Goal: Communication & Community: Answer question/provide support

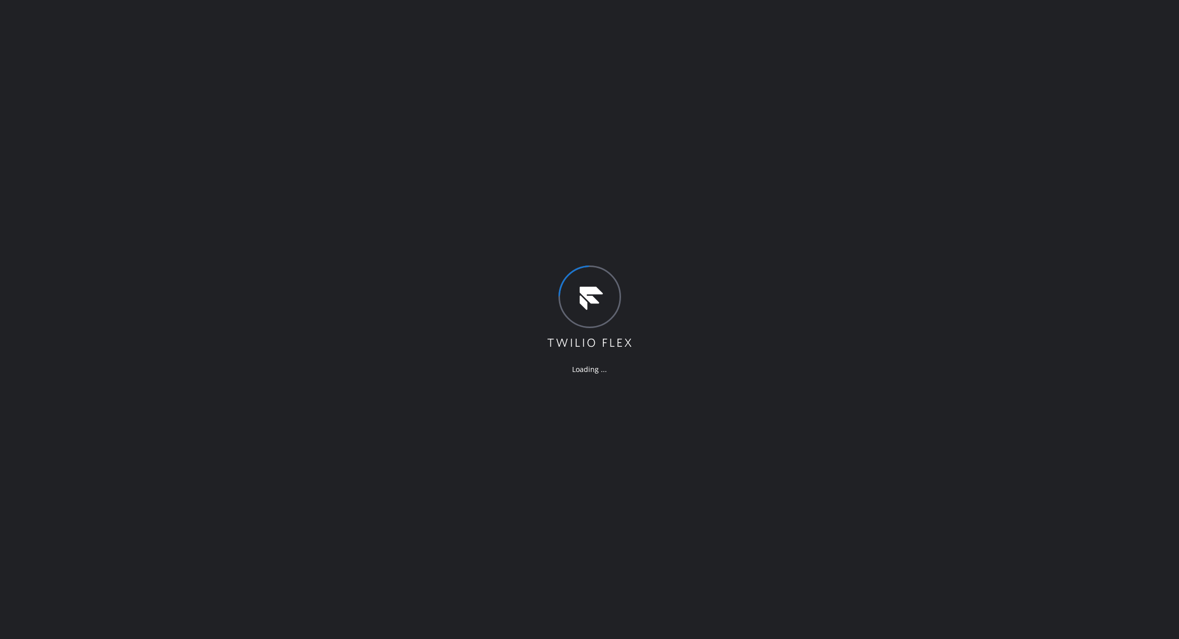
click at [643, 533] on div "Loading ..." at bounding box center [589, 319] width 1179 height 639
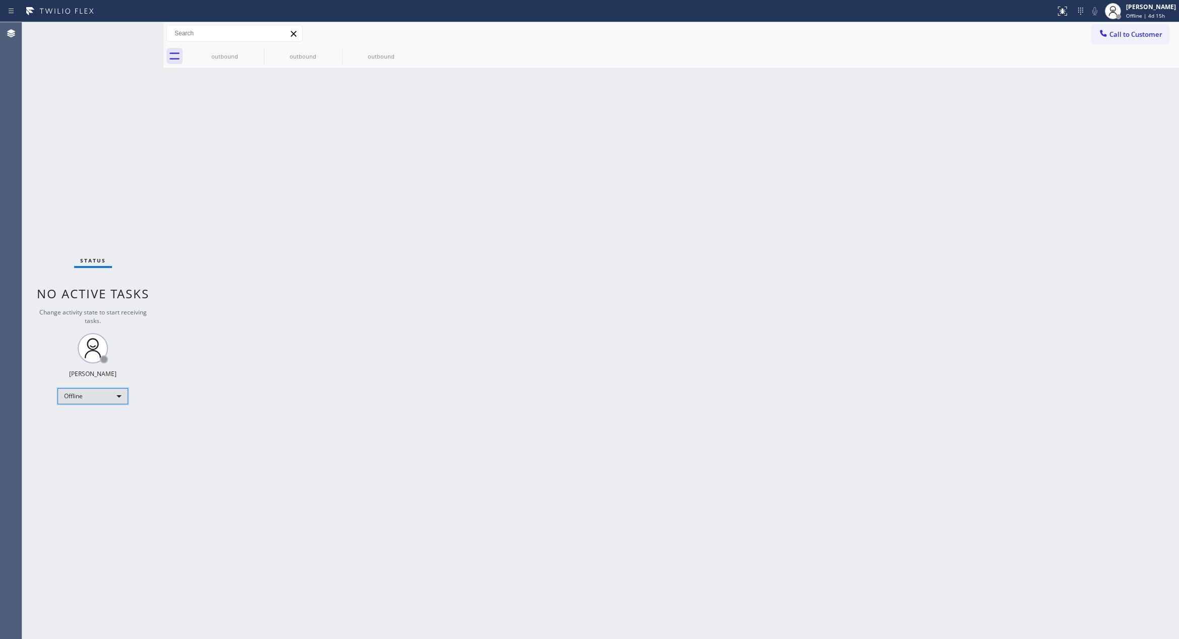
click at [102, 395] on div "Offline" at bounding box center [92, 396] width 71 height 16
click at [71, 433] on li "Unavailable" at bounding box center [92, 435] width 68 height 12
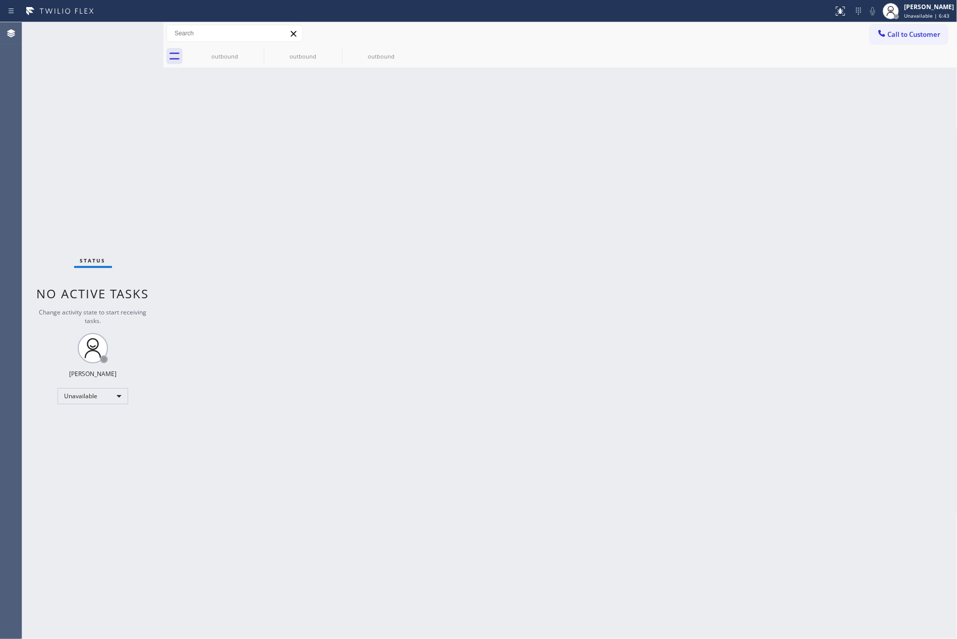
drag, startPoint x: 144, startPoint y: 273, endPoint x: 183, endPoint y: 396, distance: 129.5
click at [148, 277] on div "Status No active tasks Change activity state to start receiving tasks. Eva Mahi…" at bounding box center [92, 330] width 141 height 616
click at [216, 448] on div "Back to Dashboard Change Sender ID Customers Technicians Select a contact Outbo…" at bounding box center [560, 330] width 794 height 616
click at [350, 374] on div "Back to Dashboard Change Sender ID Customers Technicians Select a contact Outbo…" at bounding box center [560, 330] width 794 height 616
click at [81, 395] on div "Unavailable" at bounding box center [92, 396] width 71 height 16
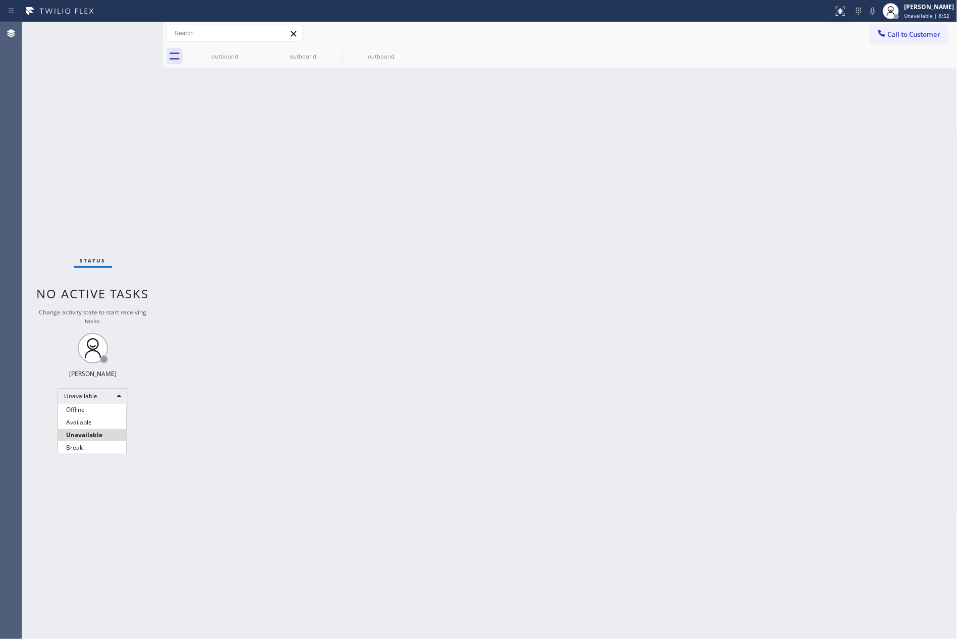
click at [89, 421] on li "Available" at bounding box center [92, 422] width 68 height 12
click at [723, 504] on div "Back to Dashboard Change Sender ID Customers Technicians Select a contact Outbo…" at bounding box center [560, 330] width 794 height 616
drag, startPoint x: 404, startPoint y: 300, endPoint x: 260, endPoint y: 23, distance: 312.0
click at [399, 279] on div "Back to Dashboard Change Sender ID Customers Technicians Select a contact Outbo…" at bounding box center [560, 330] width 794 height 616
click at [485, 262] on div "Back to Dashboard Change Sender ID Customers Technicians Select a contact Outbo…" at bounding box center [560, 330] width 794 height 616
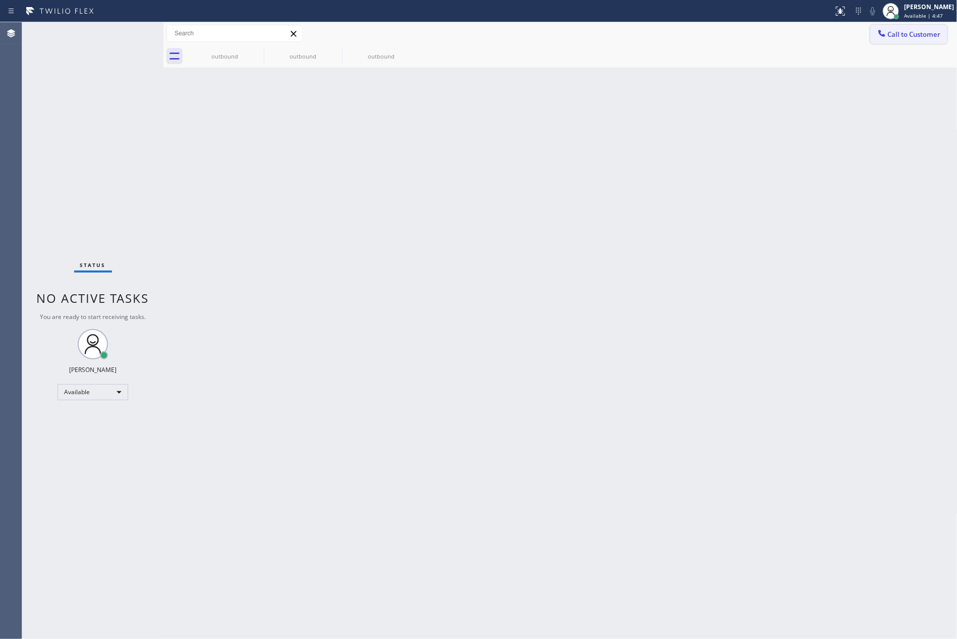
drag, startPoint x: 911, startPoint y: 32, endPoint x: 893, endPoint y: 40, distance: 19.7
click at [910, 32] on span "Call to Customer" at bounding box center [914, 34] width 53 height 9
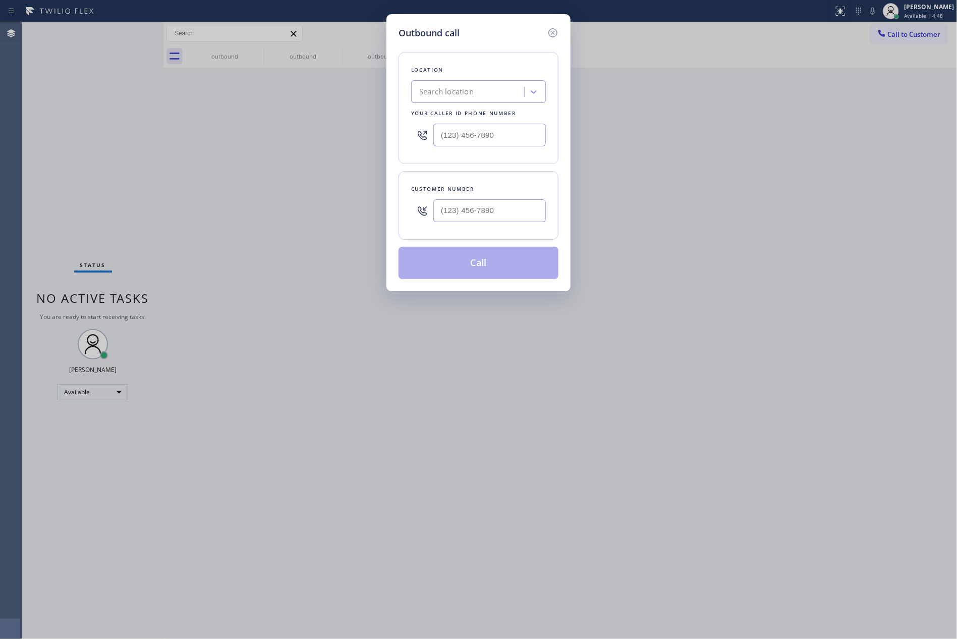
click at [507, 88] on div "Search location" at bounding box center [469, 92] width 110 height 18
paste input "Sub Zero Appliance Repair Bellingham"
type input "Sub Zero Appliance Repair Bellingham"
click at [477, 119] on div "Sub Zero Appliance Repair Bellingham" at bounding box center [478, 118] width 135 height 28
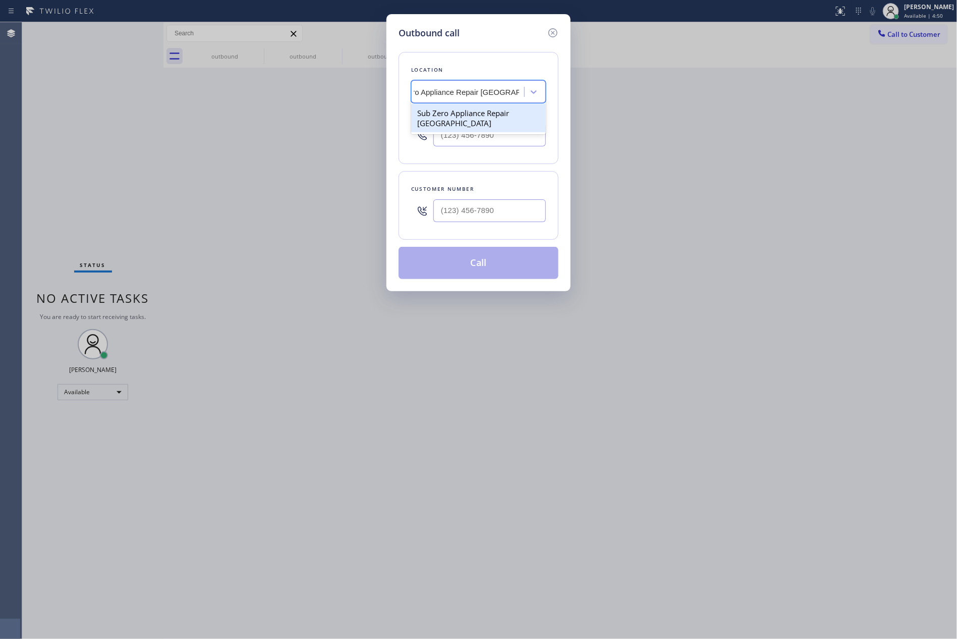
type input "(360) 205-1831"
click at [514, 210] on input "(___) ___-____" at bounding box center [489, 210] width 112 height 23
paste input "206) 321-6988"
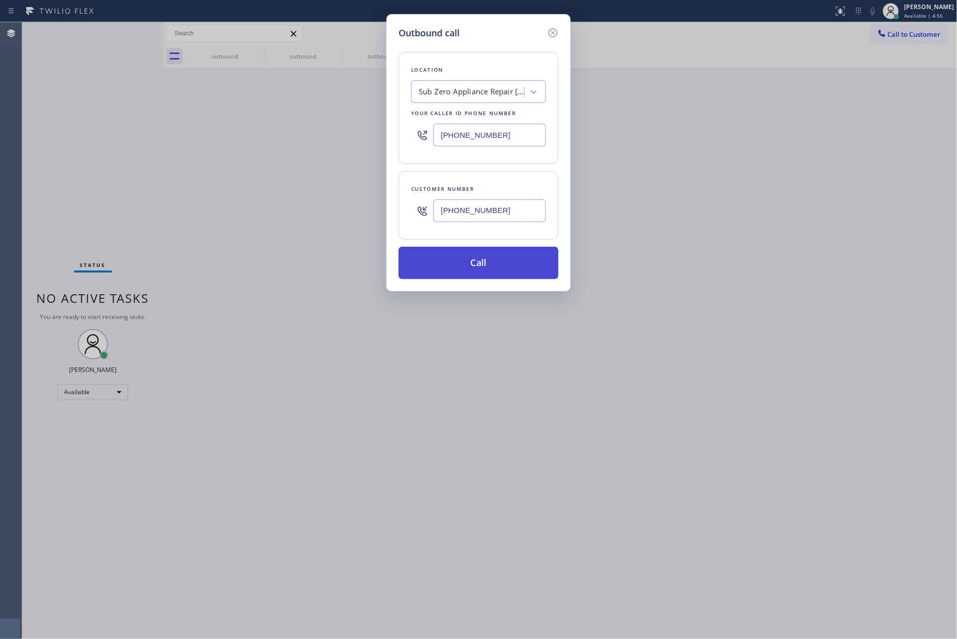
type input "(206) 321-6988"
click at [486, 272] on button "Call" at bounding box center [478, 263] width 160 height 32
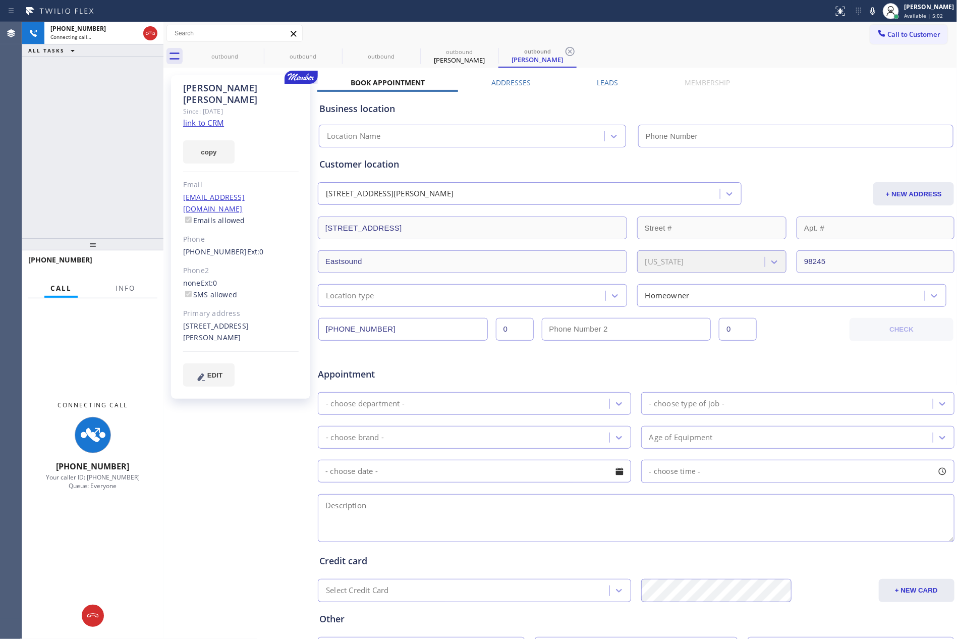
type input "(360) 205-1831"
drag, startPoint x: 71, startPoint y: 154, endPoint x: 106, endPoint y: 153, distance: 35.3
click at [88, 154] on div "+12063216988 Connecting call… ALL TASKS ALL TASKS ACTIVE TASKS TASKS IN WRAP UP" at bounding box center [92, 130] width 141 height 216
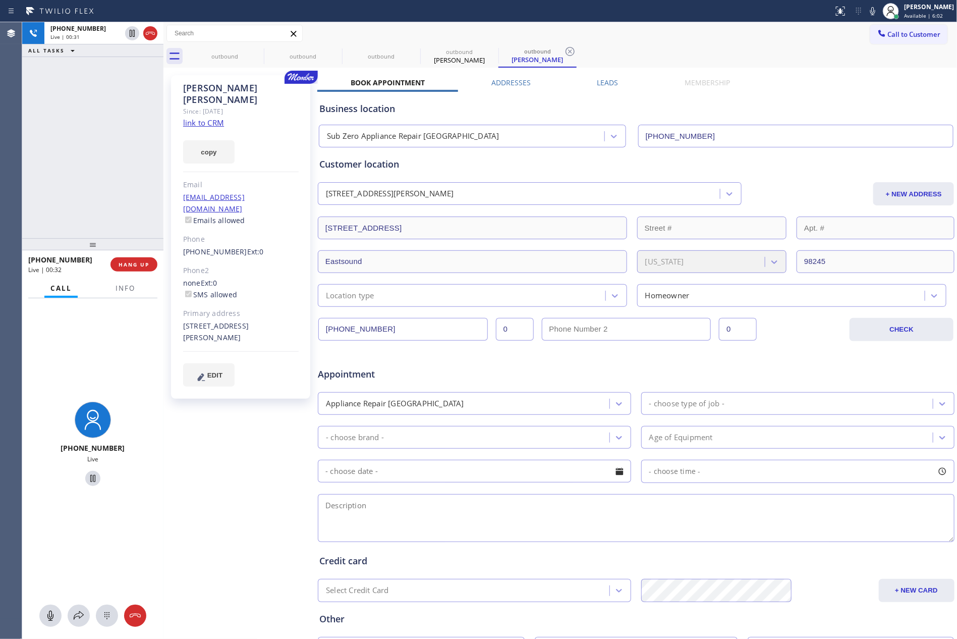
click at [76, 140] on div "+12063216988 Live | 00:31 ALL TASKS ALL TASKS ACTIVE TASKS TASKS IN WRAP UP" at bounding box center [92, 130] width 141 height 216
click at [76, 140] on div "+12063216988 Live | 00:32 ALL TASKS ALL TASKS ACTIVE TASKS TASKS IN WRAP UP" at bounding box center [92, 130] width 141 height 216
click at [149, 32] on icon at bounding box center [150, 33] width 9 height 3
drag, startPoint x: 144, startPoint y: 162, endPoint x: 553, endPoint y: 69, distance: 419.6
click at [162, 165] on div "+12063216988 Live | 00:34 ALL TASKS ALL TASKS ACTIVE TASKS TASKS IN WRAP UP +12…" at bounding box center [489, 330] width 935 height 616
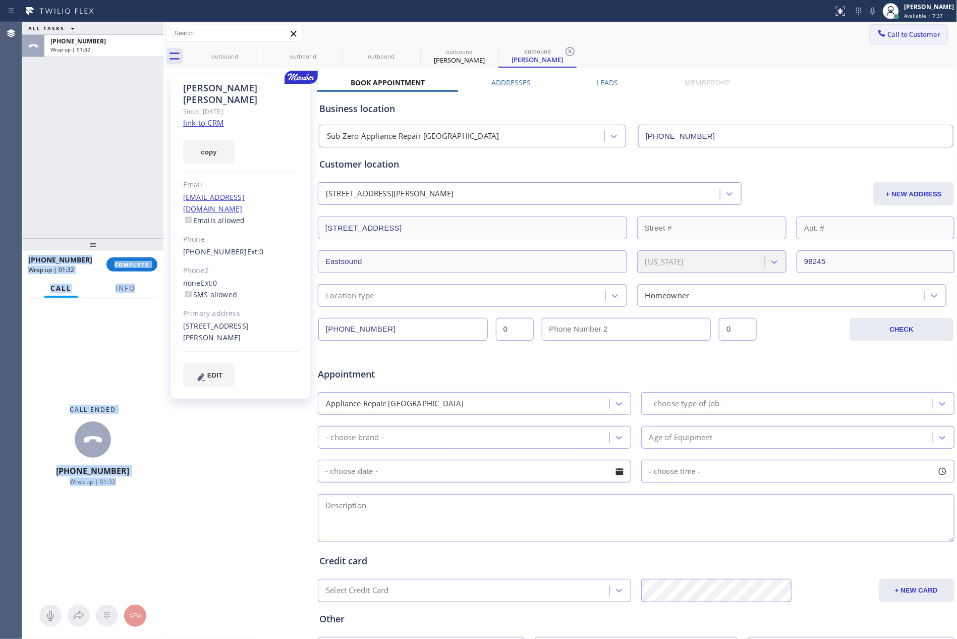
click at [888, 35] on span "Call to Customer" at bounding box center [914, 34] width 53 height 9
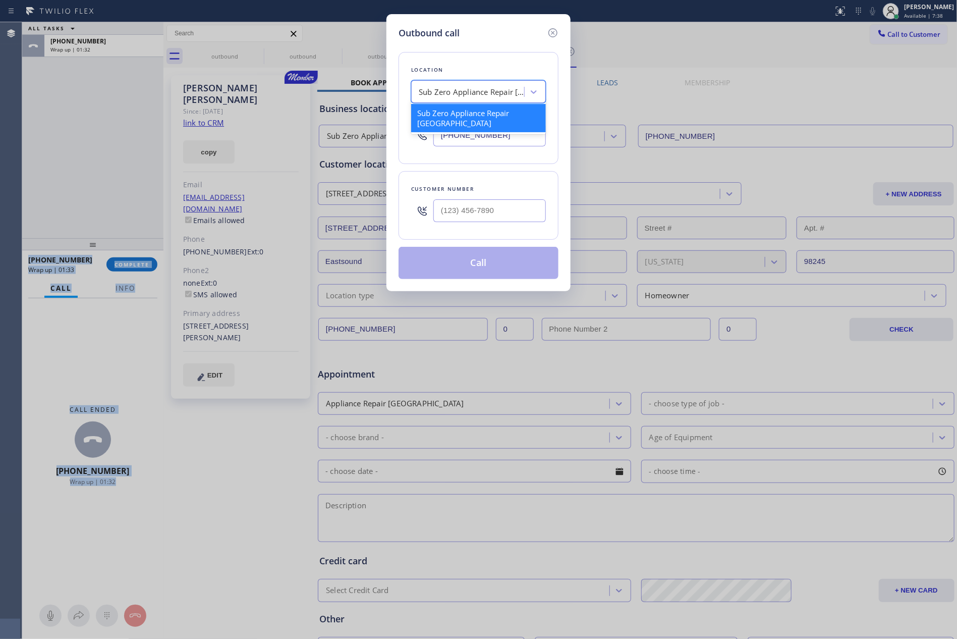
click at [486, 95] on div "Sub Zero Appliance Repair Bellingham" at bounding box center [472, 92] width 106 height 12
paste input "Kitchenaid Repairs(TFN)"
type input "Kitchenaid Repairs(TFN)"
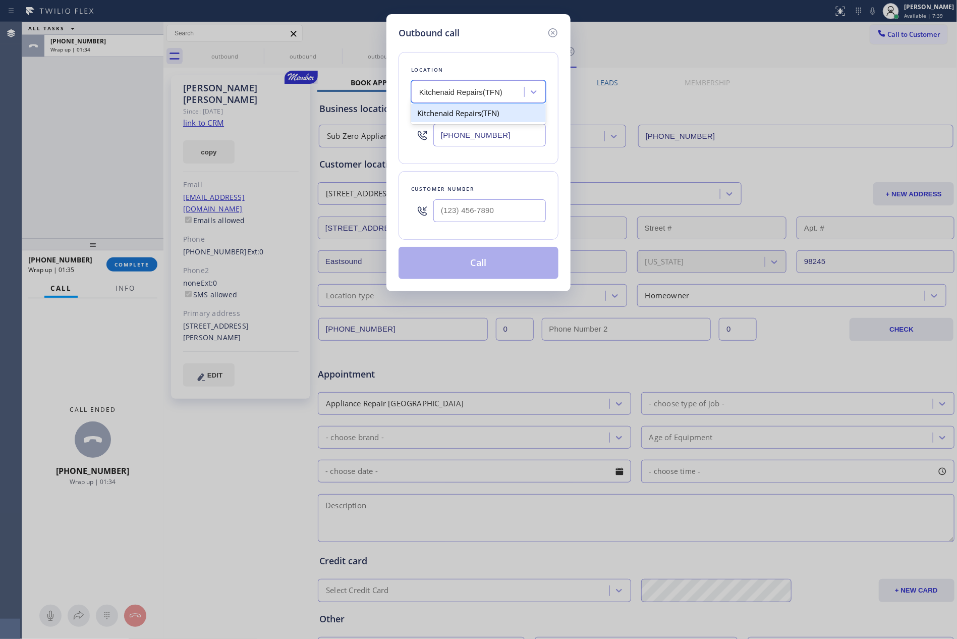
click at [478, 117] on div "Kitchenaid Repairs(TFN)" at bounding box center [478, 113] width 135 height 18
type input "(844) 899-7462"
click at [495, 214] on input "(___) ___-____" at bounding box center [489, 210] width 112 height 23
paste input "310) 345-3406"
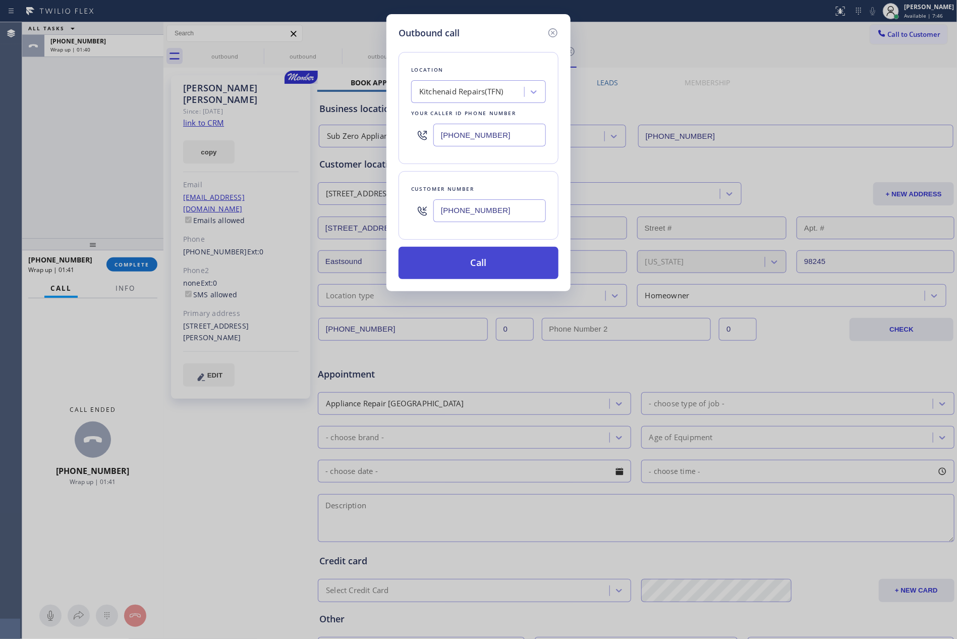
type input "(310) 345-3406"
click at [467, 265] on button "Call" at bounding box center [478, 263] width 160 height 32
click at [89, 170] on div "Outbound call Location Kitchenaid Repairs(TFN) Your caller id phone number (844…" at bounding box center [478, 319] width 957 height 639
click at [102, 165] on div "Outbound call Location Kitchenaid Repairs(TFN) Your caller id phone number (844…" at bounding box center [478, 319] width 957 height 639
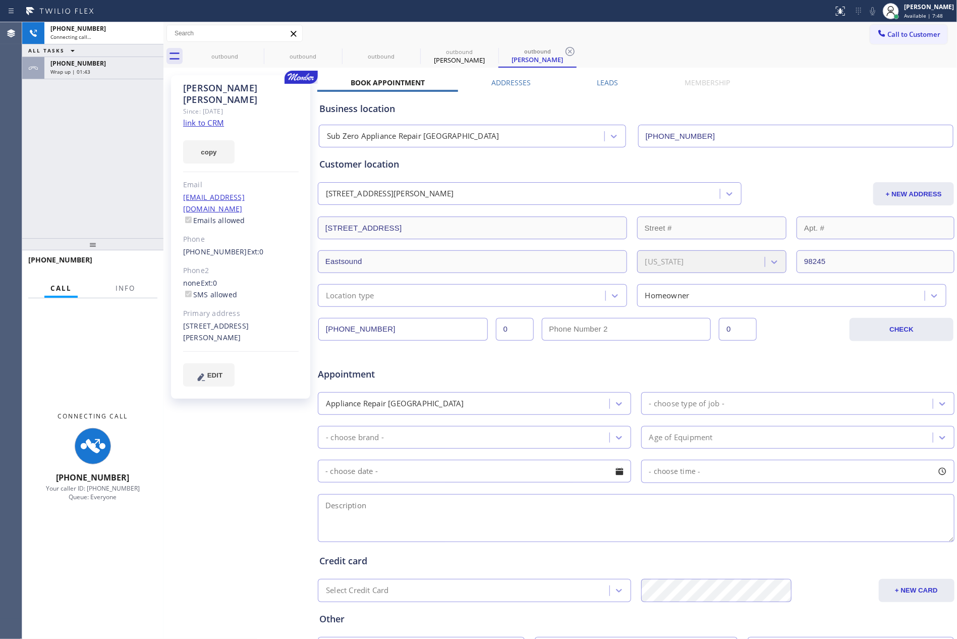
click at [117, 47] on div "ALL TASKS ALL TASKS ACTIVE TASKS TASKS IN WRAP UP" at bounding box center [92, 50] width 141 height 13
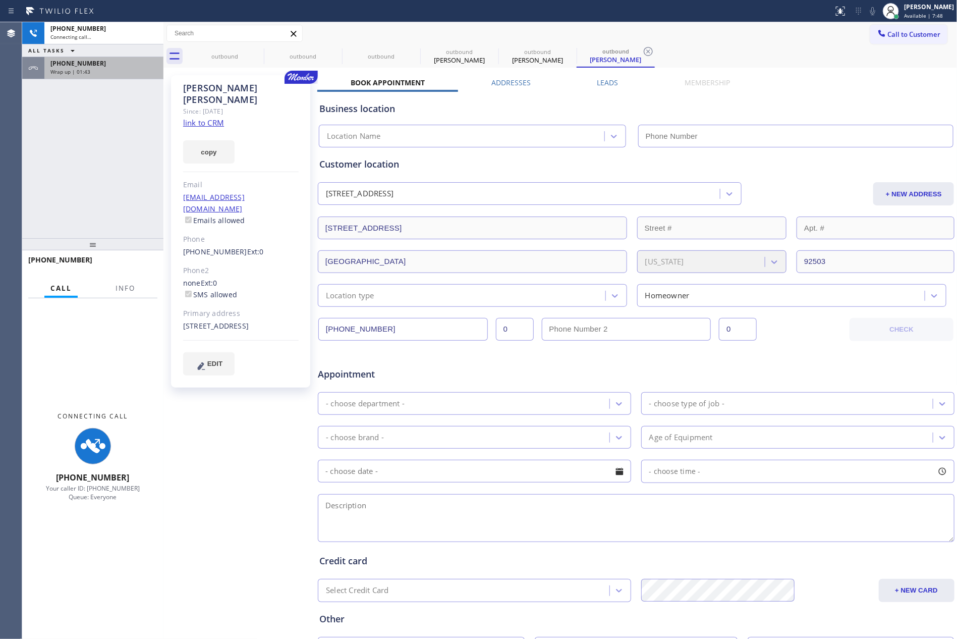
click at [133, 68] on div "Wrap up | 01:43" at bounding box center [103, 71] width 107 height 7
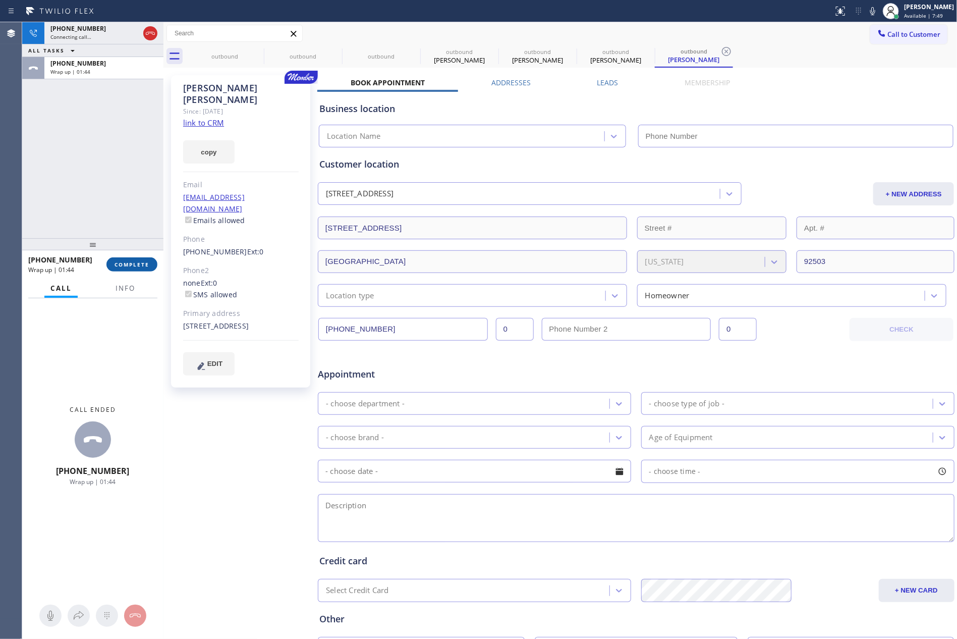
click at [141, 266] on span "COMPLETE" at bounding box center [131, 264] width 35 height 7
drag, startPoint x: 133, startPoint y: 113, endPoint x: 134, endPoint y: 120, distance: 6.6
click at [132, 115] on div "+13103453406 Connecting call… ALL TASKS ALL TASKS ACTIVE TASKS TASKS IN WRAP UP…" at bounding box center [92, 130] width 141 height 216
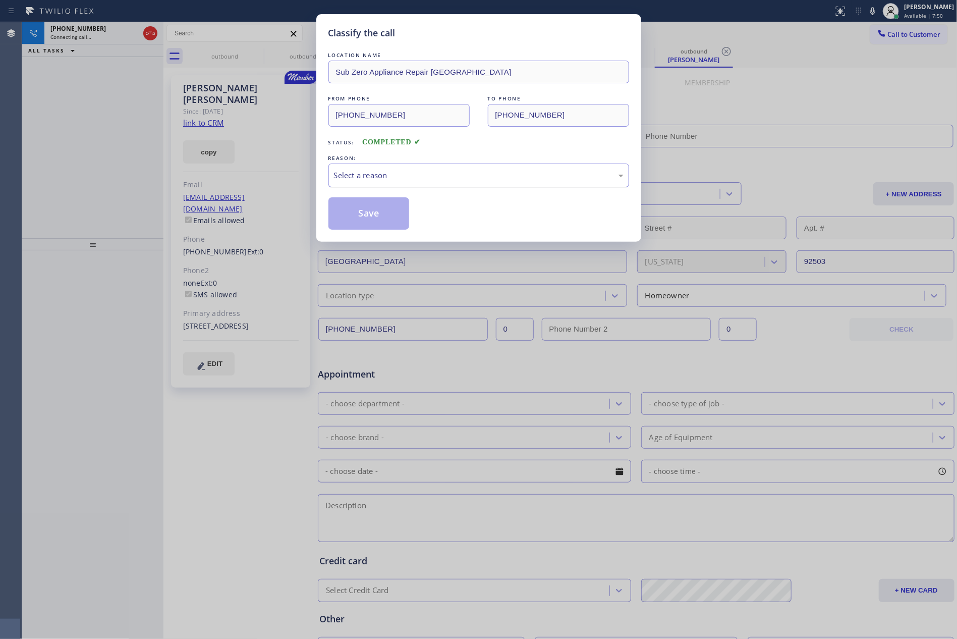
type input "(844) 899-7462"
click at [360, 174] on div "Select a reason" at bounding box center [478, 175] width 289 height 12
click at [354, 209] on button "Save" at bounding box center [368, 213] width 81 height 32
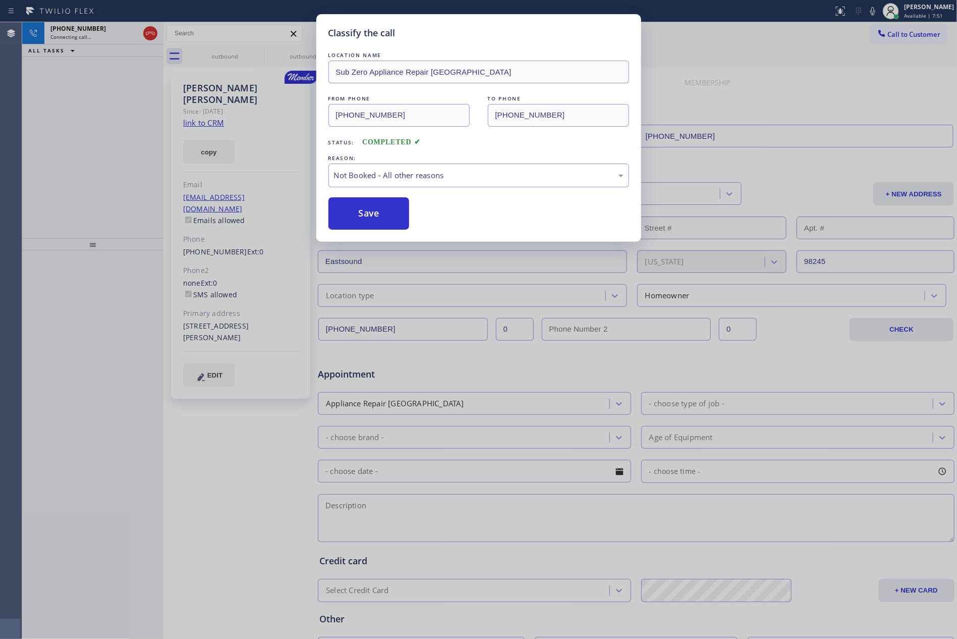
click at [354, 209] on button "Save" at bounding box center [368, 213] width 81 height 32
type input "(844) 899-7462"
click at [70, 128] on div "Classify the call LOCATION NAME Sub Zero Appliance Repair Bellingham FROM PHONE…" at bounding box center [478, 319] width 957 height 639
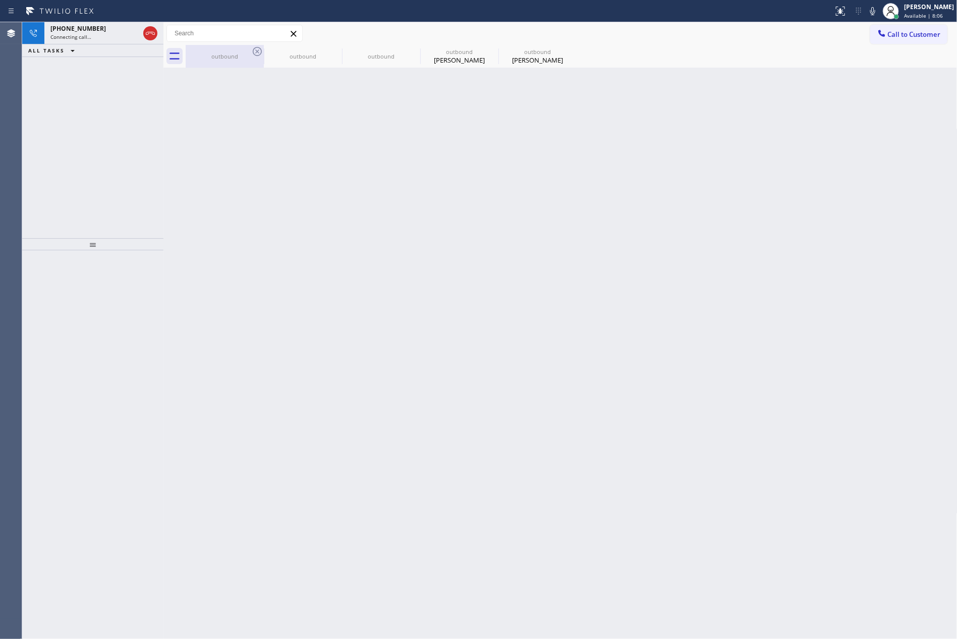
click at [216, 56] on div "outbound" at bounding box center [225, 56] width 76 height 8
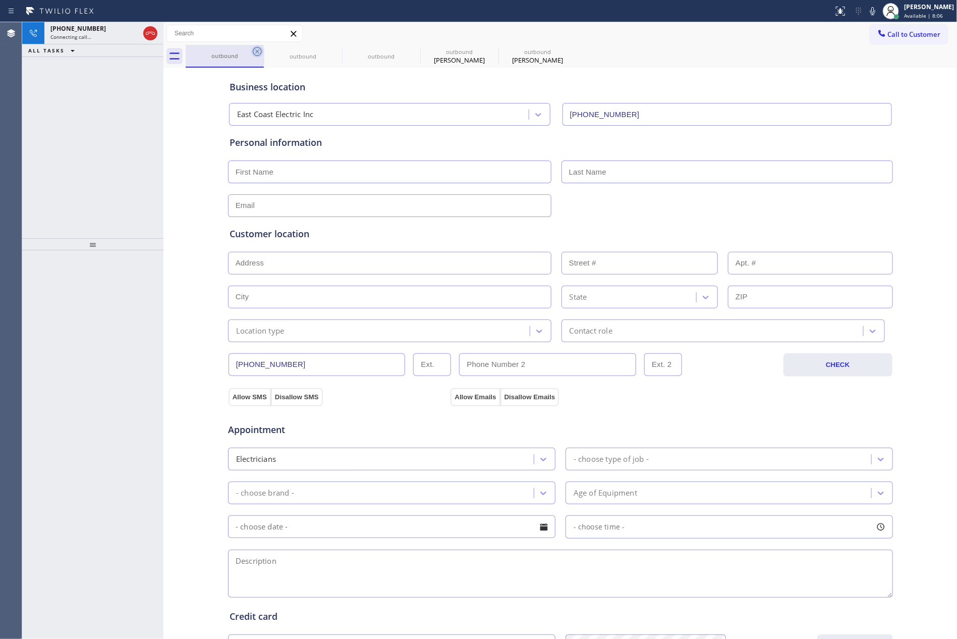
click at [256, 49] on icon at bounding box center [257, 51] width 12 height 12
click at [0, 0] on icon at bounding box center [0, 0] width 0 height 0
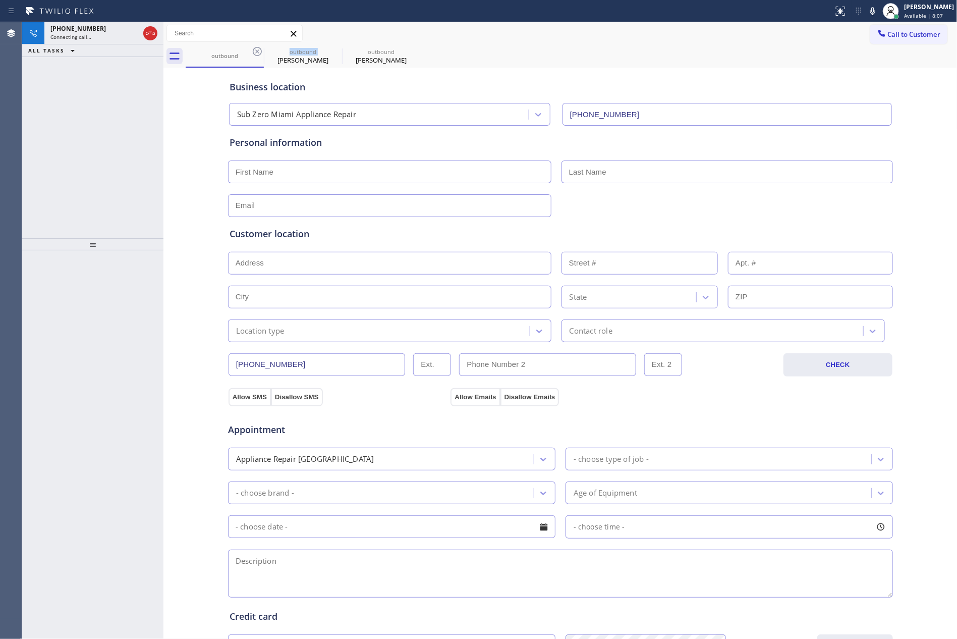
click at [256, 49] on icon at bounding box center [257, 51] width 12 height 12
type input "(844) 899-7462"
click at [0, 0] on icon at bounding box center [0, 0] width 0 height 0
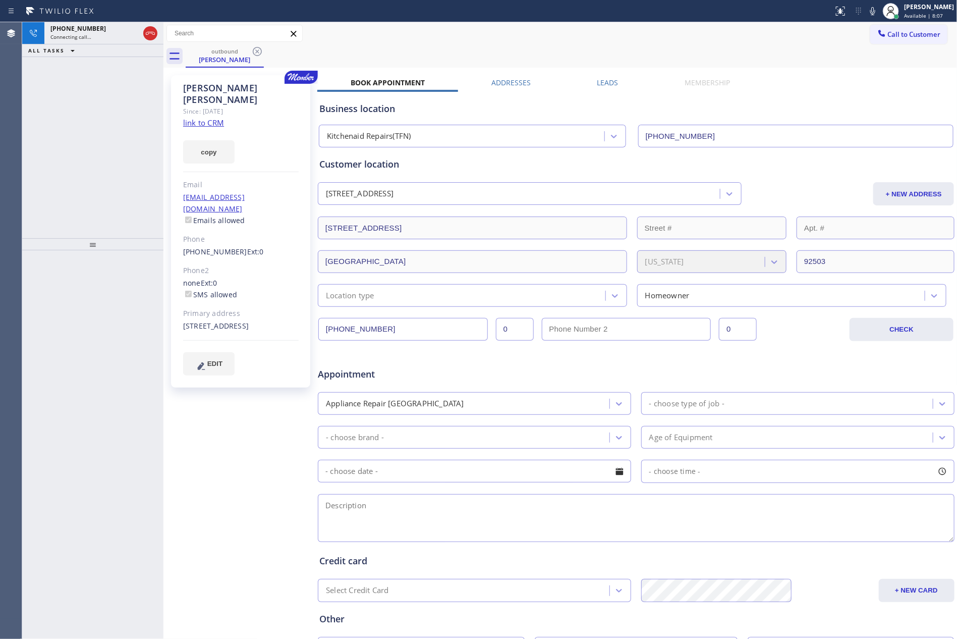
drag, startPoint x: 95, startPoint y: 140, endPoint x: 115, endPoint y: 156, distance: 25.8
click at [105, 148] on div "+13103453406 Connecting call… ALL TASKS ALL TASKS ACTIVE TASKS TASKS IN WRAP UP" at bounding box center [92, 130] width 141 height 216
click at [100, 137] on div "+13103453406 Live | 00:07 ALL TASKS ALL TASKS ACTIVE TASKS TASKS IN WRAP UP" at bounding box center [92, 130] width 141 height 216
click at [104, 70] on div "+13103453406 Live | 00:08 ALL TASKS ALL TASKS ACTIVE TASKS TASKS IN WRAP UP" at bounding box center [92, 130] width 141 height 216
click at [113, 93] on div "+13103453406 Live | 00:08 ALL TASKS ALL TASKS ACTIVE TASKS TASKS IN WRAP UP" at bounding box center [92, 130] width 141 height 216
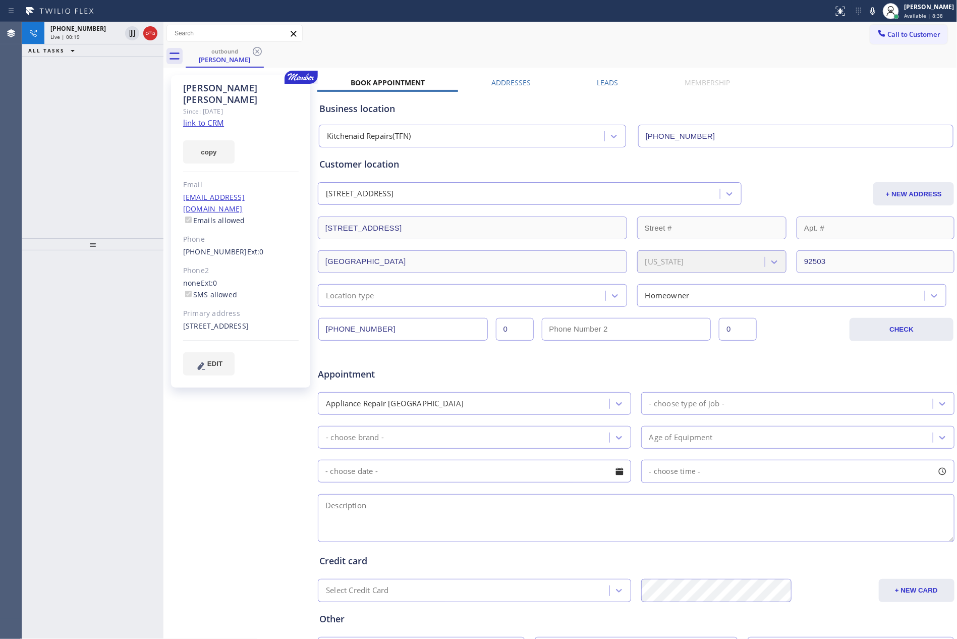
click at [531, 34] on div "Call to Customer Outbound call Location Kitchenaid Repairs(TFN) Your caller id …" at bounding box center [560, 34] width 794 height 18
click at [604, 85] on label "Leads" at bounding box center [607, 83] width 21 height 10
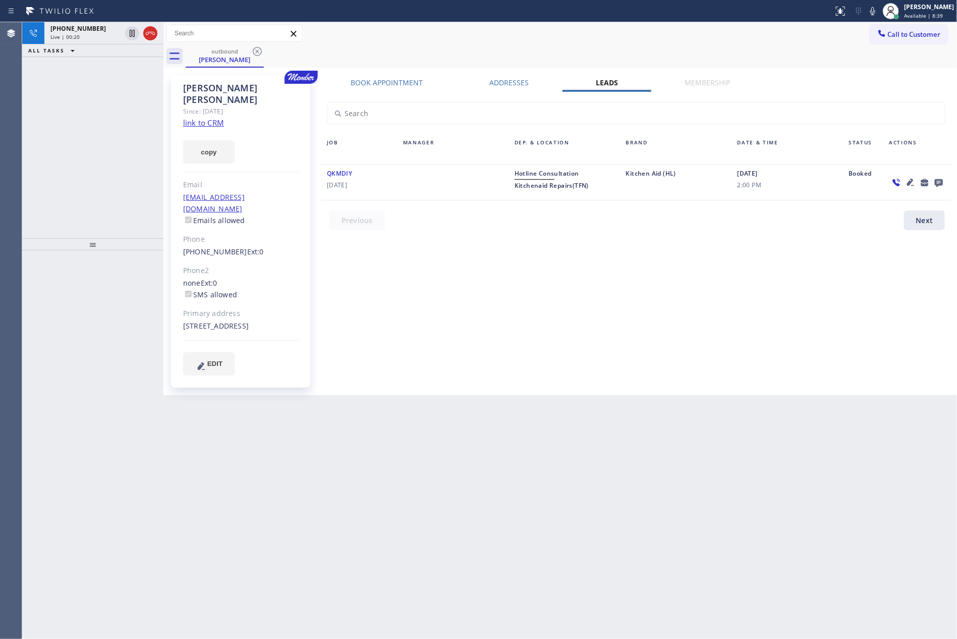
drag, startPoint x: 707, startPoint y: 265, endPoint x: 789, endPoint y: 224, distance: 91.3
click at [712, 265] on div "Book Appointment Addresses Leads Membership Business location Kitchenaid Repair…" at bounding box center [635, 235] width 637 height 315
click at [834, 255] on div "Book Appointment Addresses Leads Membership Business location Kitchenaid Repair…" at bounding box center [635, 235] width 637 height 315
click at [937, 182] on icon at bounding box center [938, 183] width 8 height 8
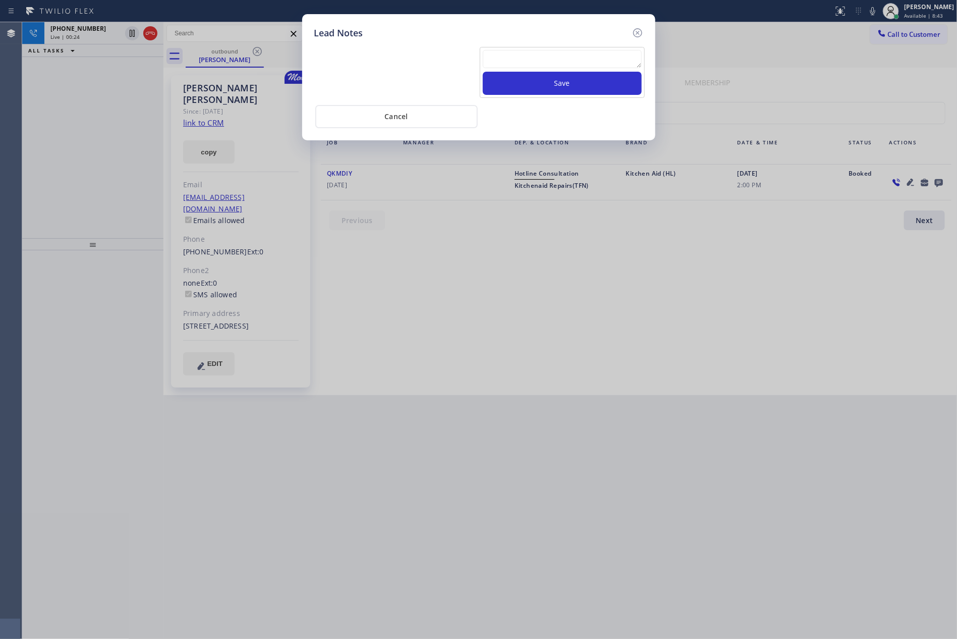
click at [625, 53] on textarea at bounding box center [562, 59] width 159 height 18
paste textarea "Please reschedule the customer — Denis won’t be able to make it today. Kindly c…"
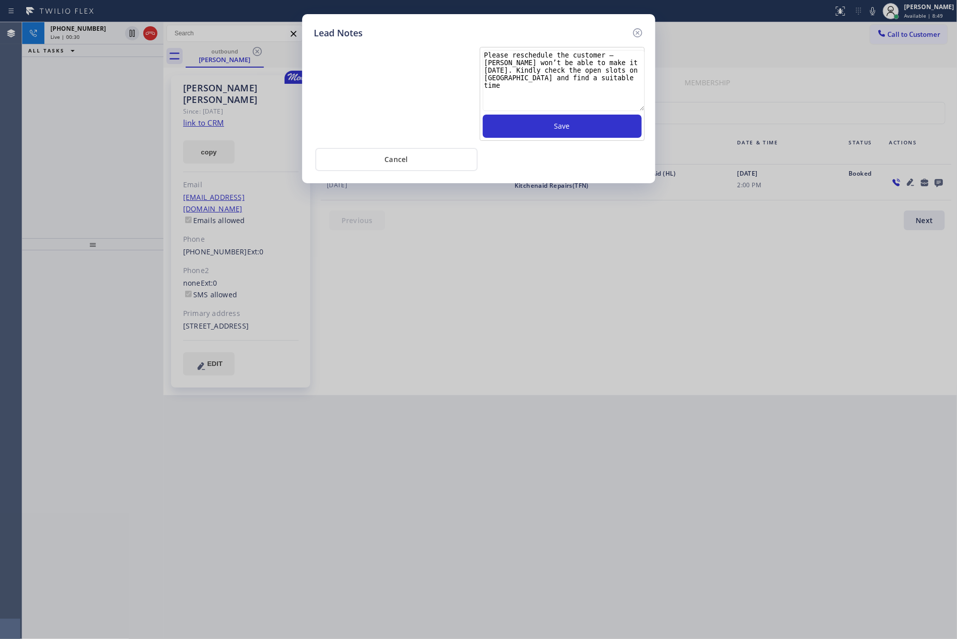
drag, startPoint x: 631, startPoint y: 66, endPoint x: 635, endPoint y: 109, distance: 43.6
click at [635, 109] on textarea "Please reschedule the customer — Denis won’t be able to make it today. Kindly c…" at bounding box center [564, 80] width 162 height 61
click at [583, 81] on textarea "Please reschedule the customer — Denis won’t be able to make it today. Kindly c…" at bounding box center [564, 80] width 162 height 61
type textarea "Please reschedule the customer — Denis won’t be able to make it today. Kindly c…"
click at [580, 132] on button "Save" at bounding box center [562, 125] width 159 height 23
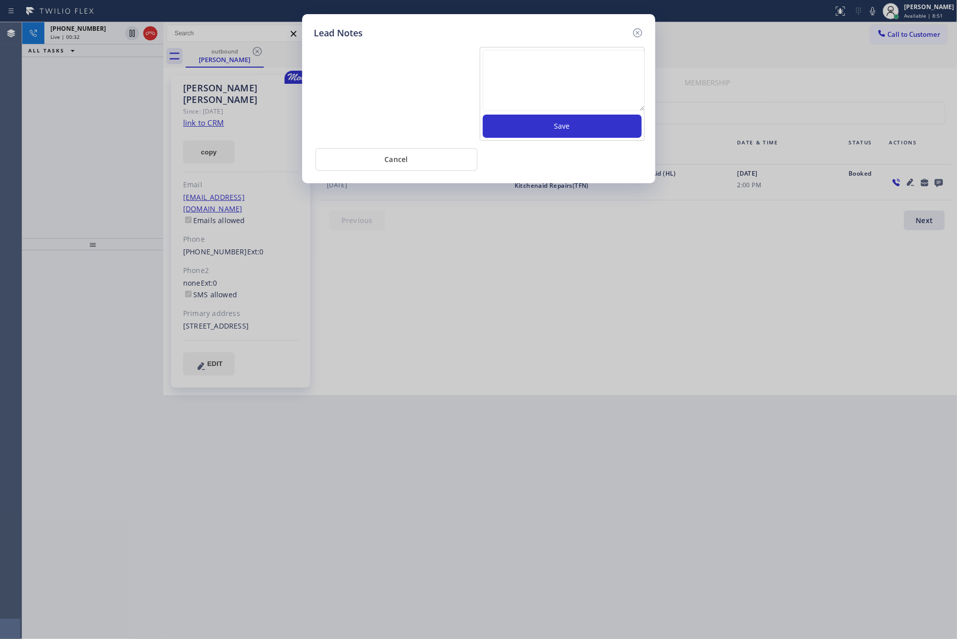
click at [632, 286] on div "Lead Notes Save Cancel" at bounding box center [478, 319] width 957 height 639
click at [527, 163] on div "Cancel" at bounding box center [478, 158] width 329 height 25
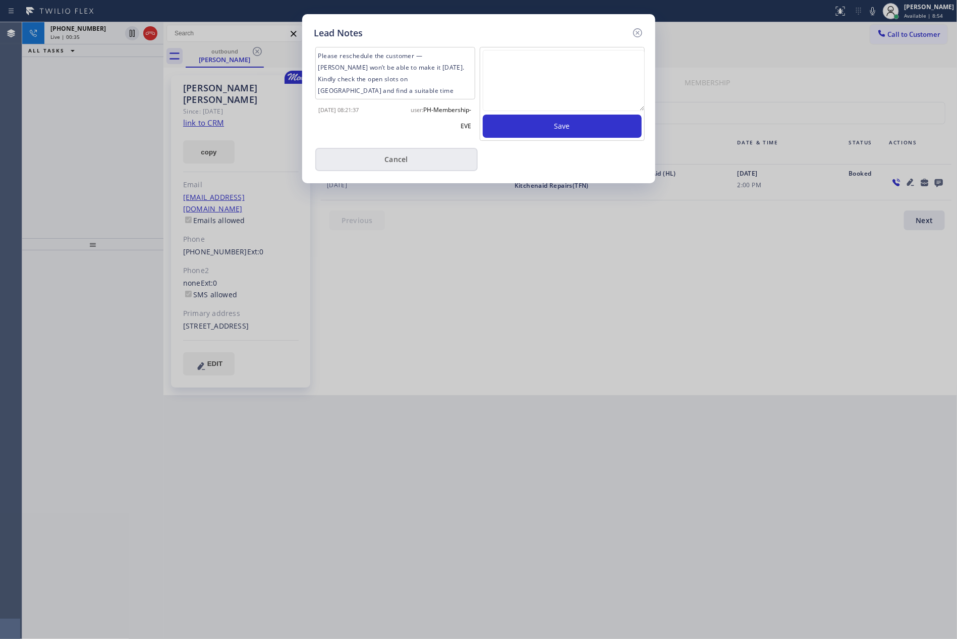
click at [434, 160] on button "Cancel" at bounding box center [396, 159] width 162 height 23
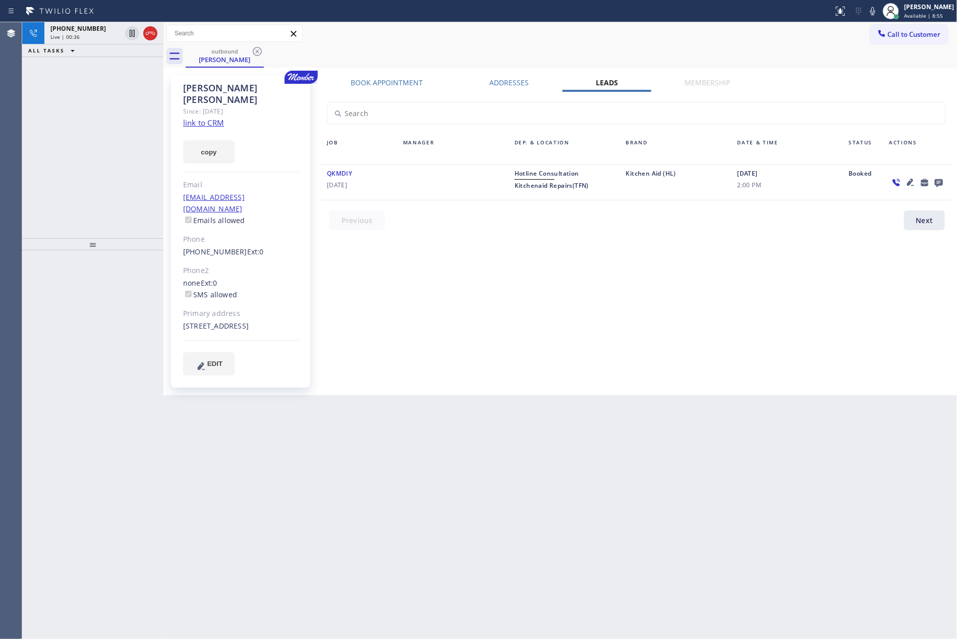
drag, startPoint x: 520, startPoint y: 303, endPoint x: 468, endPoint y: 296, distance: 53.0
click at [517, 303] on div "Book Appointment Addresses Leads Membership Business location Kitchenaid Repair…" at bounding box center [635, 235] width 637 height 315
click at [143, 97] on div "+13103453406 Live | 00:36 ALL TASKS ALL TASKS ACTIVE TASKS TASKS IN WRAP UP" at bounding box center [92, 130] width 141 height 216
click at [153, 33] on icon at bounding box center [150, 33] width 12 height 12
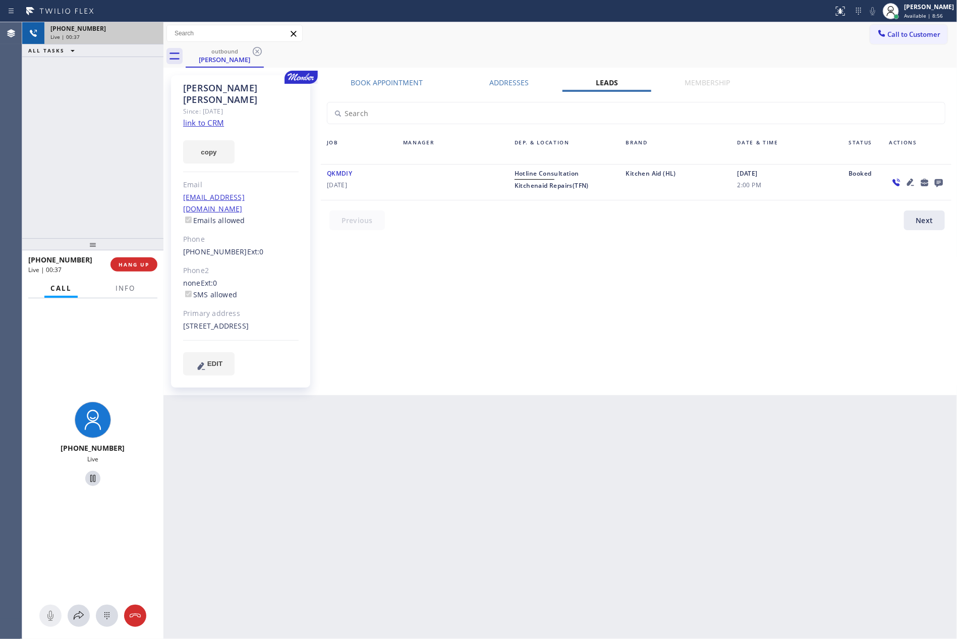
click at [115, 140] on div "+13103453406 Live | 00:37 ALL TASKS ALL TASKS ACTIVE TASKS TASKS IN WRAP UP" at bounding box center [92, 130] width 141 height 216
drag, startPoint x: 494, startPoint y: 328, endPoint x: 381, endPoint y: 264, distance: 129.7
click at [495, 322] on div "Book Appointment Addresses Leads Membership Business location Kitchenaid Repair…" at bounding box center [635, 235] width 637 height 315
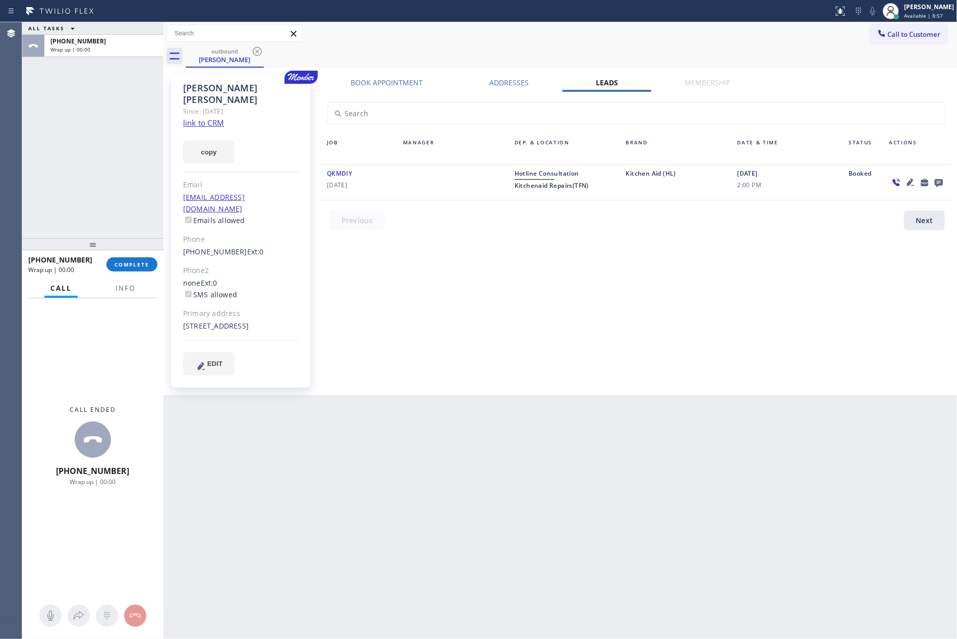
drag, startPoint x: 89, startPoint y: 162, endPoint x: 156, endPoint y: 279, distance: 134.6
click at [109, 191] on div "ALL TASKS ALL TASKS ACTIVE TASKS TASKS IN WRAP UP +13103453406 Wrap up | 00:00" at bounding box center [92, 130] width 141 height 216
click at [148, 257] on button "COMPLETE" at bounding box center [131, 264] width 51 height 14
drag, startPoint x: 130, startPoint y: 142, endPoint x: 145, endPoint y: 144, distance: 15.3
click at [135, 143] on div "ALL TASKS ALL TASKS ACTIVE TASKS TASKS IN WRAP UP +13103453406 Wrap up | 00:00" at bounding box center [92, 130] width 141 height 216
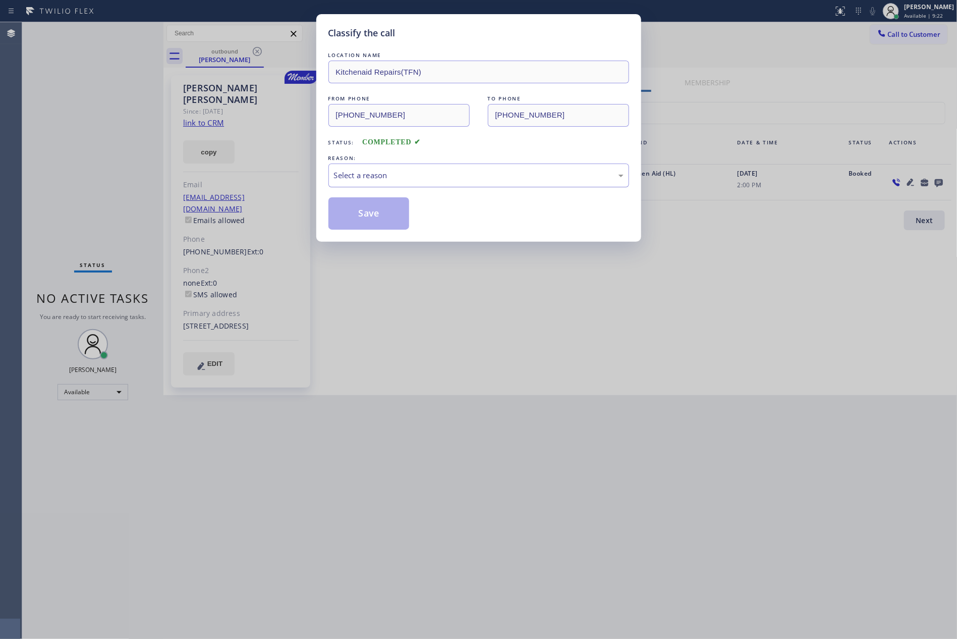
drag, startPoint x: 412, startPoint y: 173, endPoint x: 408, endPoint y: 185, distance: 12.9
click at [412, 173] on div "Select a reason" at bounding box center [478, 175] width 289 height 12
click at [374, 209] on button "Save" at bounding box center [368, 213] width 81 height 32
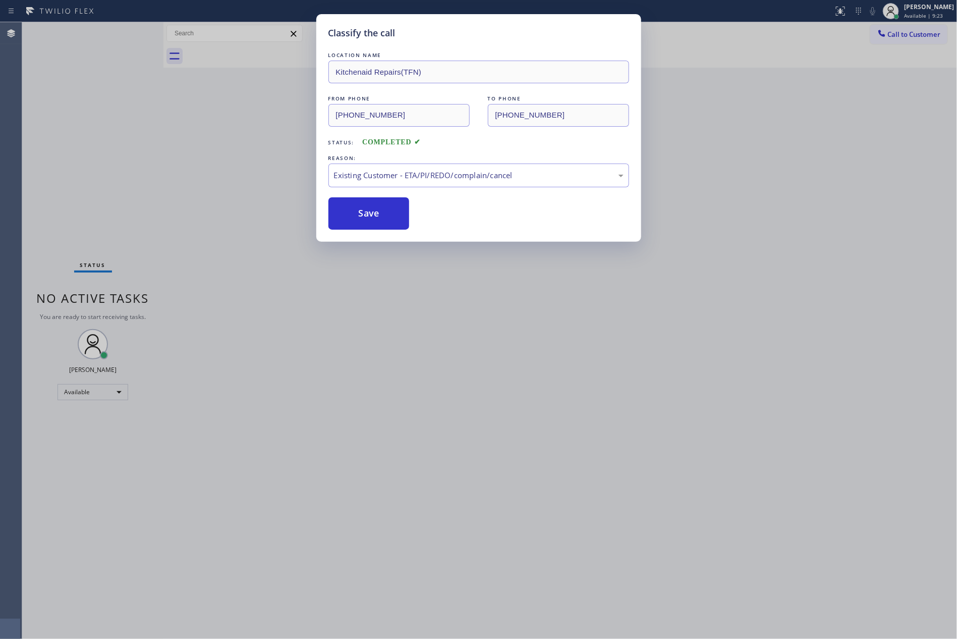
click at [69, 141] on div "Classify the call LOCATION NAME Kitchenaid Repairs(TFN) FROM PHONE (844) 899-74…" at bounding box center [478, 319] width 957 height 639
click at [458, 489] on div "Classify the call LOCATION NAME Kitchenaid Repairs(TFN) FROM PHONE (844) 899-74…" at bounding box center [478, 319] width 957 height 639
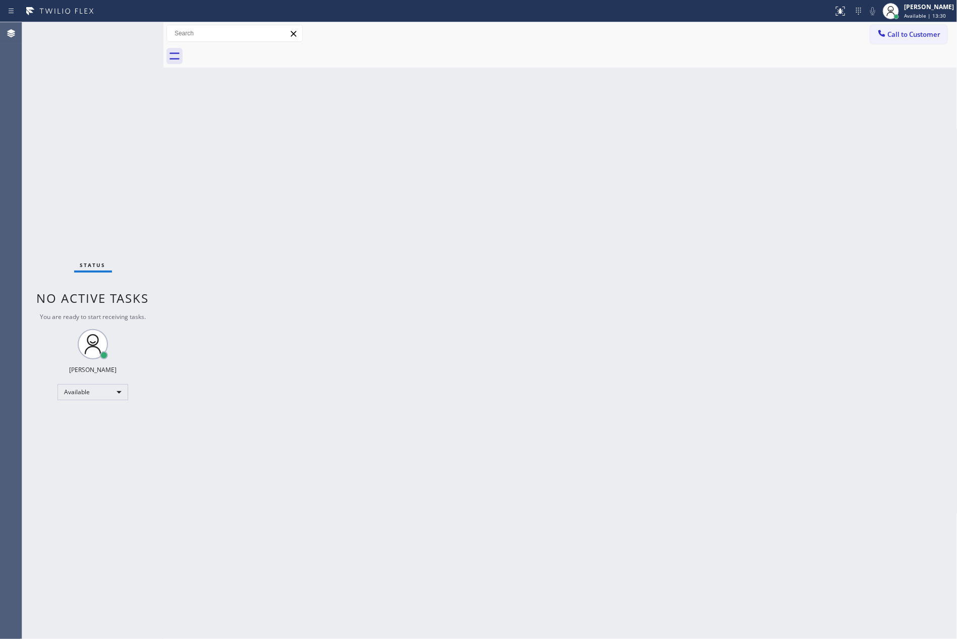
drag, startPoint x: 463, startPoint y: 0, endPoint x: 35, endPoint y: 451, distance: 621.8
click at [134, 361] on div "Status No active tasks You are ready to start receiving tasks. Eva Mahinay Avai…" at bounding box center [489, 330] width 935 height 616
click at [101, 395] on div "Available" at bounding box center [92, 392] width 71 height 16
drag, startPoint x: 80, startPoint y: 427, endPoint x: 616, endPoint y: 373, distance: 538.4
click at [88, 432] on li "Unavailable" at bounding box center [92, 431] width 68 height 12
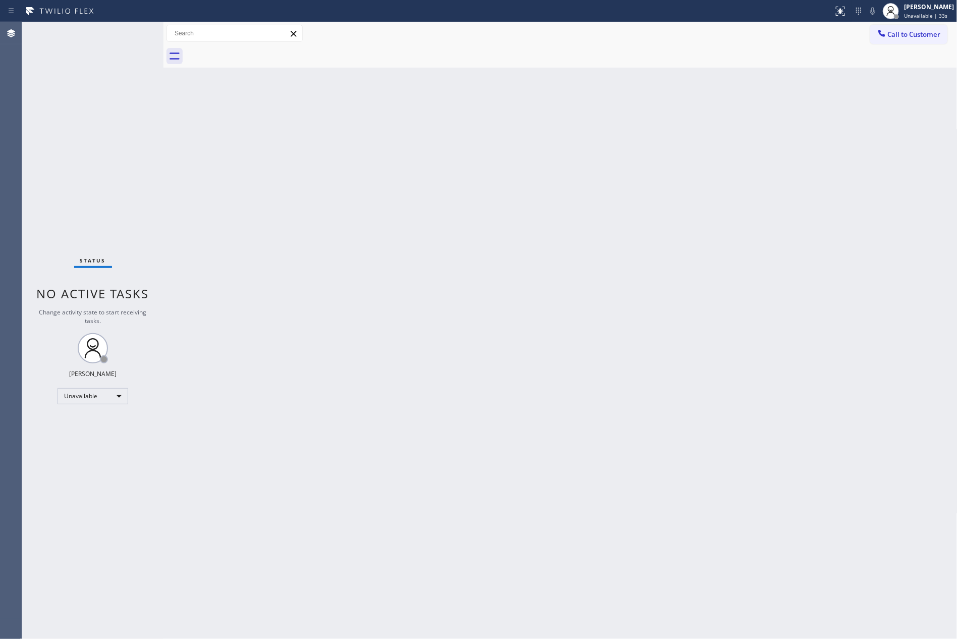
click at [610, 250] on div "Back to Dashboard Change Sender ID Customers Technicians Select a contact Outbo…" at bounding box center [560, 330] width 794 height 616
drag, startPoint x: 662, startPoint y: 244, endPoint x: 675, endPoint y: 262, distance: 22.0
click at [666, 254] on div "Back to Dashboard Change Sender ID Customers Technicians Select a contact Outbo…" at bounding box center [560, 330] width 794 height 616
click at [119, 397] on div "Unavailable" at bounding box center [92, 396] width 71 height 16
click at [103, 421] on li "Available" at bounding box center [92, 422] width 68 height 12
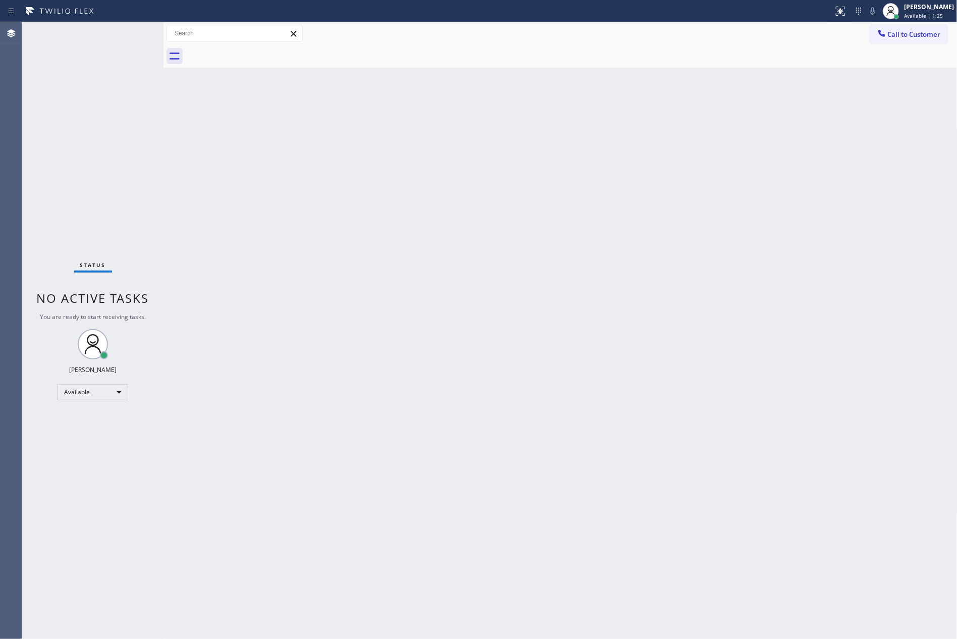
drag, startPoint x: 475, startPoint y: 176, endPoint x: 752, endPoint y: 0, distance: 328.3
click at [486, 174] on div "Back to Dashboard Change Sender ID Customers Technicians Select a contact Outbo…" at bounding box center [560, 330] width 794 height 616
click at [371, 392] on div "Back to Dashboard Change Sender ID Customers Technicians Select a contact Outbo…" at bounding box center [560, 330] width 794 height 616
click at [562, 412] on div "Back to Dashboard Change Sender ID Customers Technicians Select a contact Outbo…" at bounding box center [560, 330] width 794 height 616
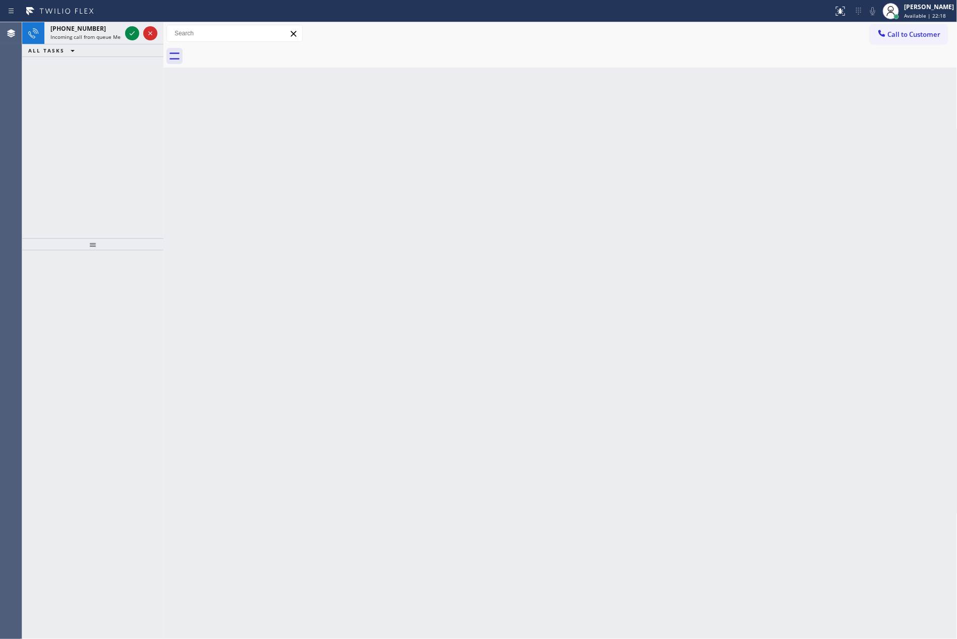
drag, startPoint x: 131, startPoint y: 32, endPoint x: 137, endPoint y: 162, distance: 130.8
click at [131, 32] on icon at bounding box center [132, 33] width 12 height 12
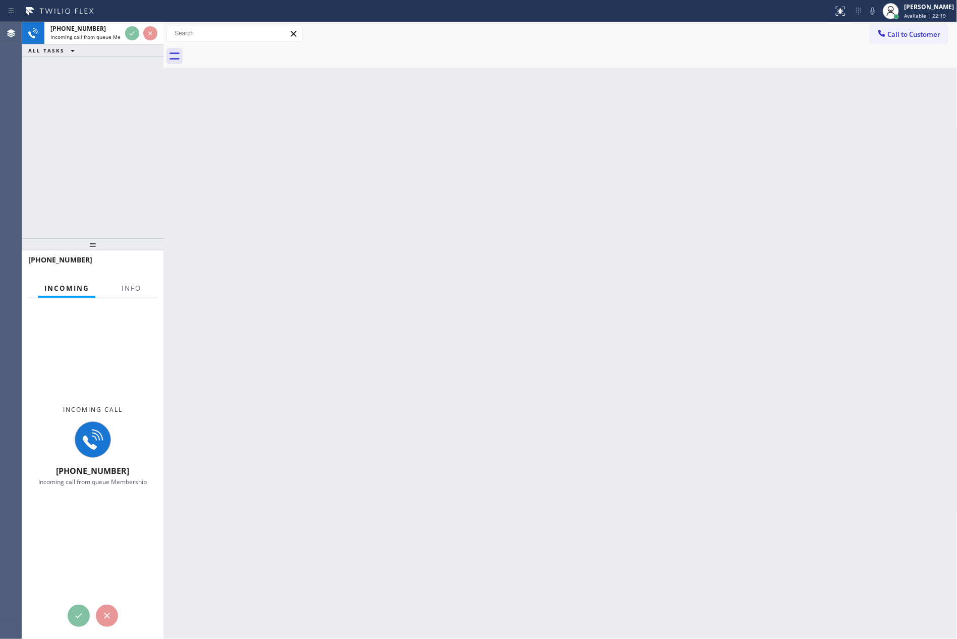
click at [137, 162] on div "+14152314313 Incoming call from queue Membership ALL TASKS ALL TASKS ACTIVE TAS…" at bounding box center [92, 130] width 141 height 216
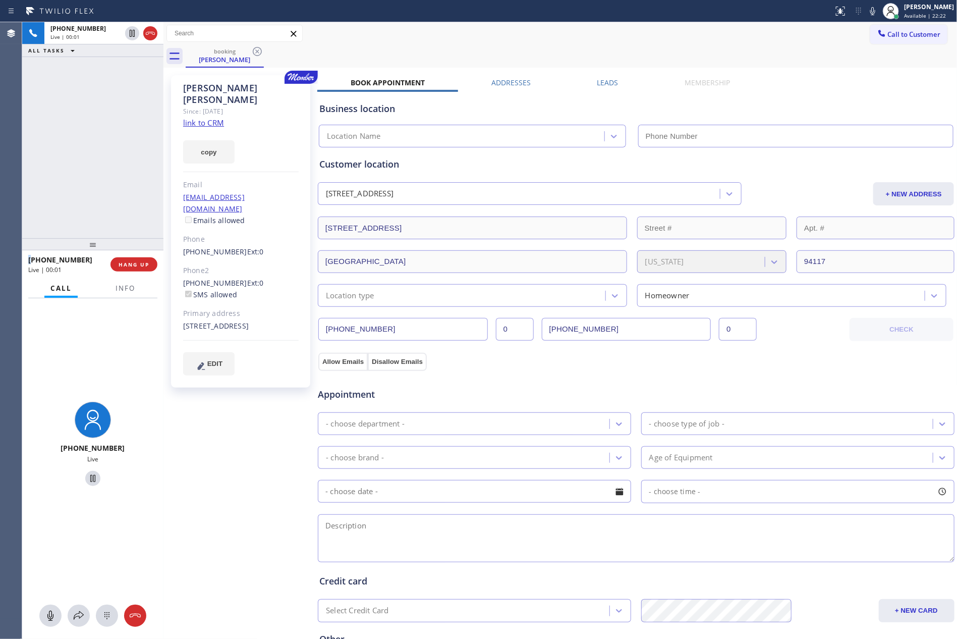
type input "[PHONE_NUMBER]"
click at [635, 26] on div "Call to Customer Outbound call Location Search location Your caller id phone nu…" at bounding box center [560, 34] width 794 height 18
drag, startPoint x: 87, startPoint y: 155, endPoint x: 166, endPoint y: 152, distance: 79.7
click at [132, 156] on div "+14152314313 Live | 00:02 ALL TASKS ALL TASKS ACTIVE TASKS TASKS IN WRAP UP" at bounding box center [92, 130] width 141 height 216
click at [197, 118] on link "link to CRM" at bounding box center [203, 123] width 41 height 10
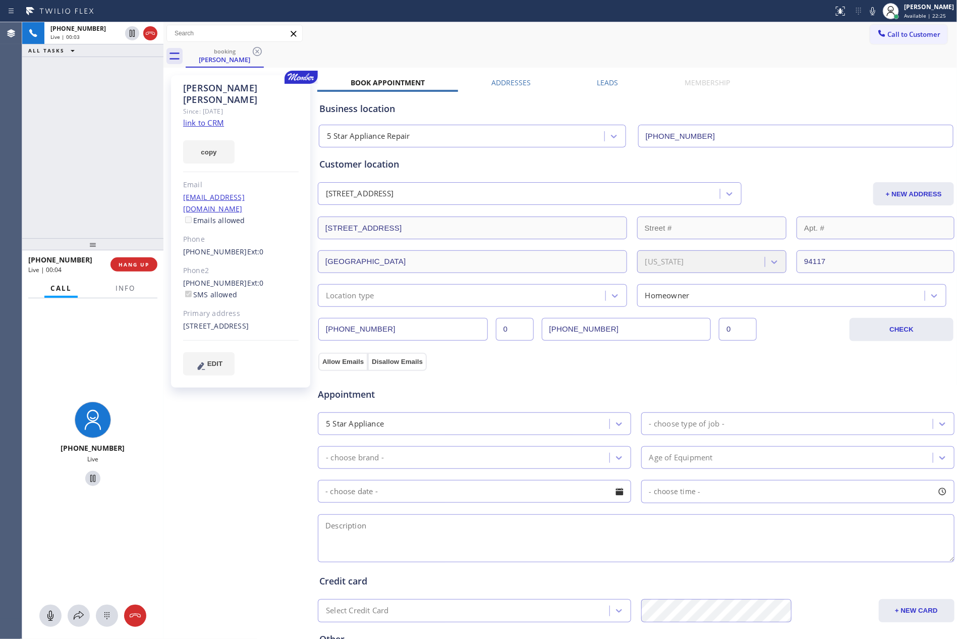
click at [56, 127] on div "+14152314313 Live | 00:03 ALL TASKS ALL TASKS ACTIVE TASKS TASKS IN WRAP UP" at bounding box center [92, 130] width 141 height 216
click at [44, 181] on div "+14152314313 Live | 00:09 ALL TASKS ALL TASKS ACTIVE TASKS TASKS IN WRAP UP" at bounding box center [92, 130] width 141 height 216
click at [44, 181] on div "+14152314313 Live | 00:10 ALL TASKS ALL TASKS ACTIVE TASKS TASKS IN WRAP UP" at bounding box center [92, 130] width 141 height 216
click at [44, 181] on div "+14152314313 Live | 00:11 ALL TASKS ALL TASKS ACTIVE TASKS TASKS IN WRAP UP" at bounding box center [92, 130] width 141 height 216
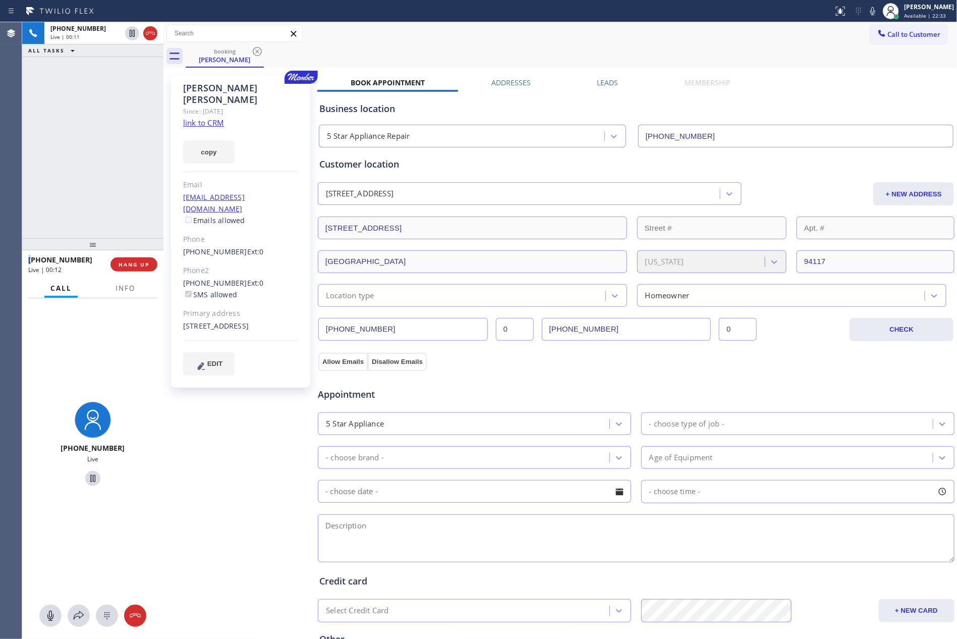
click at [44, 181] on div "+14152314313 Live | 00:11 ALL TASKS ALL TASKS ACTIVE TASKS TASKS IN WRAP UP" at bounding box center [92, 130] width 141 height 216
click at [207, 118] on link "link to CRM" at bounding box center [203, 123] width 41 height 10
drag, startPoint x: 111, startPoint y: 156, endPoint x: 107, endPoint y: 179, distance: 22.5
click at [111, 166] on div "+14152314313 Live | 00:13 ALL TASKS ALL TASKS ACTIVE TASKS TASKS IN WRAP UP" at bounding box center [92, 130] width 141 height 216
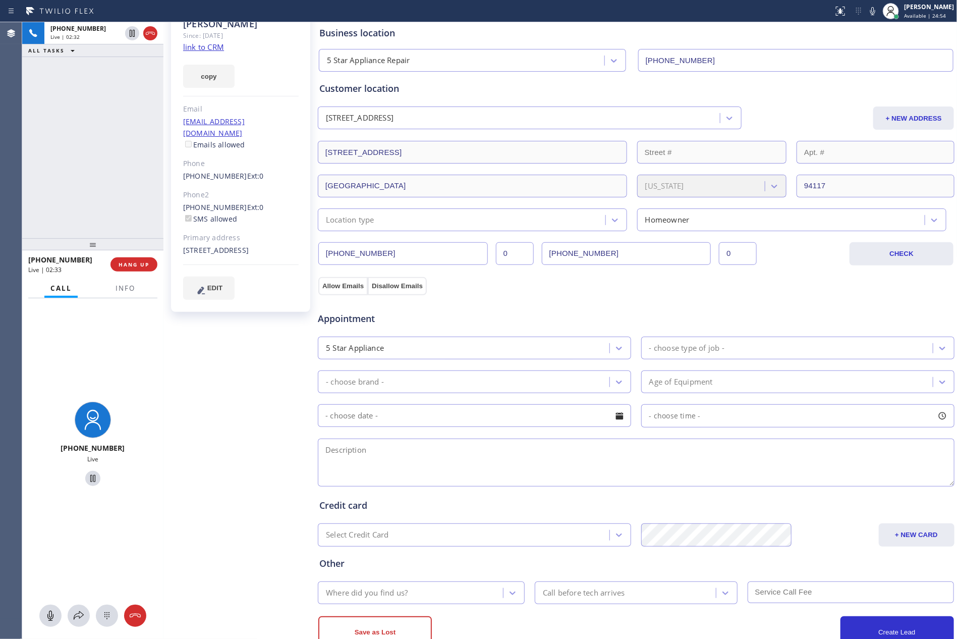
click at [465, 461] on textarea at bounding box center [636, 462] width 636 height 48
paste textarea "12-3 || Member || 10% discount off labor || Whirlpool || stack unit washer || e…"
type textarea "12-3 || Member || 10% discount off labor || Whirlpool || stack unit washer || e…"
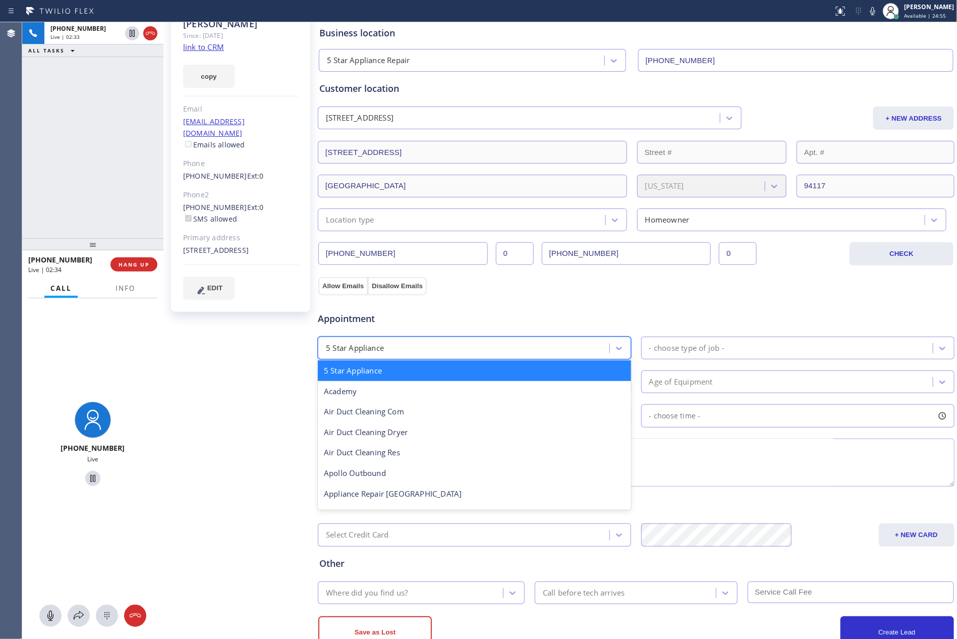
click at [473, 353] on div "5 Star Appliance" at bounding box center [465, 348] width 288 height 18
type input "App"
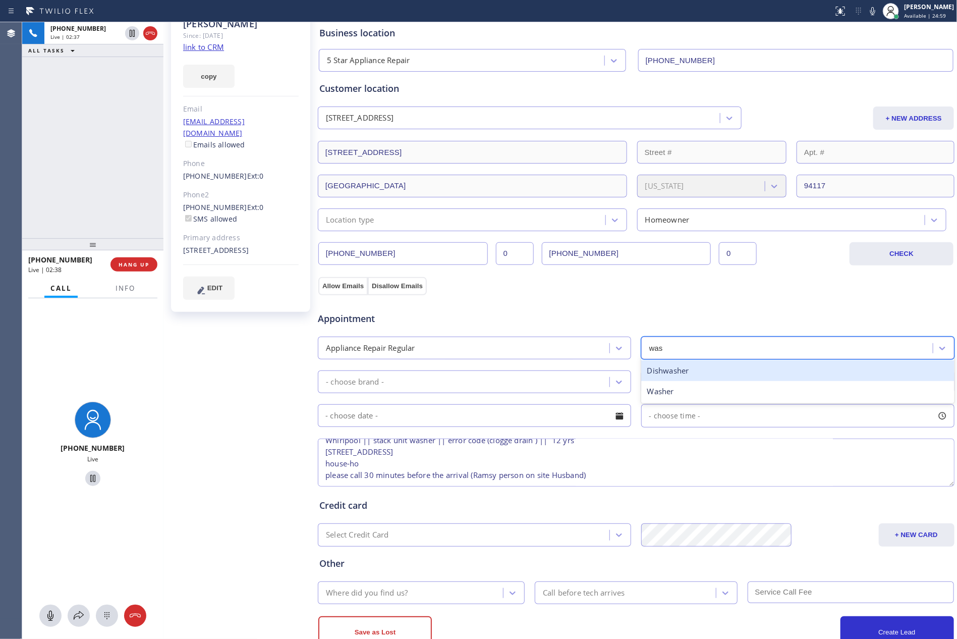
type input "wash"
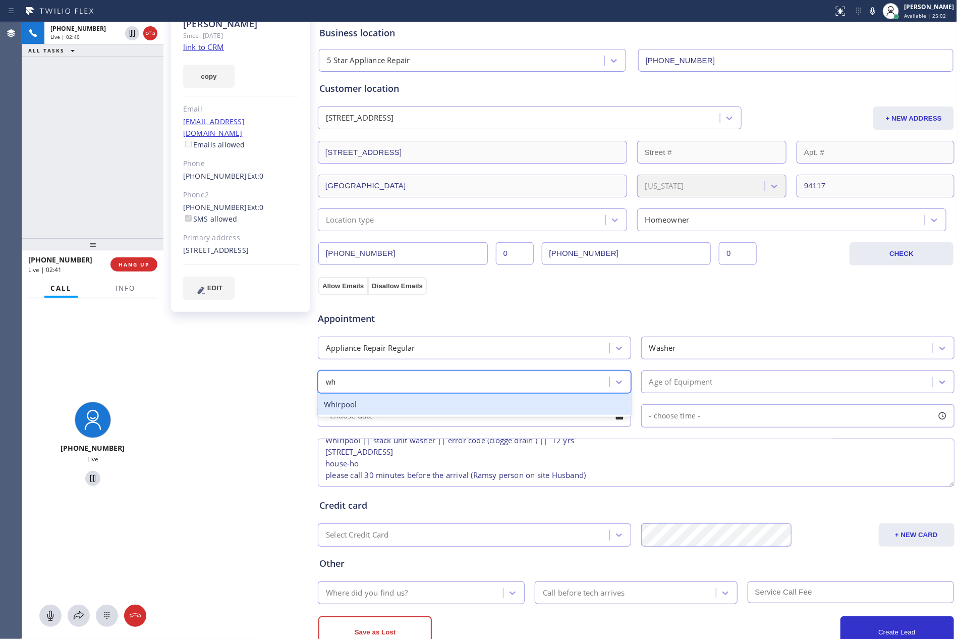
type input "whi"
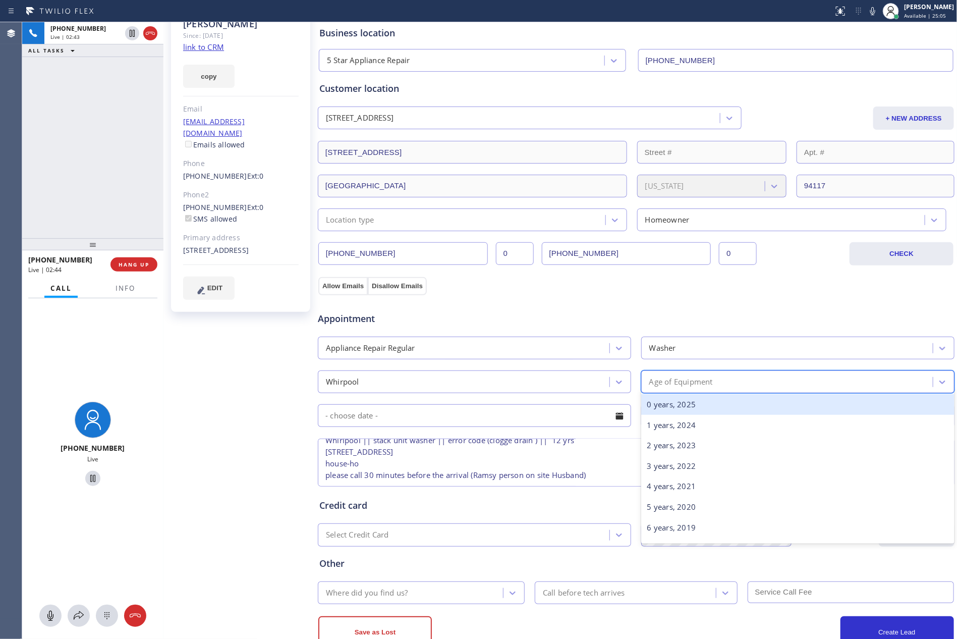
click at [721, 389] on div "Age of Equipment" at bounding box center [788, 382] width 288 height 18
type input "12"
click at [710, 411] on div "12 years, 2013" at bounding box center [797, 404] width 313 height 21
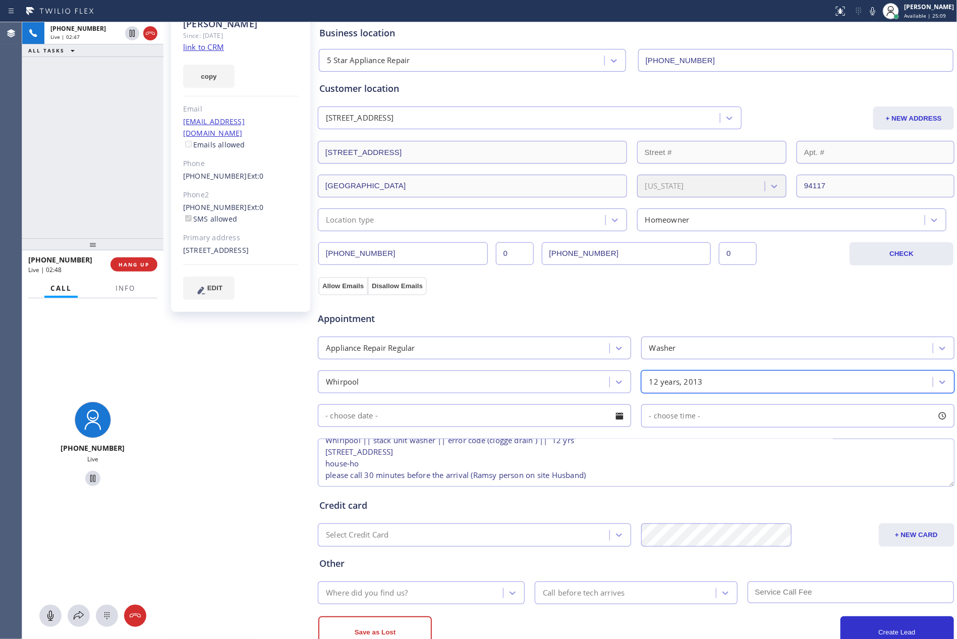
scroll to position [33, 0]
click at [332, 595] on div "Where did you find us?" at bounding box center [367, 593] width 82 height 12
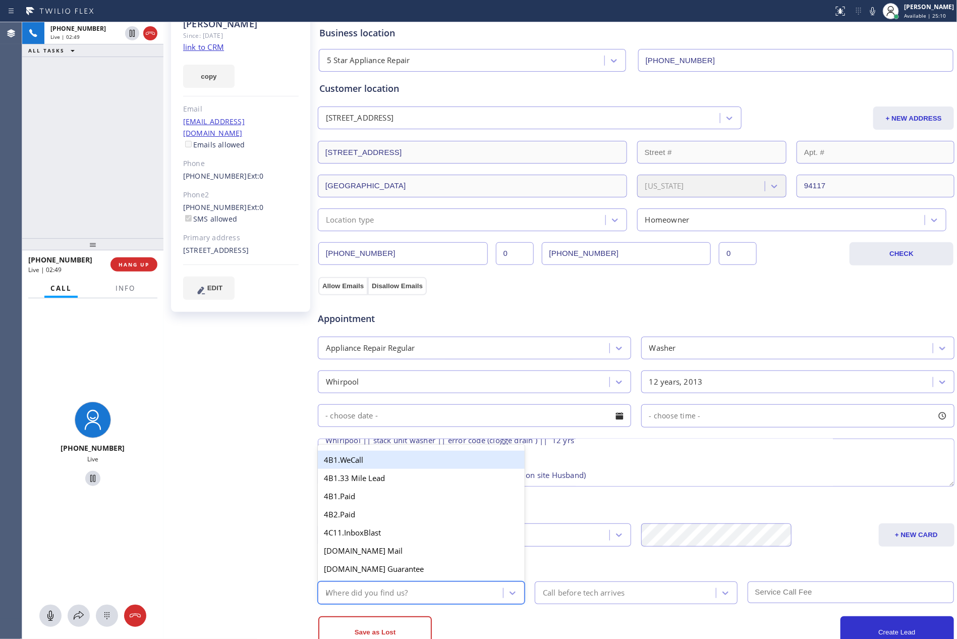
type input "mem"
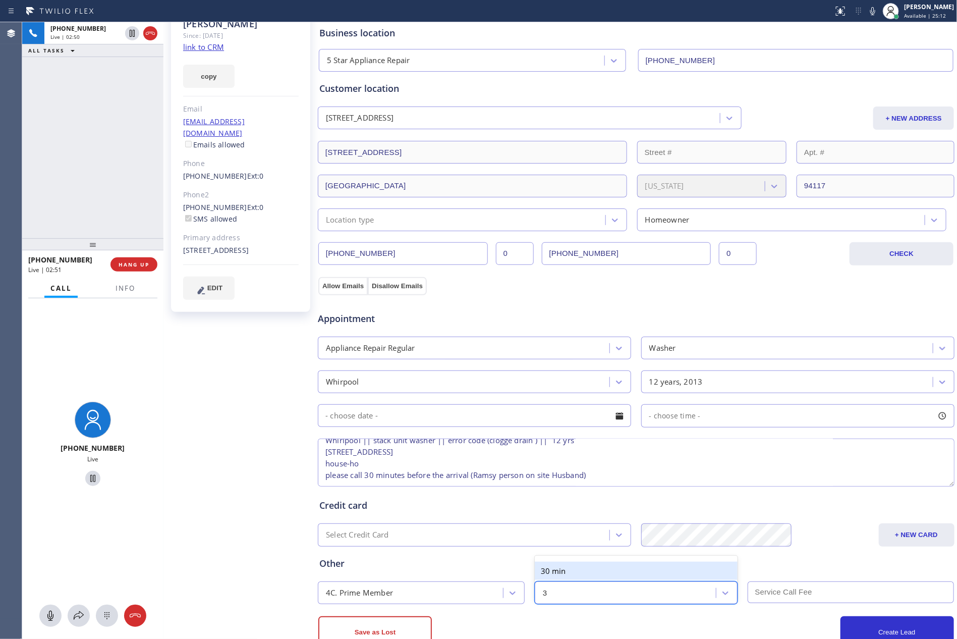
type input "30"
click at [751, 325] on div "Appointment" at bounding box center [636, 313] width 639 height 26
click at [533, 216] on div "Location type" at bounding box center [463, 220] width 284 height 18
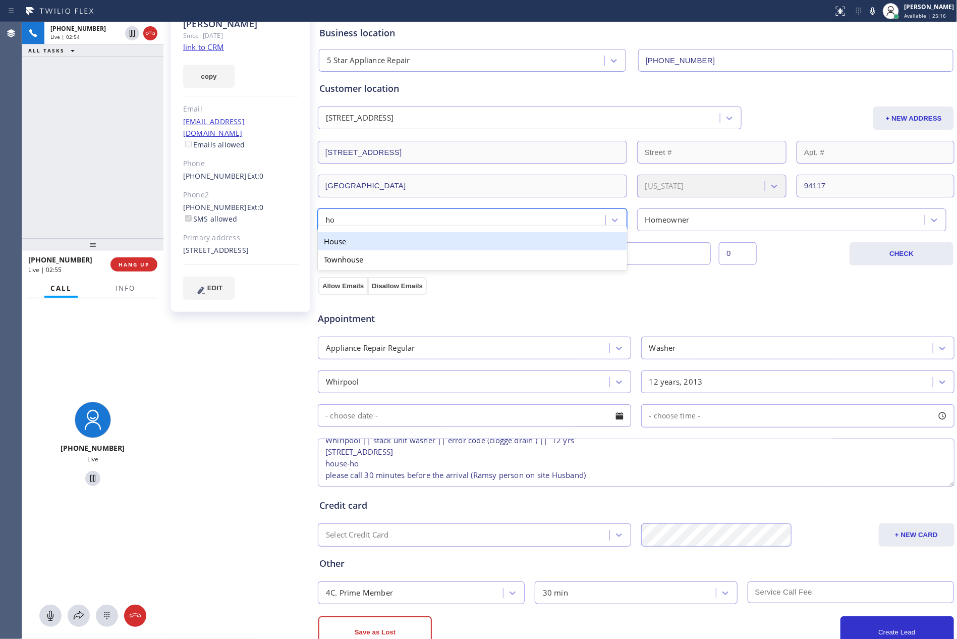
type input "hou"
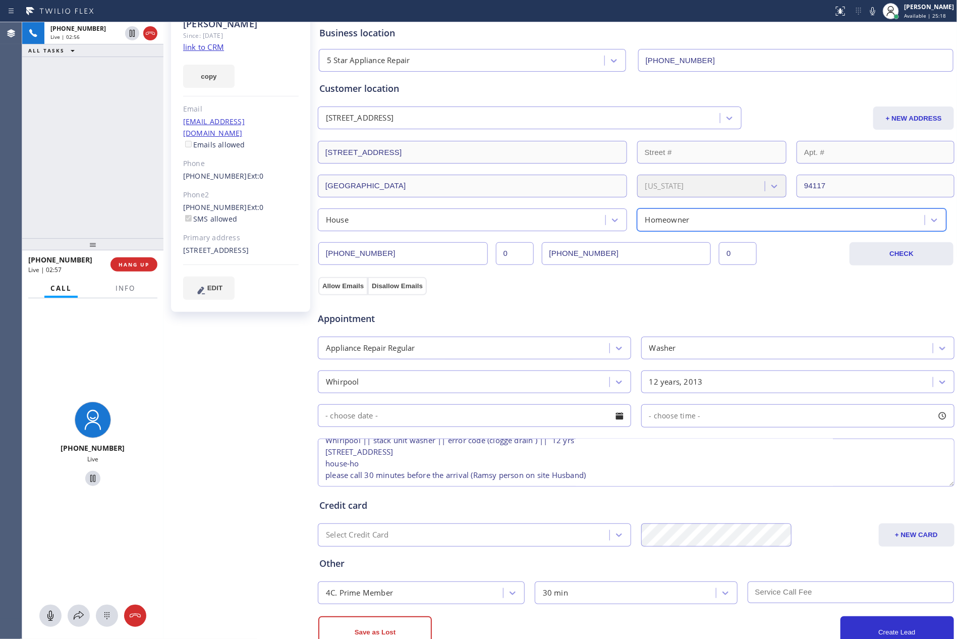
click at [783, 276] on div "Allow Emails Disallow Emails" at bounding box center [636, 284] width 639 height 20
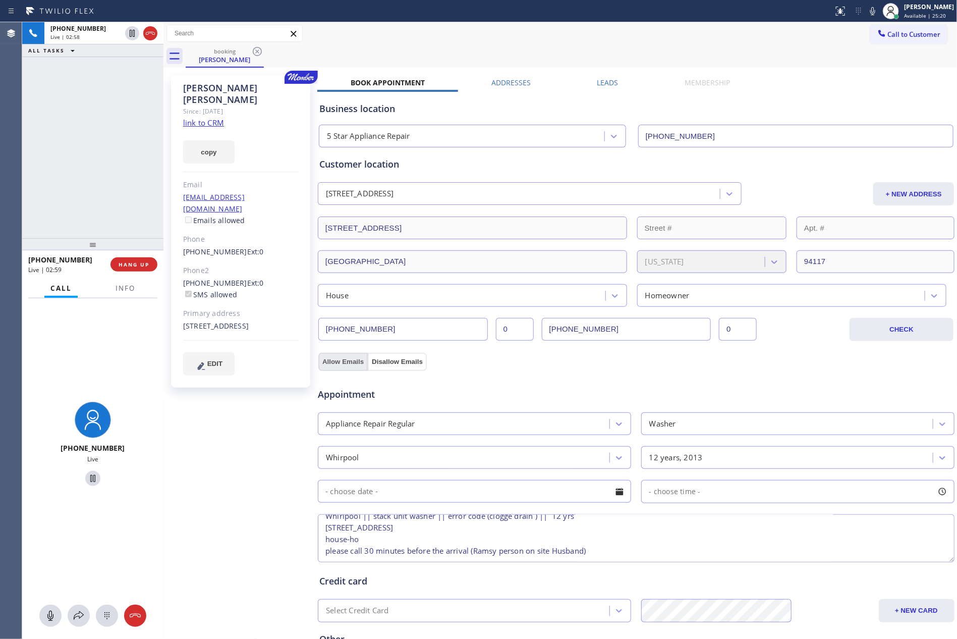
click at [342, 359] on button "Allow Emails" at bounding box center [342, 362] width 49 height 18
checkbox input "true"
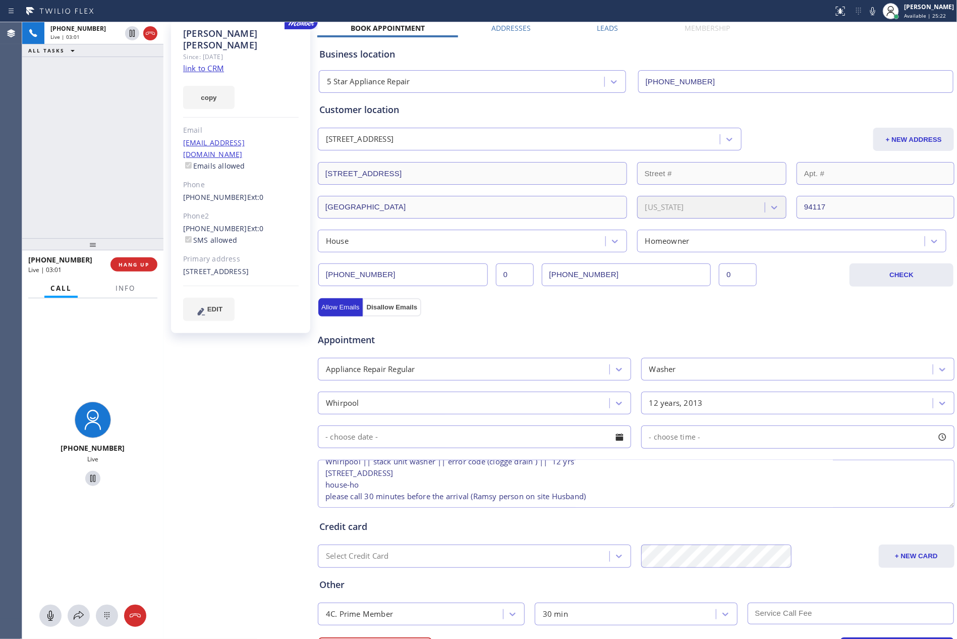
scroll to position [110, 0]
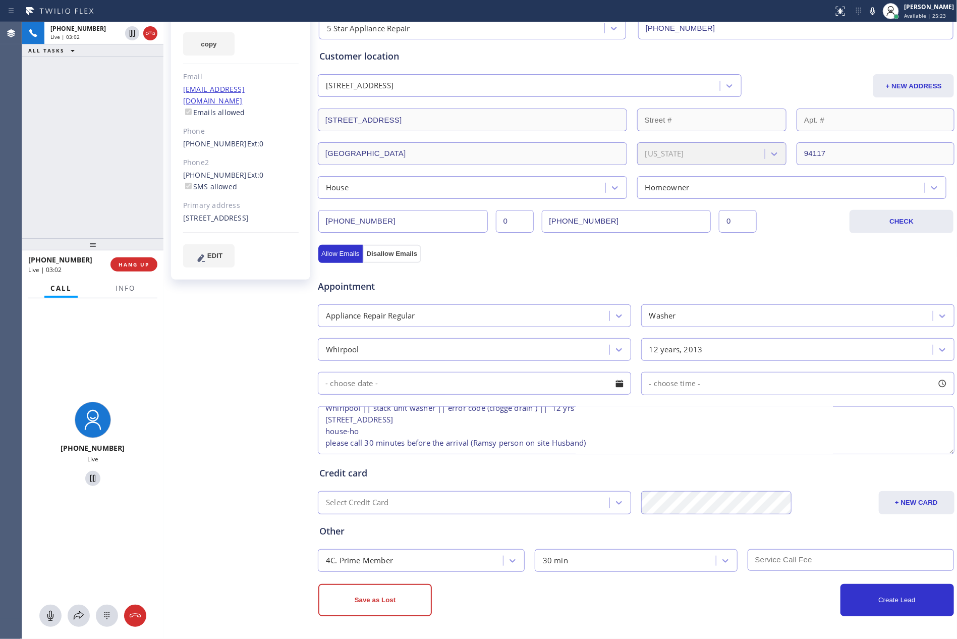
click at [799, 439] on textarea "12-3 || Member || 10% discount off labor || Whirlpool || stack unit washer || e…" at bounding box center [636, 430] width 636 height 48
click at [611, 383] on div at bounding box center [619, 383] width 17 height 17
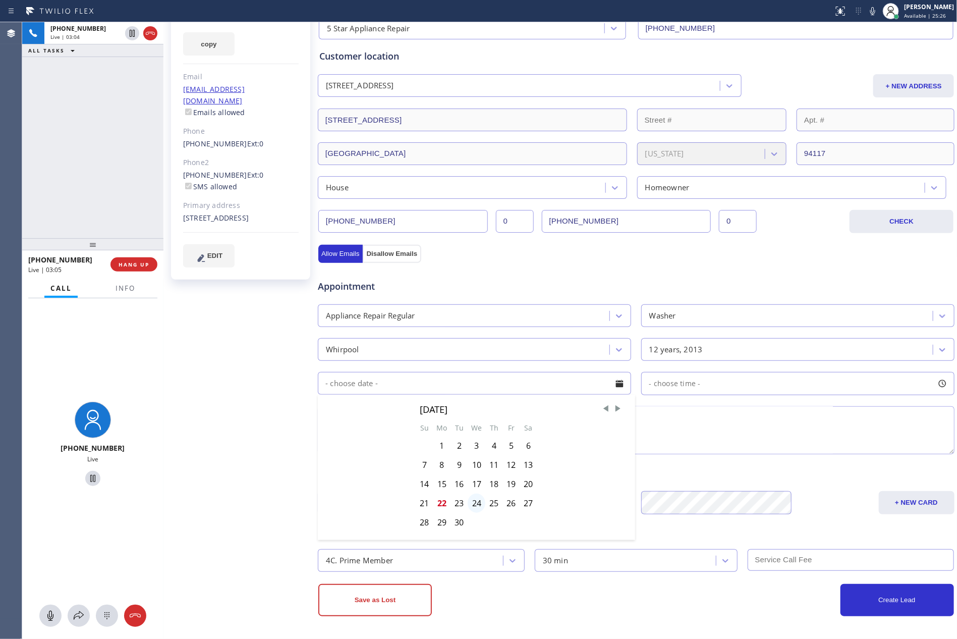
click at [476, 505] on div "24" at bounding box center [477, 502] width 18 height 19
type input "09/24/2025"
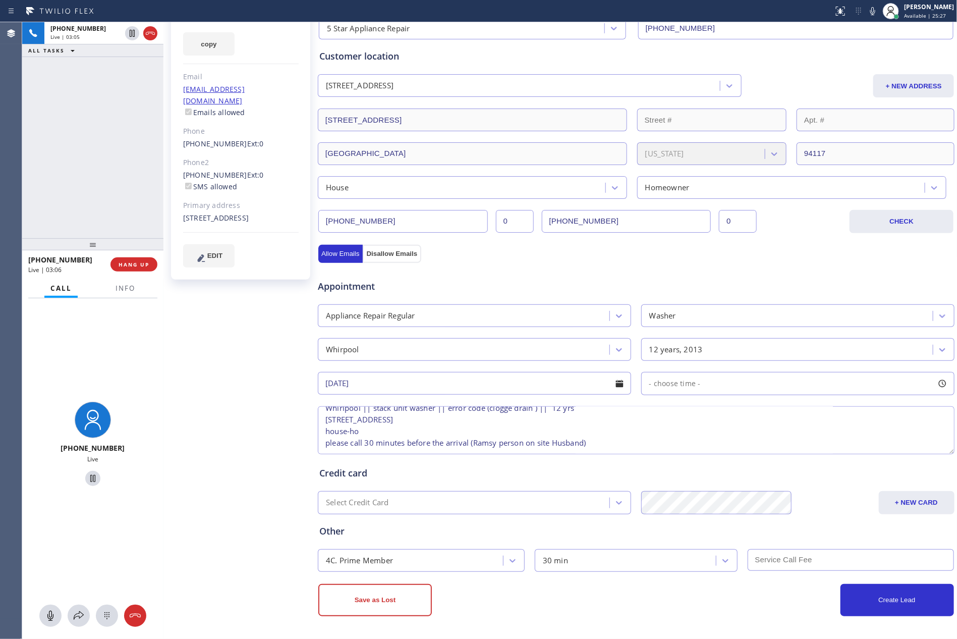
click at [754, 383] on div "- choose time -" at bounding box center [797, 383] width 313 height 23
drag, startPoint x: 645, startPoint y: 447, endPoint x: 797, endPoint y: 452, distance: 152.4
click at [805, 452] on div at bounding box center [811, 444] width 12 height 21
drag, startPoint x: 647, startPoint y: 445, endPoint x: 731, endPoint y: 447, distance: 84.8
click at [737, 447] on div at bounding box center [743, 444] width 12 height 21
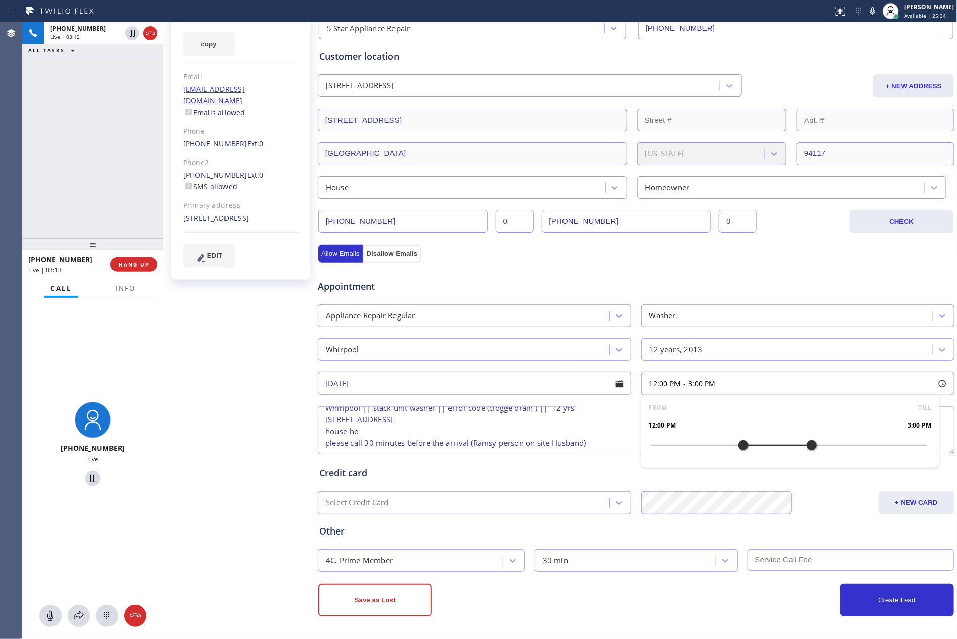
click at [618, 432] on textarea "12-3 || Member || 10% discount off labor || Whirlpool || stack unit washer || e…" at bounding box center [636, 430] width 636 height 48
click at [896, 606] on button "Create Lead" at bounding box center [896, 600] width 113 height 32
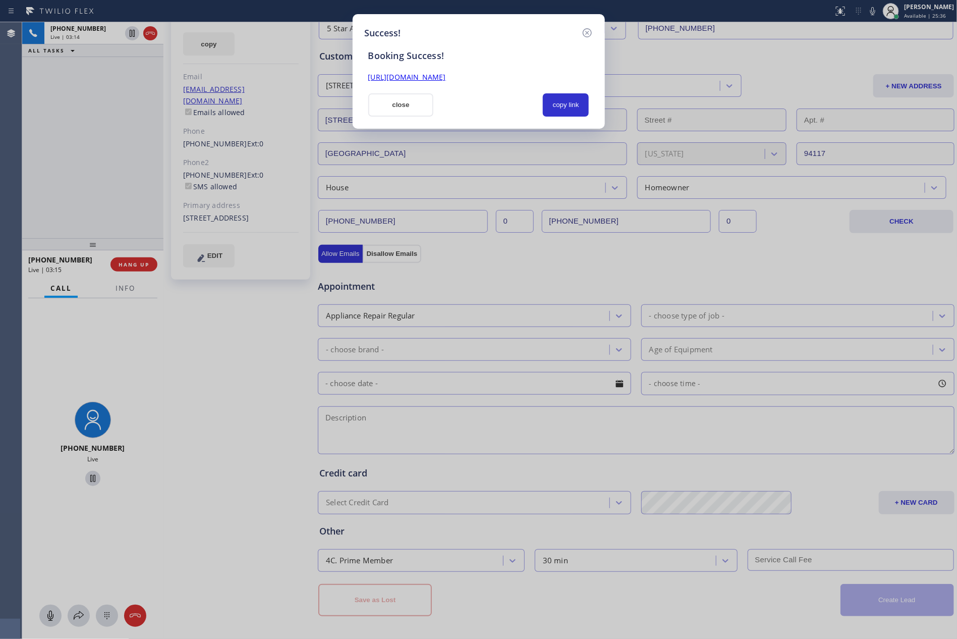
scroll to position [0, 0]
drag, startPoint x: 518, startPoint y: 107, endPoint x: 532, endPoint y: 108, distance: 13.6
click at [523, 108] on div at bounding box center [487, 104] width 97 height 23
click at [560, 108] on button "copy link" at bounding box center [566, 104] width 46 height 23
click at [491, 104] on div at bounding box center [487, 104] width 97 height 23
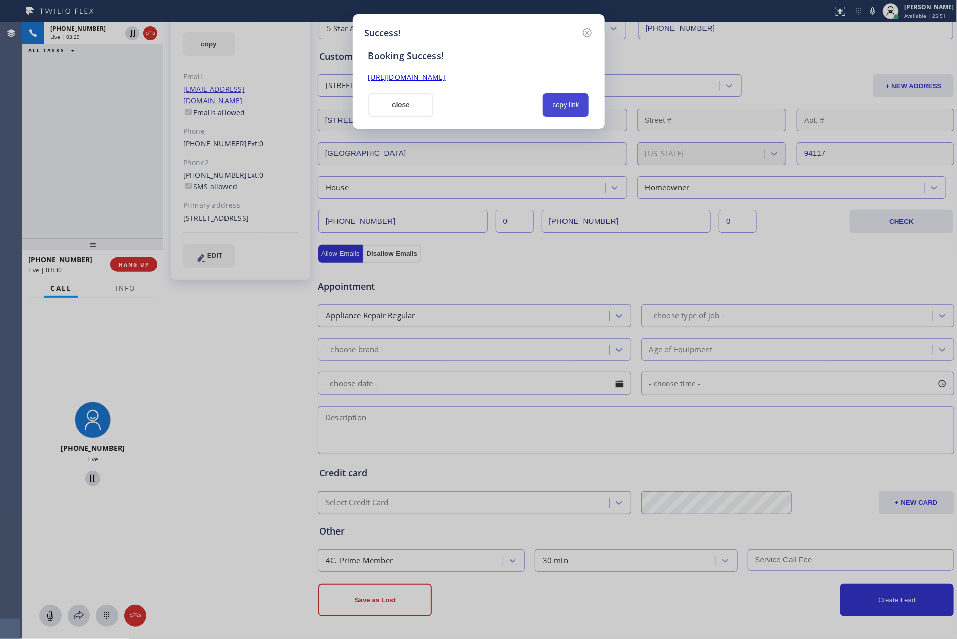
click at [564, 102] on button "copy link" at bounding box center [566, 104] width 46 height 23
click at [402, 95] on button "close" at bounding box center [401, 104] width 66 height 23
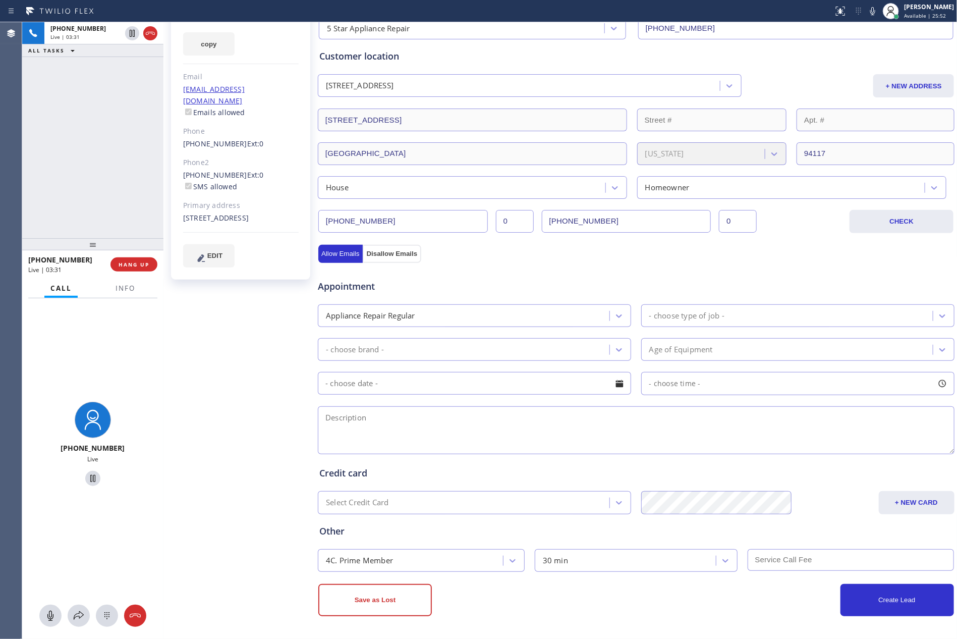
drag, startPoint x: 130, startPoint y: 190, endPoint x: 147, endPoint y: 282, distance: 93.9
click at [134, 205] on div "+14152314313 Live | 03:31 ALL TASKS ALL TASKS ACTIVE TASKS TASKS IN WRAP UP" at bounding box center [92, 130] width 141 height 216
click at [144, 265] on span "HANG UP" at bounding box center [134, 264] width 31 height 7
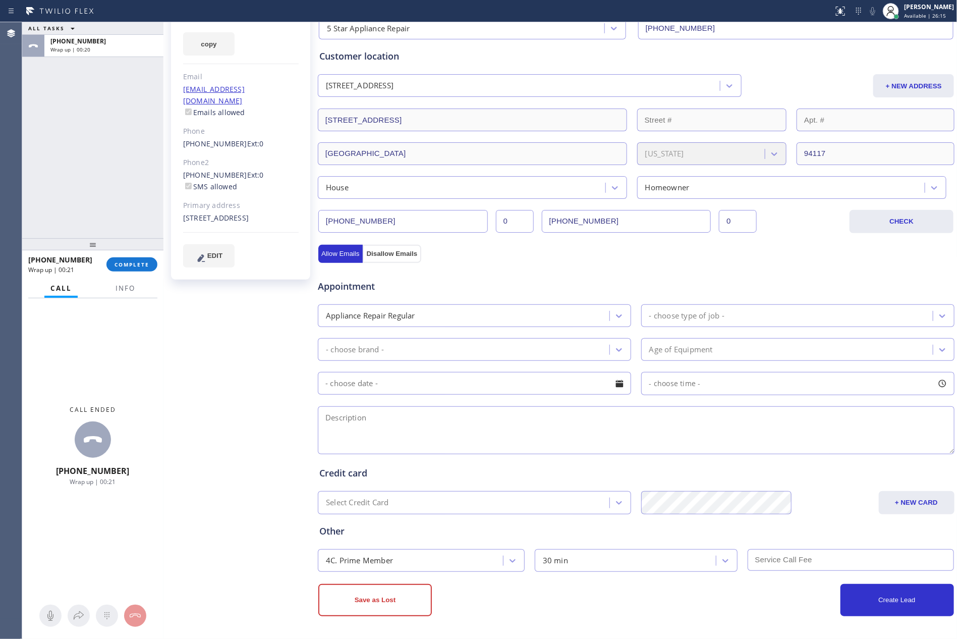
click at [107, 190] on div "ALL TASKS ALL TASKS ACTIVE TASKS TASKS IN WRAP UP +14152314313 Wrap up | 00:20" at bounding box center [92, 130] width 141 height 216
click at [135, 263] on span "COMPLETE" at bounding box center [131, 264] width 35 height 7
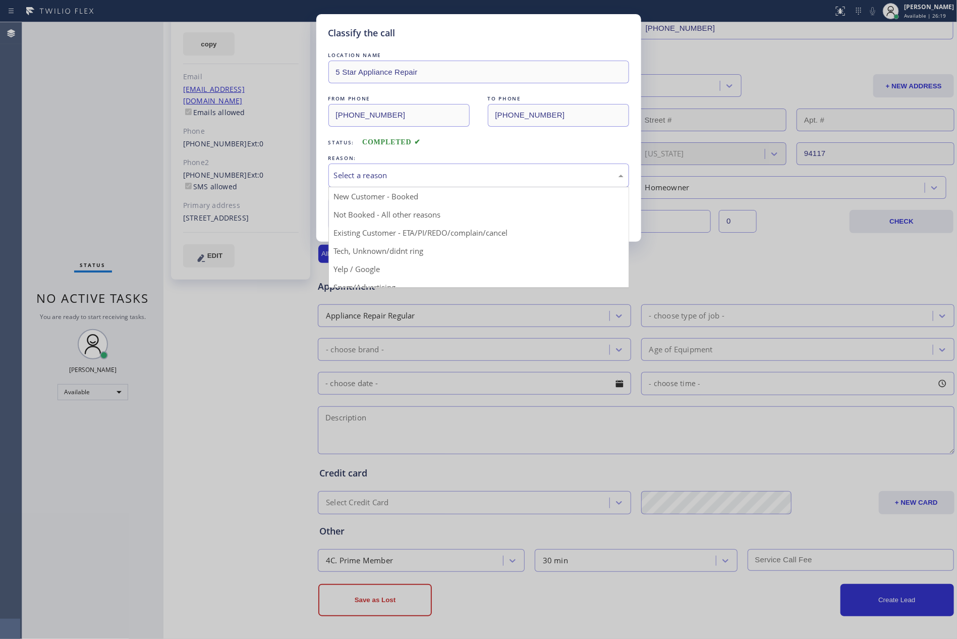
click at [367, 179] on div "Select a reason" at bounding box center [478, 175] width 289 height 12
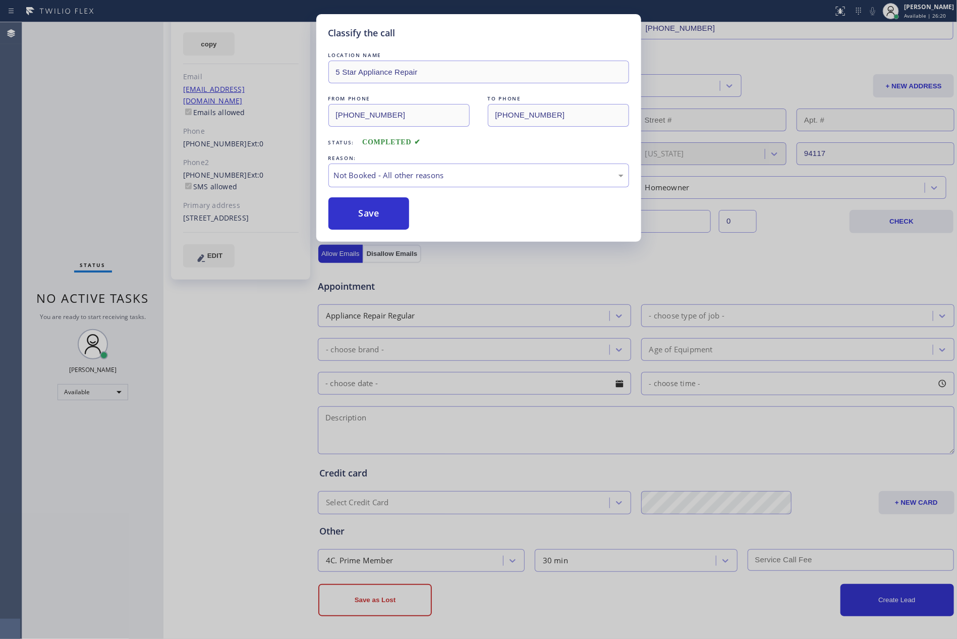
click at [362, 217] on button "Save" at bounding box center [368, 213] width 81 height 32
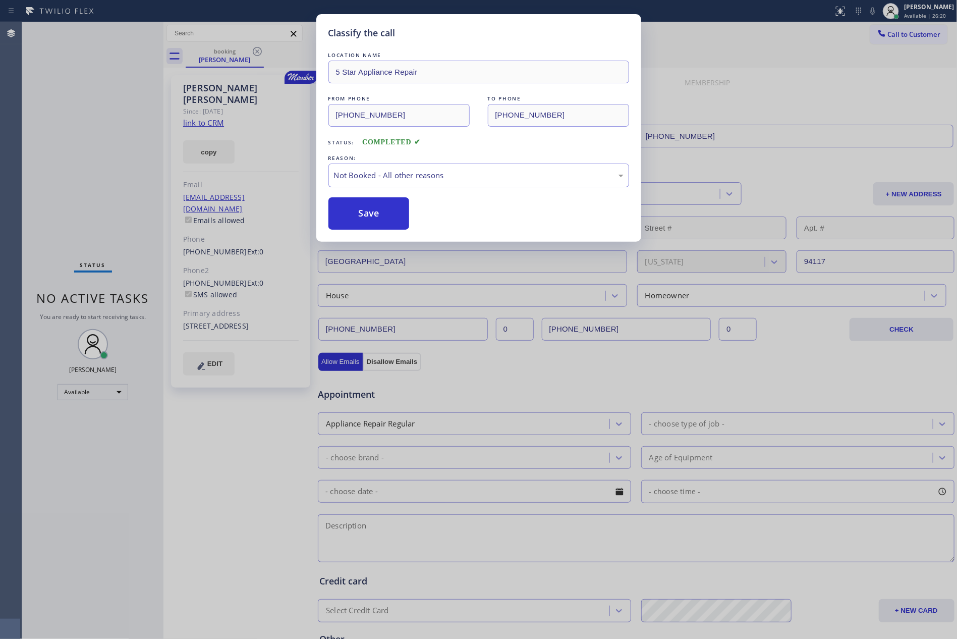
click at [362, 217] on button "Save" at bounding box center [368, 213] width 81 height 32
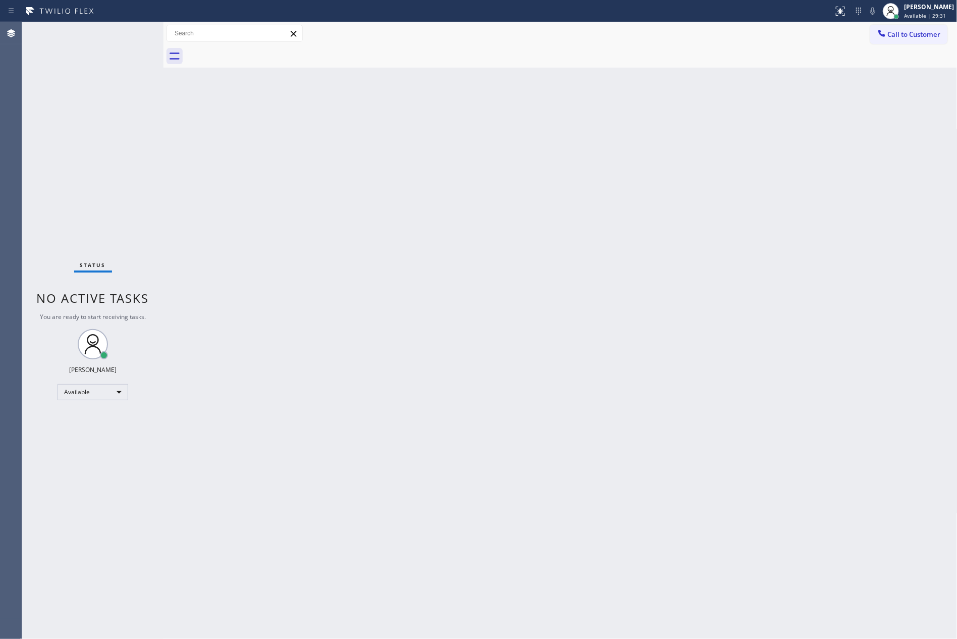
click at [362, 216] on div "Back to Dashboard Change Sender ID Customers Technicians Select a contact Outbo…" at bounding box center [560, 330] width 794 height 616
click at [426, 317] on div "Back to Dashboard Change Sender ID Customers Technicians Select a contact Outbo…" at bounding box center [560, 330] width 794 height 616
click at [259, 148] on div "Back to Dashboard Change Sender ID Customers Technicians Select a contact Outbo…" at bounding box center [560, 330] width 794 height 616
click at [318, 210] on div "Back to Dashboard Change Sender ID Customers Technicians Select a contact Outbo…" at bounding box center [560, 330] width 794 height 616
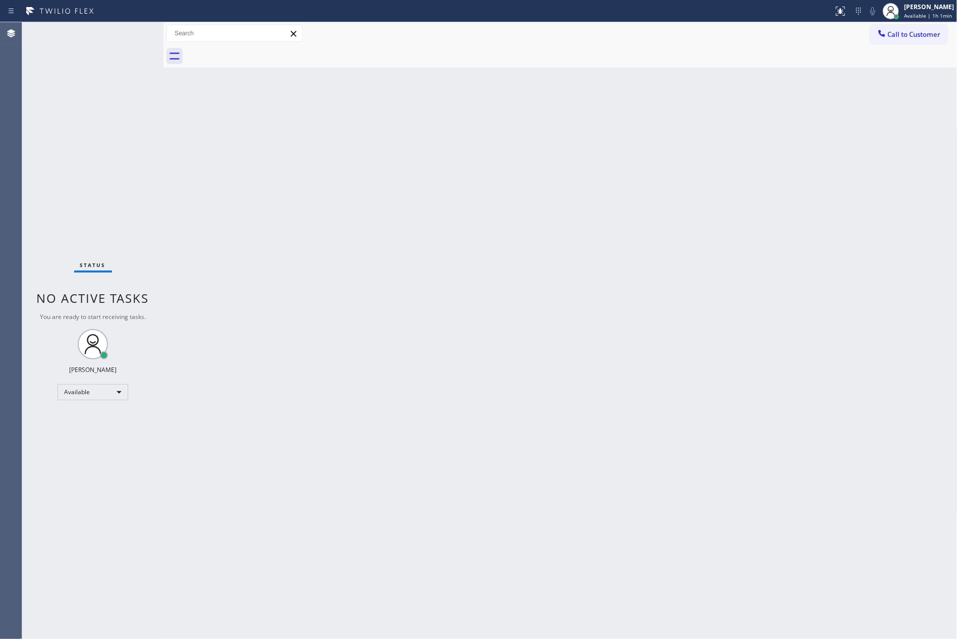
click at [318, 210] on div "Back to Dashboard Change Sender ID Customers Technicians Select a contact Outbo…" at bounding box center [560, 330] width 794 height 616
click at [536, 389] on div "Back to Dashboard Change Sender ID Customers Technicians Select a contact Outbo…" at bounding box center [560, 330] width 794 height 616
drag, startPoint x: 473, startPoint y: 330, endPoint x: 460, endPoint y: 347, distance: 20.9
click at [472, 333] on div "Back to Dashboard Change Sender ID Customers Technicians Select a contact Outbo…" at bounding box center [560, 330] width 794 height 616
click at [433, 359] on div "Back to Dashboard Change Sender ID Customers Technicians Select a contact Outbo…" at bounding box center [560, 330] width 794 height 616
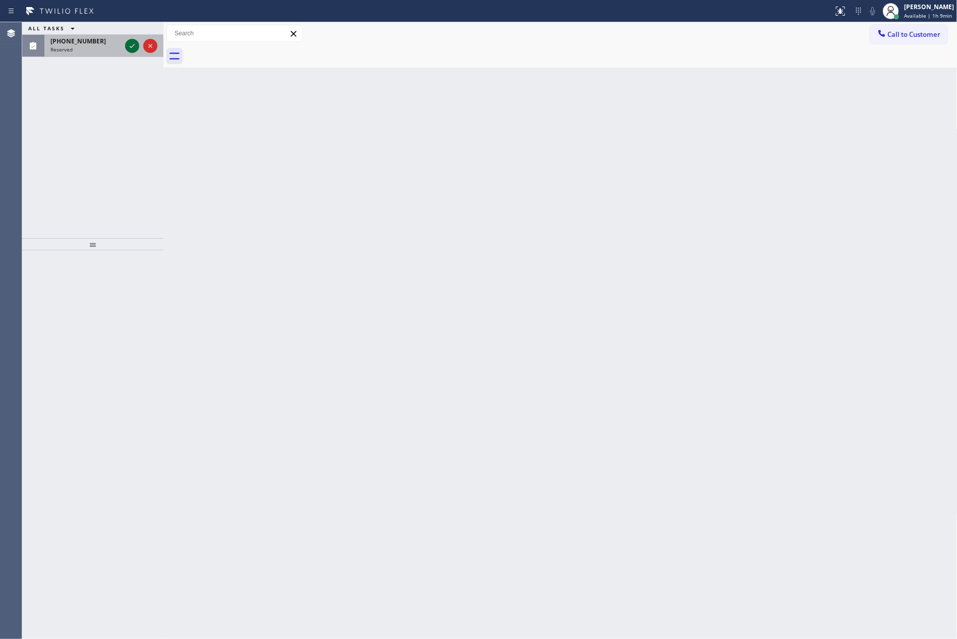
click at [129, 46] on icon at bounding box center [132, 46] width 12 height 12
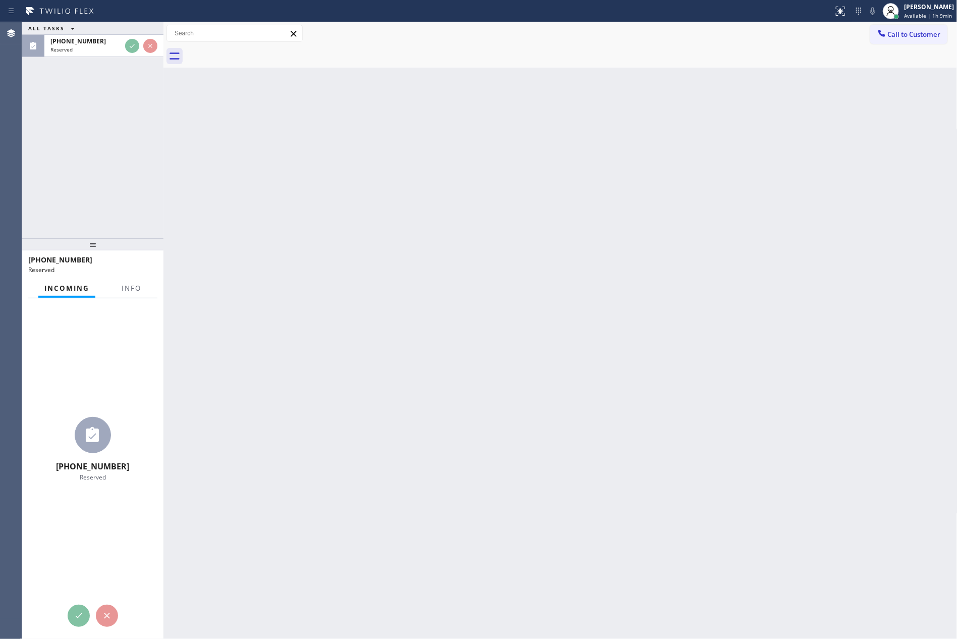
click at [115, 140] on div "ALL TASKS ALL TASKS ACTIVE TASKS TASKS IN WRAP UP (619) 759-4535 Reserved" at bounding box center [92, 130] width 141 height 216
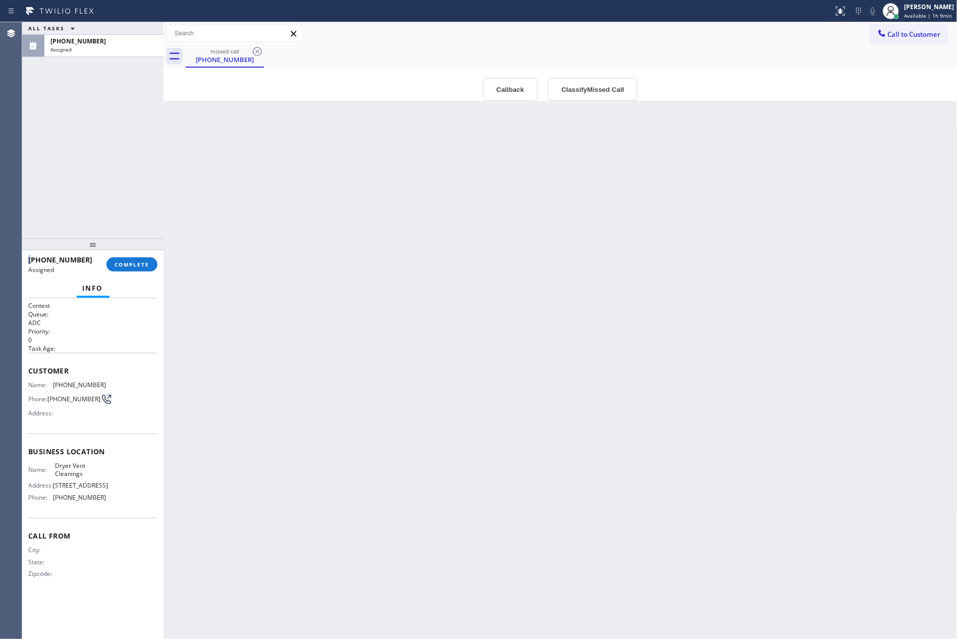
type input "(619) 257-1900"
click at [127, 155] on div "ALL TASKS ALL TASKS ACTIVE TASKS TASKS IN WRAP UP (619) 759-4535 Assigned" at bounding box center [92, 130] width 141 height 216
click at [247, 202] on div "Back to Dashboard Change Sender ID Customers Technicians Select a contact Outbo…" at bounding box center [560, 330] width 794 height 616
click at [513, 97] on button "Callback" at bounding box center [510, 89] width 55 height 23
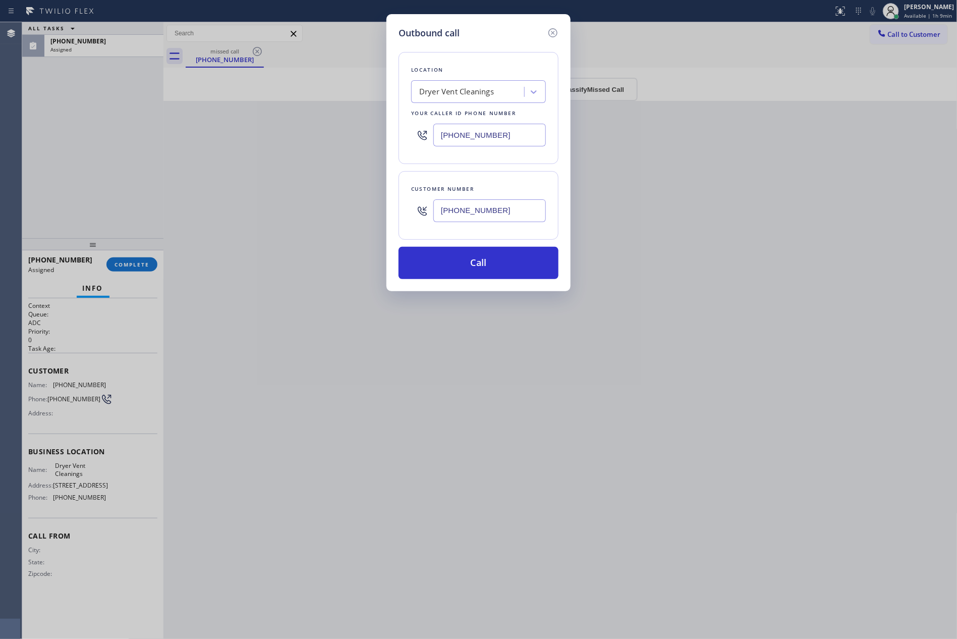
drag, startPoint x: 472, startPoint y: 259, endPoint x: 20, endPoint y: 103, distance: 477.8
click at [458, 253] on button "Call" at bounding box center [478, 263] width 160 height 32
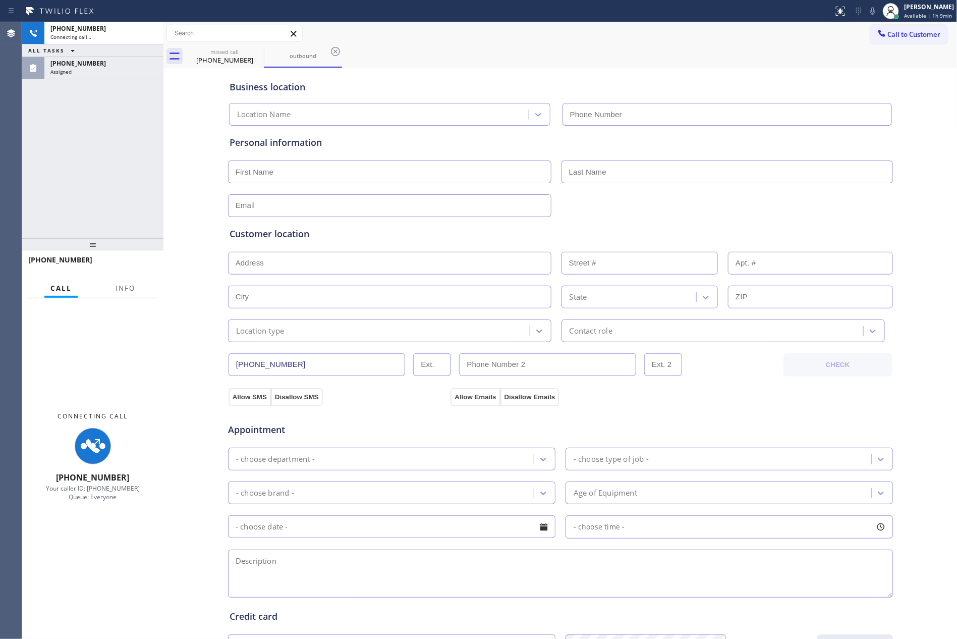
type input "(619) 257-1900"
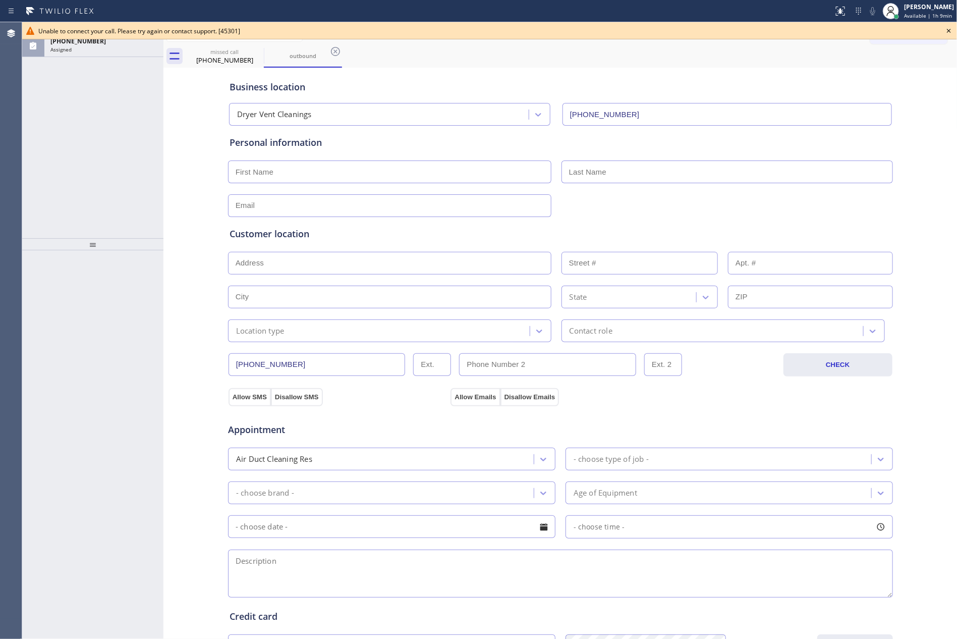
click at [41, 110] on div "ALL TASKS ALL TASKS ACTIVE TASKS TASKS IN WRAP UP (619) 759-4535 Assigned" at bounding box center [92, 130] width 141 height 216
drag, startPoint x: 43, startPoint y: 110, endPoint x: 55, endPoint y: 109, distance: 12.1
click at [49, 110] on div "ALL TASKS ALL TASKS ACTIVE TASKS TASKS IN WRAP UP (619) 759-4535 Assigned" at bounding box center [92, 130] width 141 height 216
click at [952, 32] on icon at bounding box center [949, 31] width 12 height 12
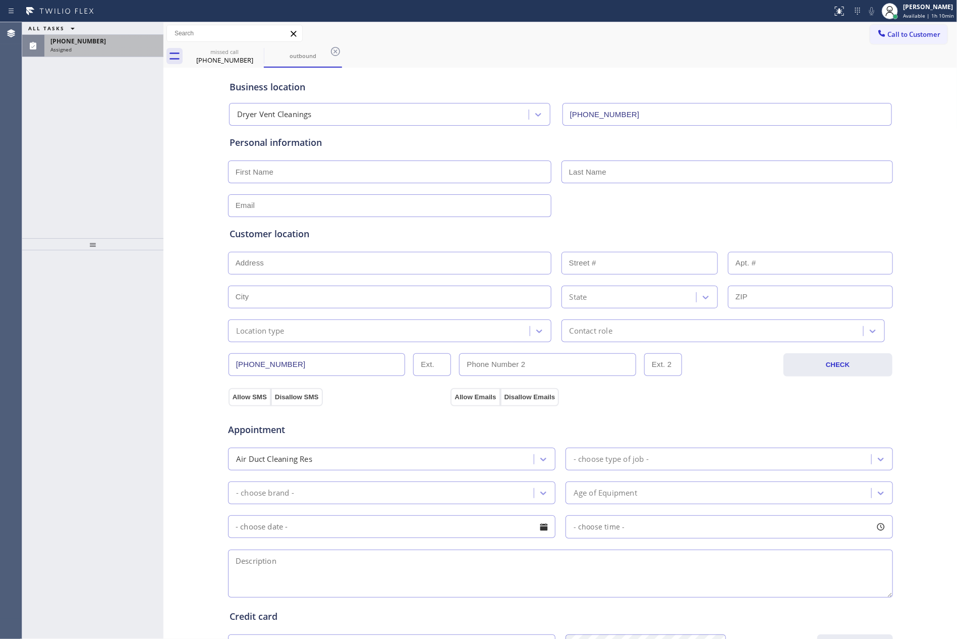
click at [132, 55] on div "(619) 759-4535 Assigned" at bounding box center [101, 46] width 115 height 22
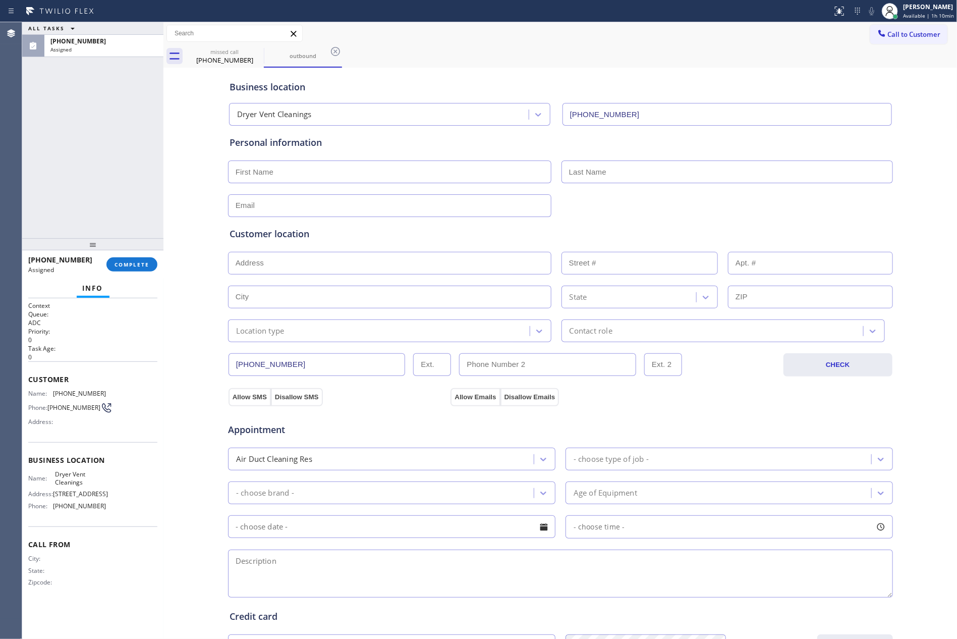
drag, startPoint x: 134, startPoint y: 262, endPoint x: 130, endPoint y: 241, distance: 21.0
click at [134, 261] on span "COMPLETE" at bounding box center [131, 264] width 35 height 7
click at [103, 132] on div "ALL TASKS ALL TASKS ACTIVE TASKS TASKS IN WRAP UP (619) 759-4535 Assigned" at bounding box center [92, 130] width 141 height 216
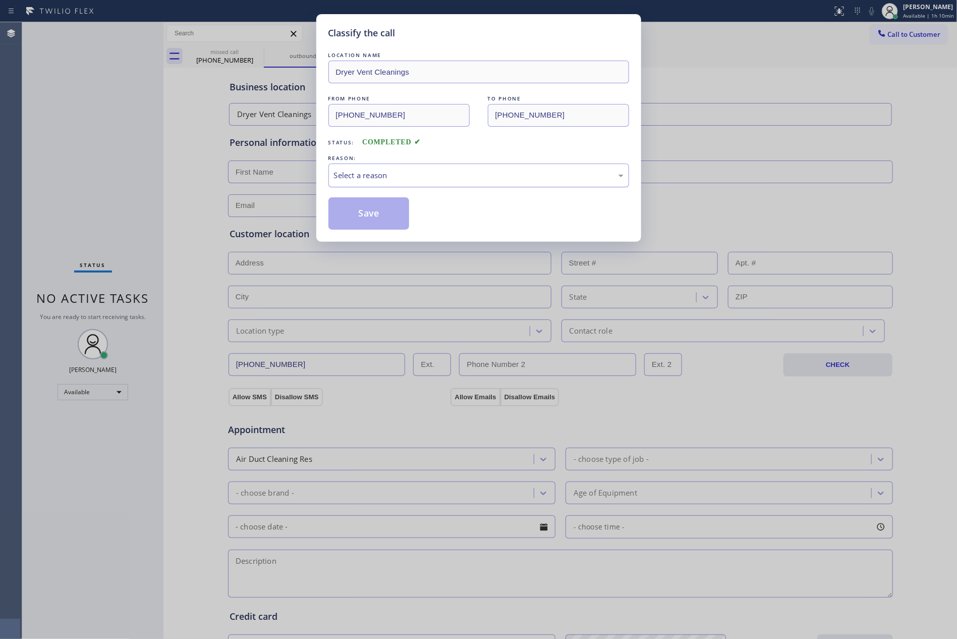
click at [369, 175] on div "Select a reason" at bounding box center [478, 175] width 289 height 12
click at [365, 215] on button "Save" at bounding box center [368, 213] width 81 height 32
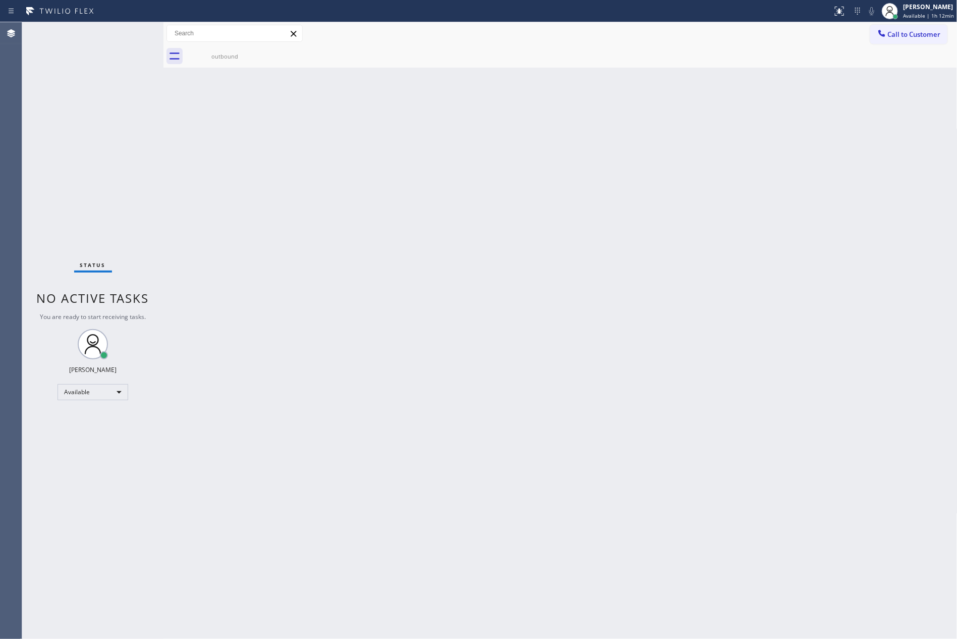
drag, startPoint x: 126, startPoint y: 33, endPoint x: 101, endPoint y: 132, distance: 101.8
click at [126, 33] on div "Status No active tasks You are ready to start receiving tasks. Eva Mahinay Avai…" at bounding box center [92, 330] width 141 height 616
click at [101, 135] on div "Status No active tasks You are ready to start receiving tasks. Eva Mahinay Avai…" at bounding box center [92, 330] width 141 height 616
click at [102, 135] on div "Status No active tasks You are ready to start receiving tasks. Eva Mahinay Avai…" at bounding box center [92, 330] width 141 height 616
click at [291, 190] on div "Back to Dashboard Change Sender ID Customers Technicians Select a contact Outbo…" at bounding box center [560, 330] width 794 height 616
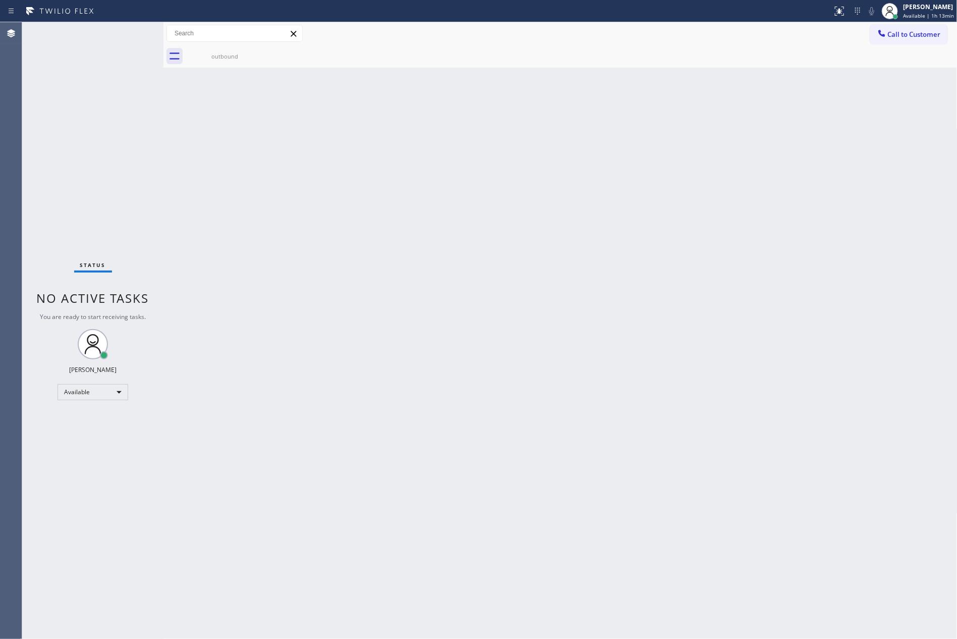
click at [441, 360] on div "Back to Dashboard Change Sender ID Customers Technicians Select a contact Outbo…" at bounding box center [560, 330] width 794 height 616
click at [282, 308] on div "Back to Dashboard Change Sender ID Customers Technicians Select a contact Outbo…" at bounding box center [560, 330] width 794 height 616
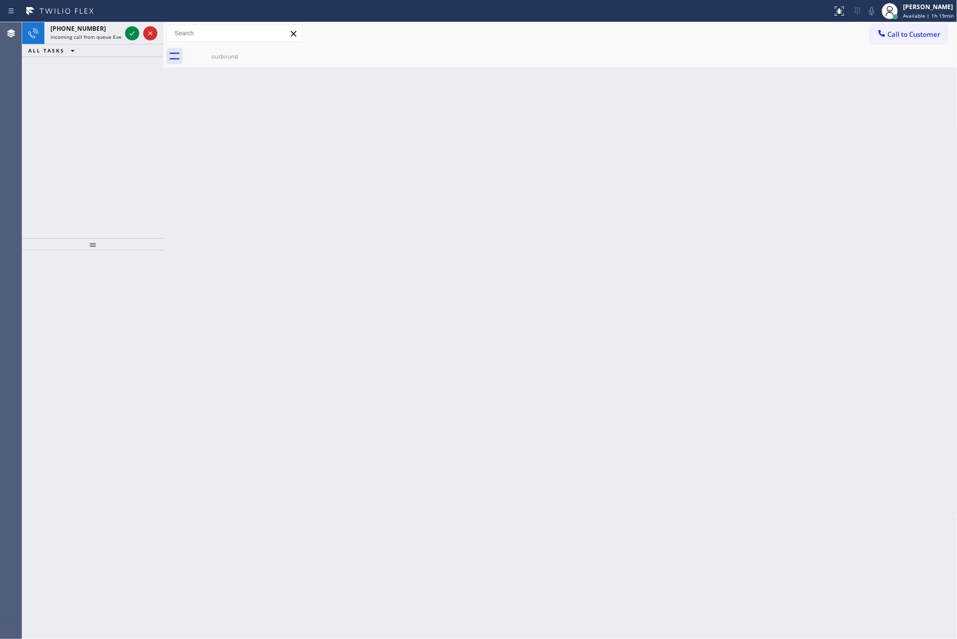
drag, startPoint x: 76, startPoint y: 97, endPoint x: 117, endPoint y: 32, distance: 77.3
click at [76, 97] on div "+19729553822 Incoming call from queue Everybody ALL TASKS ALL TASKS ACTIVE TASK…" at bounding box center [92, 130] width 141 height 216
click at [132, 34] on icon at bounding box center [132, 33] width 12 height 12
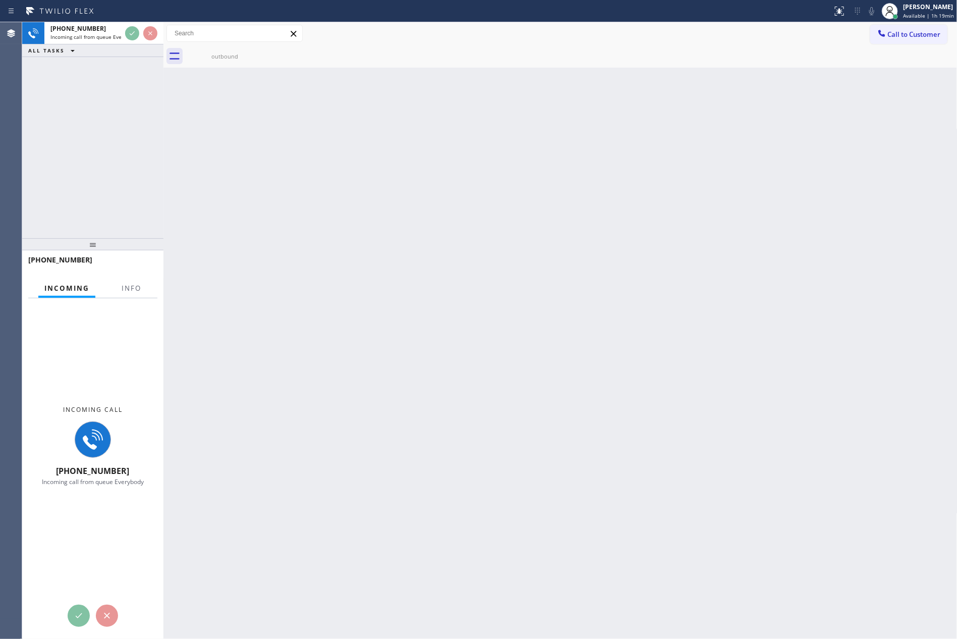
click at [145, 201] on div "+19729553822 Incoming call from queue Everybody ALL TASKS ALL TASKS ACTIVE TASK…" at bounding box center [92, 130] width 141 height 216
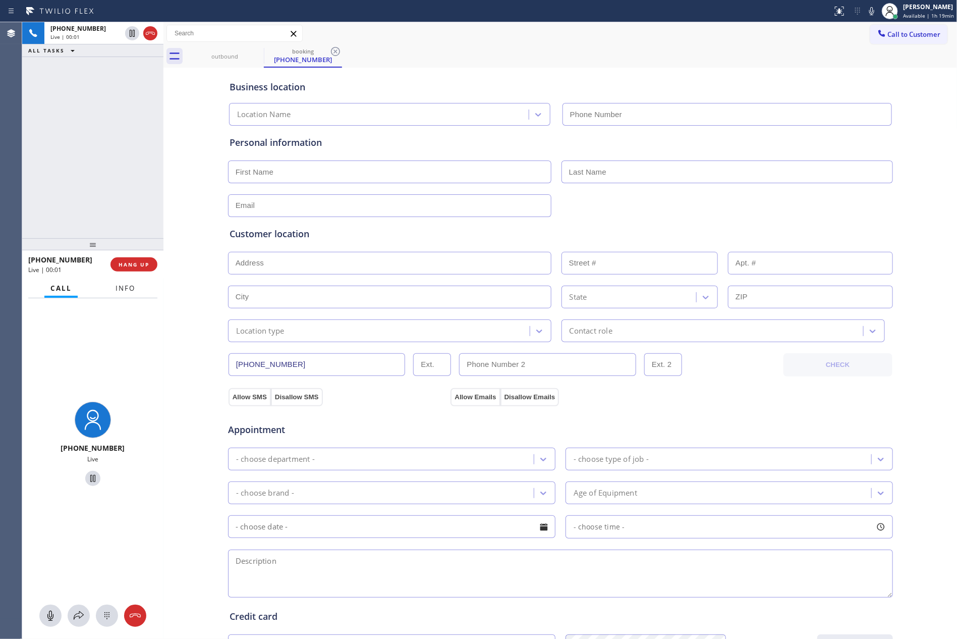
click at [126, 291] on span "Info" at bounding box center [125, 287] width 20 height 9
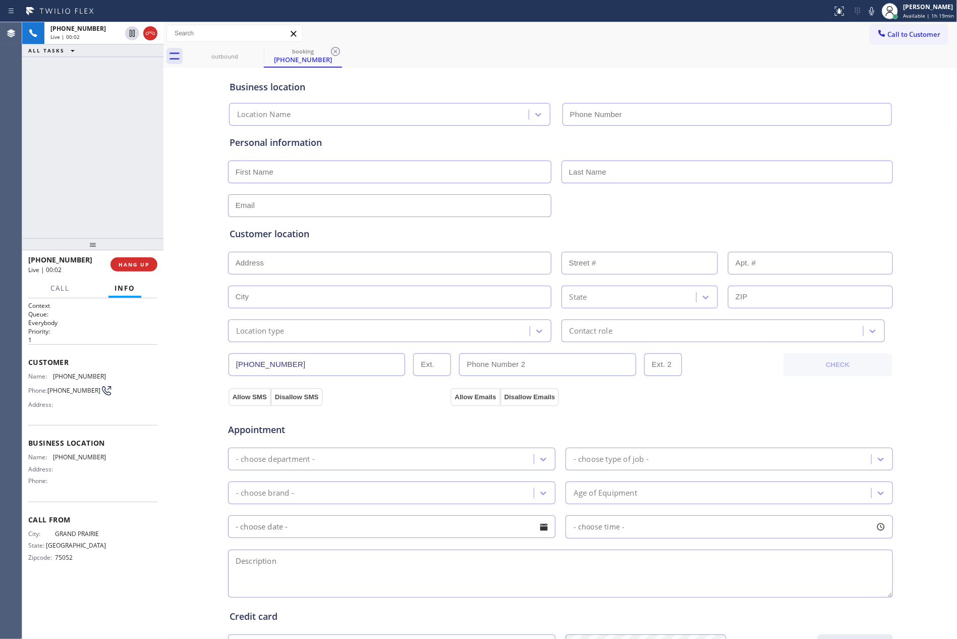
click at [128, 185] on div "+19729553822 Live | 00:02 ALL TASKS ALL TASKS ACTIVE TASKS TASKS IN WRAP UP" at bounding box center [92, 130] width 141 height 216
click at [128, 185] on div "+19729553822 Live | 00:03 ALL TASKS ALL TASKS ACTIVE TASKS TASKS IN WRAP UP" at bounding box center [92, 130] width 141 height 216
click at [129, 185] on div "+19729553822 Live | 00:03 ALL TASKS ALL TASKS ACTIVE TASKS TASKS IN WRAP UP" at bounding box center [92, 130] width 141 height 216
click at [129, 185] on div "+19729553822 Live | 00:06 ALL TASKS ALL TASKS ACTIVE TASKS TASKS IN WRAP UP" at bounding box center [92, 130] width 141 height 216
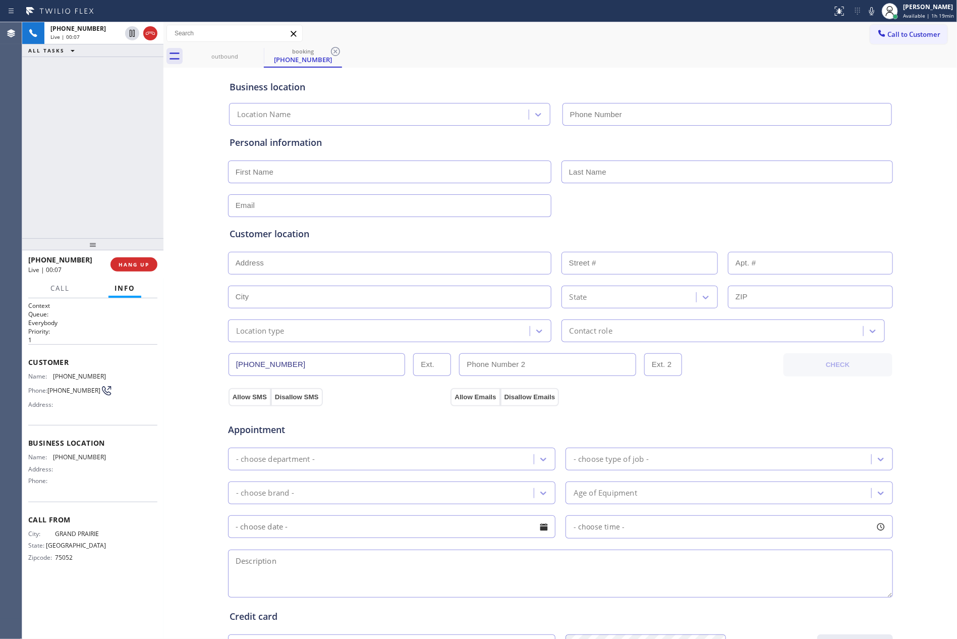
click at [129, 185] on div "+19729553822 Live | 00:07 ALL TASKS ALL TASKS ACTIVE TASKS TASKS IN WRAP UP" at bounding box center [92, 130] width 141 height 216
click at [129, 185] on div "+19729553822 Live | 00:08 ALL TASKS ALL TASKS ACTIVE TASKS TASKS IN WRAP UP" at bounding box center [92, 130] width 141 height 216
click at [135, 161] on div "+19729553822 Live | 00:14 ALL TASKS ALL TASKS ACTIVE TASKS TASKS IN WRAP UP" at bounding box center [92, 130] width 141 height 216
click at [61, 280] on button "Call" at bounding box center [59, 288] width 31 height 20
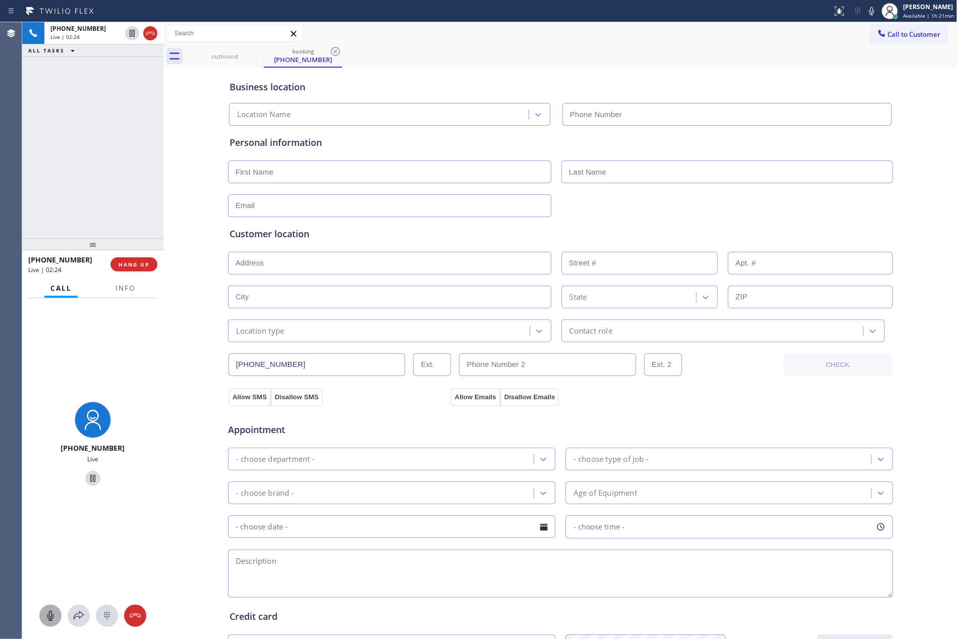
click at [55, 619] on icon at bounding box center [50, 615] width 12 height 12
click at [106, 159] on div "+19729553822 Live | 02:25 ALL TASKS ALL TASKS ACTIVE TASKS TASKS IN WRAP UP" at bounding box center [92, 130] width 141 height 216
click at [46, 617] on icon at bounding box center [50, 615] width 12 height 12
click at [141, 183] on div "+19729553822 Live | 04:05 ALL TASKS ALL TASKS ACTIVE TASKS TASKS IN WRAP UP" at bounding box center [92, 130] width 141 height 216
click at [115, 166] on div "+19729553822 Live | 04:05 ALL TASKS ALL TASKS ACTIVE TASKS TASKS IN WRAP UP" at bounding box center [92, 130] width 141 height 216
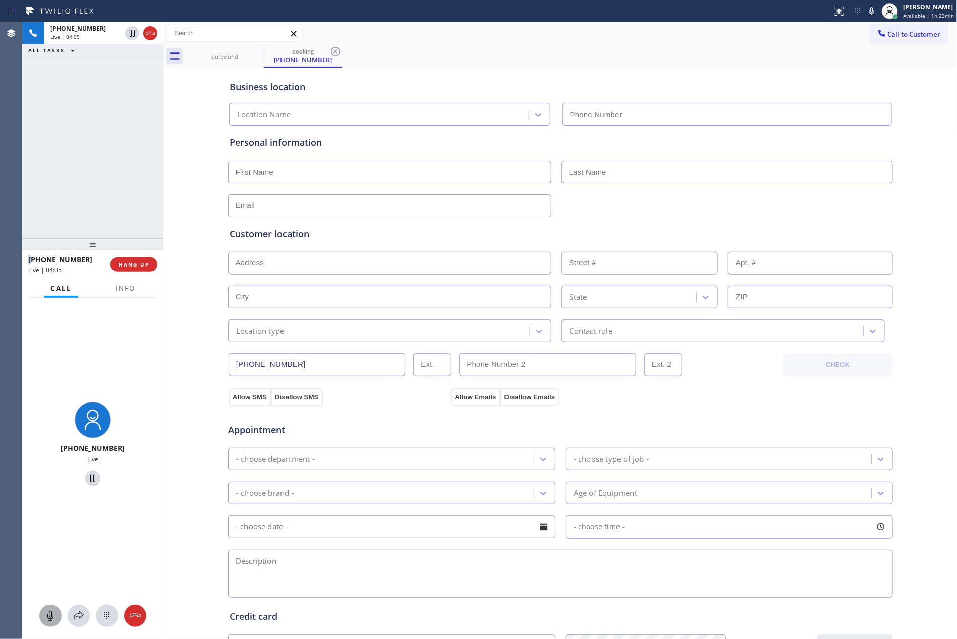
click at [115, 166] on div "+19729553822 Live | 04:05 ALL TASKS ALL TASKS ACTIVE TASKS TASKS IN WRAP UP" at bounding box center [92, 130] width 141 height 216
click at [50, 611] on icon at bounding box center [50, 615] width 12 height 12
click at [123, 134] on div "+19729553822 Live | 04:35 ALL TASKS ALL TASKS ACTIVE TASKS TASKS IN WRAP UP" at bounding box center [92, 130] width 141 height 216
drag, startPoint x: 38, startPoint y: 611, endPoint x: 48, endPoint y: 614, distance: 10.5
click at [38, 612] on div at bounding box center [92, 615] width 141 height 22
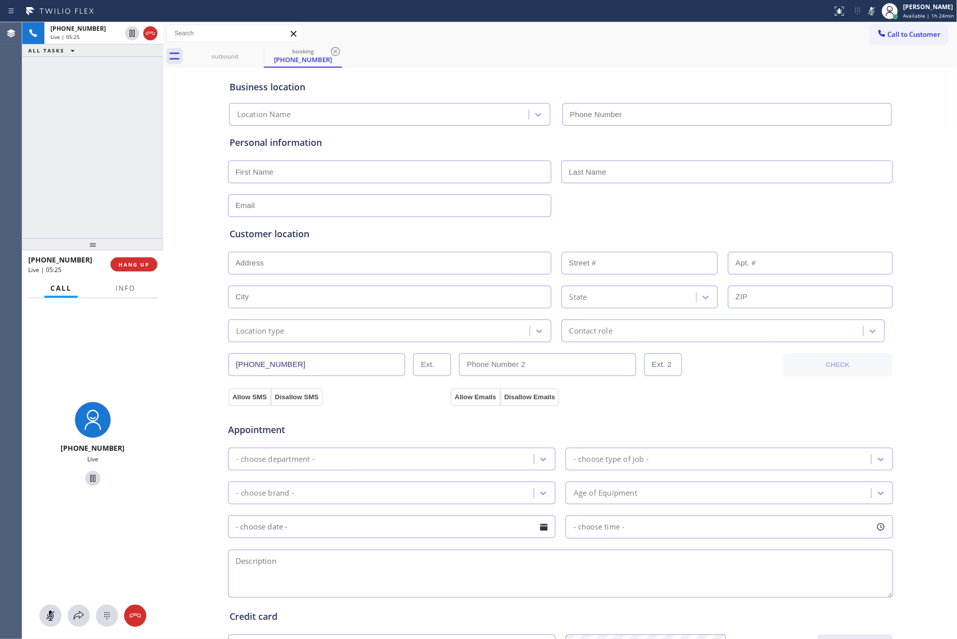
click at [48, 616] on rect at bounding box center [50, 615] width 8 height 8
click at [69, 109] on div "+19729553822 Live | 05:26 ALL TASKS ALL TASKS ACTIVE TASKS TASKS IN WRAP UP" at bounding box center [92, 130] width 141 height 216
click at [316, 368] on input "(972) 955-3822" at bounding box center [316, 364] width 177 height 23
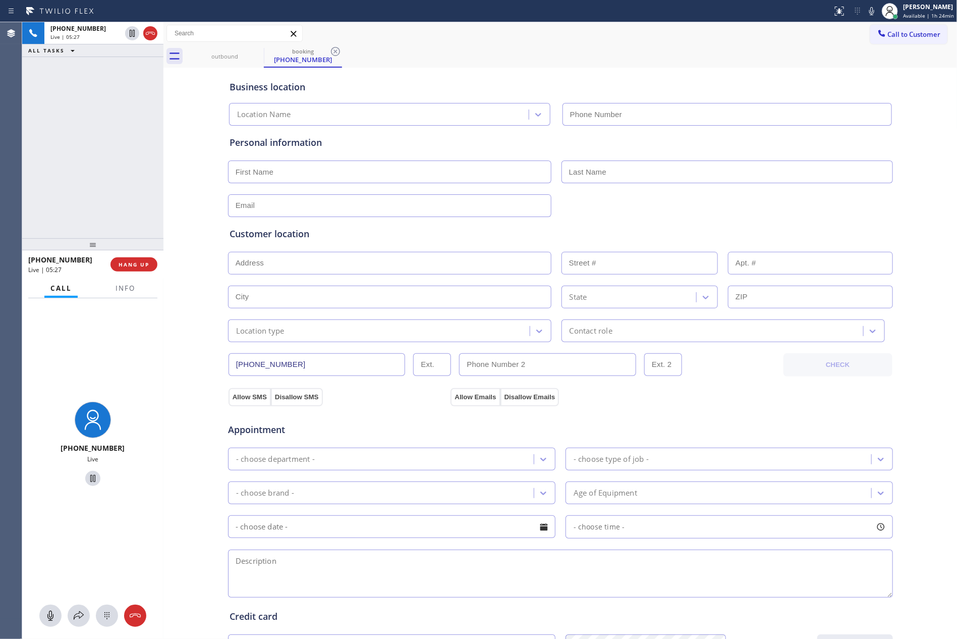
click at [38, 103] on div "+19729553822 Live | 05:27 ALL TASKS ALL TASKS ACTIVE TASKS TASKS IN WRAP UP" at bounding box center [92, 130] width 141 height 216
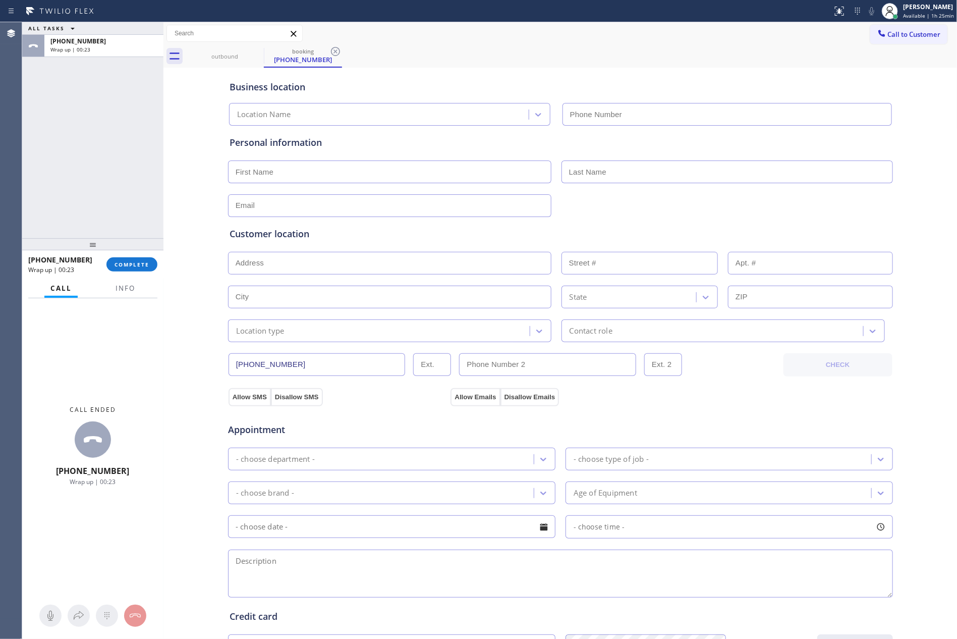
click at [110, 135] on div "ALL TASKS ALL TASKS ACTIVE TASKS TASKS IN WRAP UP +19729553822 Wrap up | 00:23" at bounding box center [92, 130] width 141 height 216
drag, startPoint x: 110, startPoint y: 135, endPoint x: 137, endPoint y: 135, distance: 26.2
click at [131, 135] on div "ALL TASKS ALL TASKS ACTIVE TASKS TASKS IN WRAP UP +19729553822 Wrap up | 02:01" at bounding box center [92, 130] width 141 height 216
click at [136, 257] on button "COMPLETE" at bounding box center [131, 264] width 51 height 14
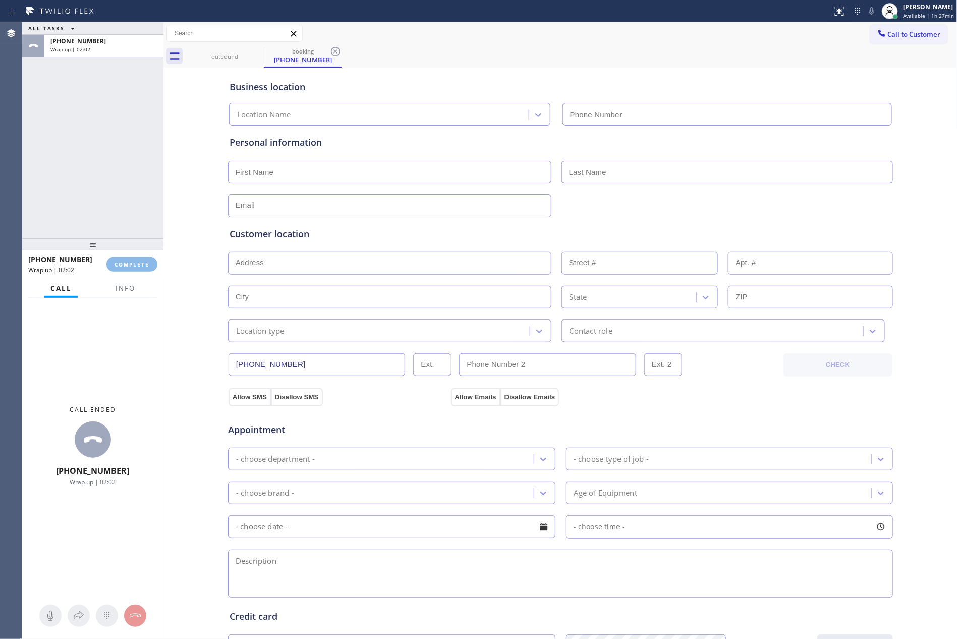
click at [95, 126] on div "ALL TASKS ALL TASKS ACTIVE TASKS TASKS IN WRAP UP +19729553822 Wrap up | 02:02" at bounding box center [92, 130] width 141 height 216
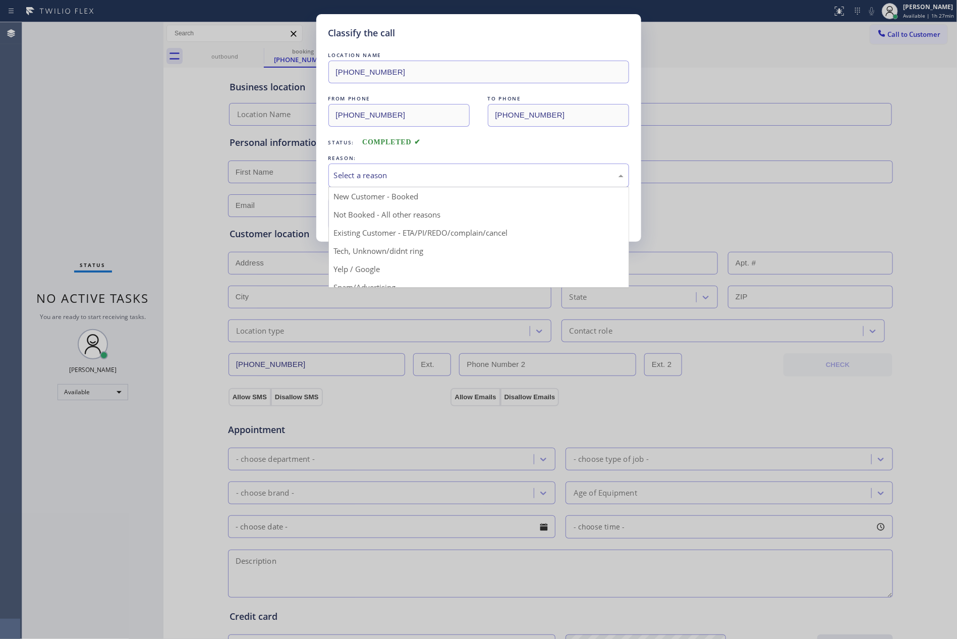
click at [434, 171] on div "Select a reason" at bounding box center [478, 175] width 289 height 12
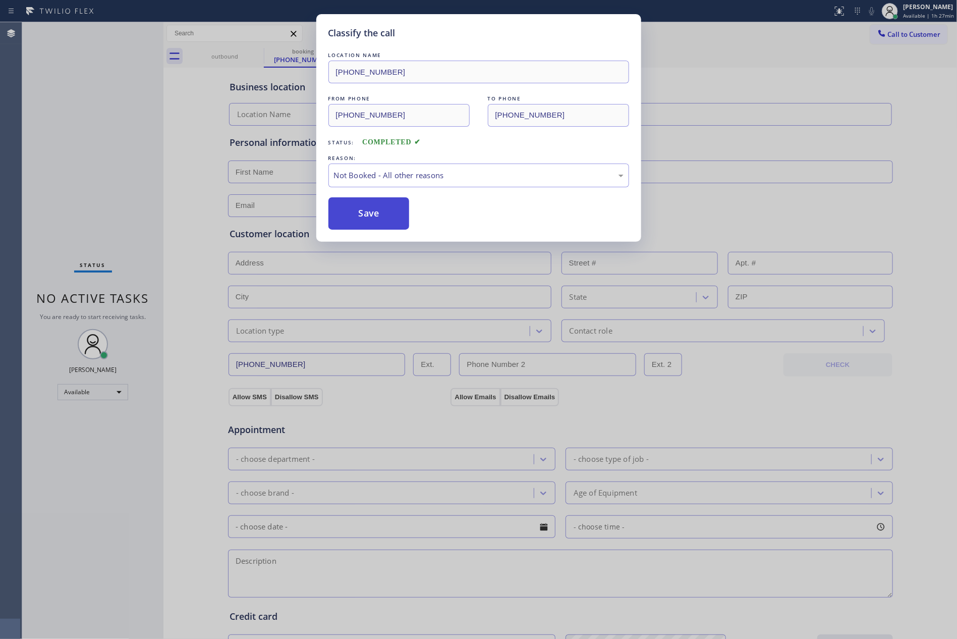
click at [352, 211] on button "Save" at bounding box center [368, 213] width 81 height 32
click at [120, 122] on div "Classify the call LOCATION NAME (424) 324-3931 FROM PHONE (972) 955-3822 TO PHO…" at bounding box center [478, 319] width 957 height 639
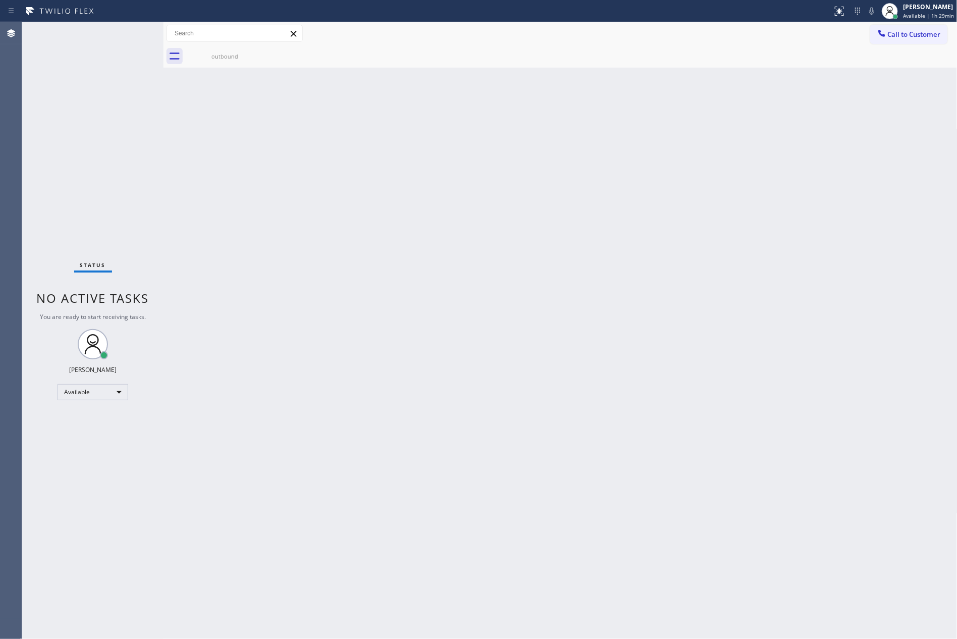
click at [586, 297] on div "Back to Dashboard Change Sender ID Customers Technicians Select a contact Outbo…" at bounding box center [560, 330] width 794 height 616
click at [355, 267] on div "Back to Dashboard Change Sender ID Customers Technicians Select a contact Outbo…" at bounding box center [560, 330] width 794 height 616
drag, startPoint x: 244, startPoint y: 474, endPoint x: 105, endPoint y: 428, distance: 145.9
click at [231, 476] on div "Back to Dashboard Change Sender ID Customers Technicians Select a contact Outbo…" at bounding box center [560, 330] width 794 height 616
click at [115, 389] on div "Available" at bounding box center [92, 392] width 71 height 16
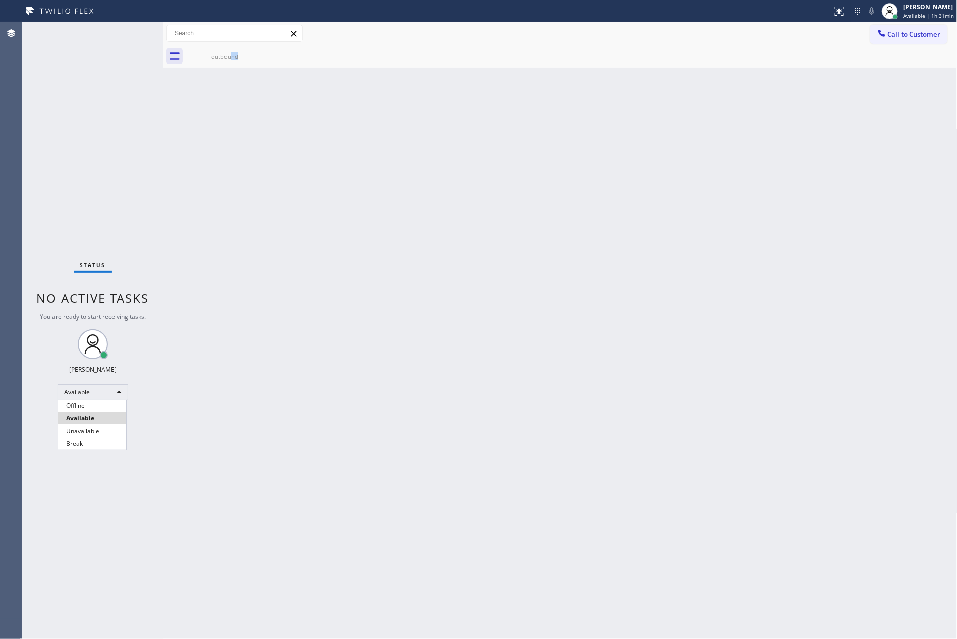
drag, startPoint x: 91, startPoint y: 430, endPoint x: 169, endPoint y: 431, distance: 78.2
click at [100, 430] on li "Unavailable" at bounding box center [92, 431] width 68 height 12
click at [596, 333] on div "Back to Dashboard Change Sender ID Customers Technicians Select a contact Outbo…" at bounding box center [560, 330] width 794 height 616
click at [85, 397] on div "Unavailable" at bounding box center [92, 396] width 71 height 16
click at [94, 448] on li "Break" at bounding box center [92, 447] width 68 height 12
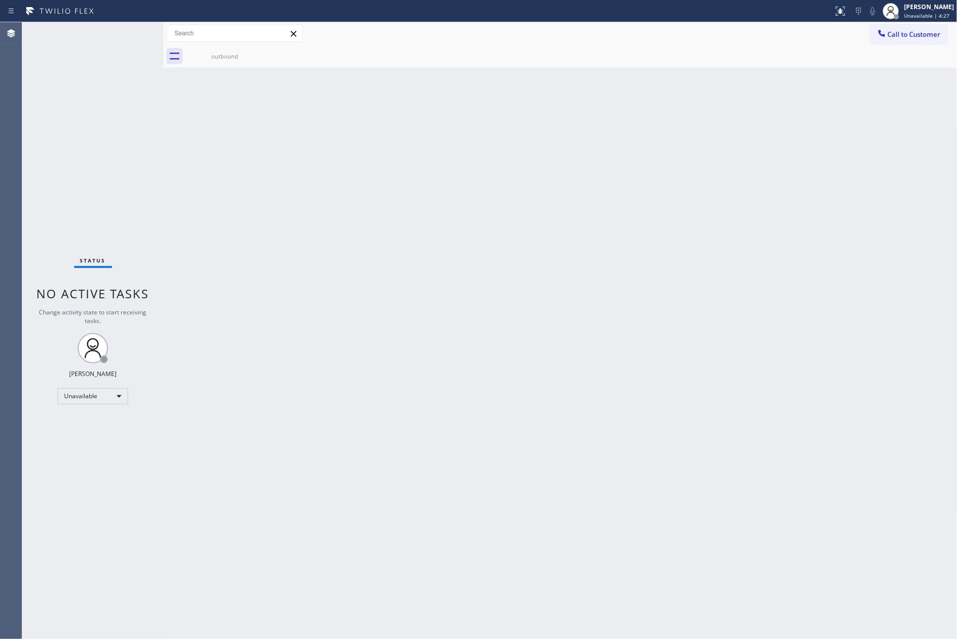
click at [560, 308] on div "Back to Dashboard Change Sender ID Customers Technicians Select a contact Outbo…" at bounding box center [560, 330] width 794 height 616
drag, startPoint x: 44, startPoint y: 427, endPoint x: 73, endPoint y: 383, distance: 52.0
click at [51, 421] on div "Status No active tasks Change activity state to start receiving tasks. Eva Mahi…" at bounding box center [92, 330] width 141 height 616
click at [111, 398] on div "Break" at bounding box center [92, 396] width 71 height 16
click at [103, 421] on li "Available" at bounding box center [92, 422] width 68 height 12
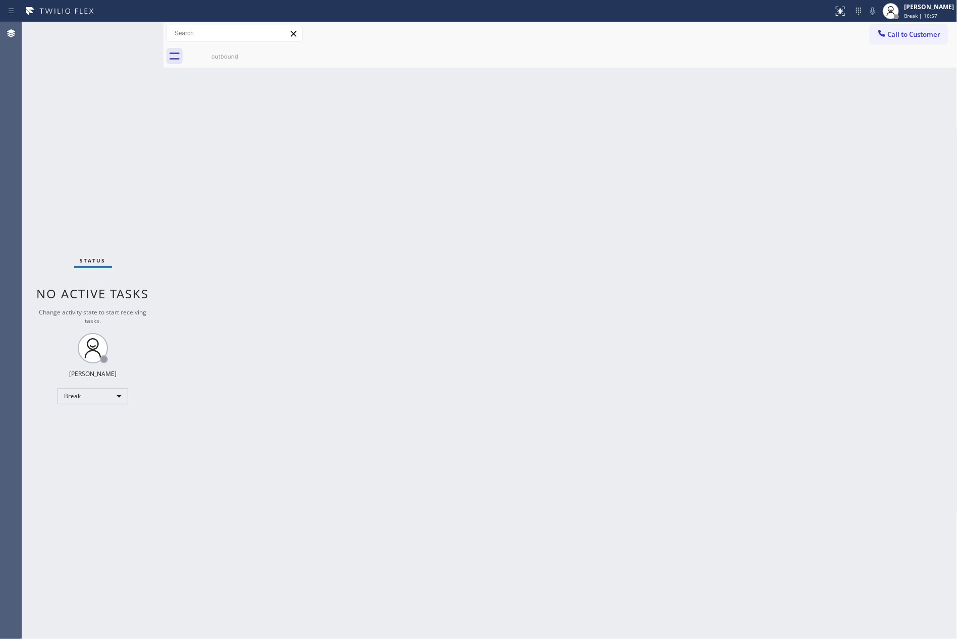
click at [631, 353] on div "Back to Dashboard Change Sender ID Customers Technicians Select a contact Outbo…" at bounding box center [560, 330] width 794 height 616
click at [611, 356] on div "Back to Dashboard Change Sender ID Customers Technicians Select a contact Outbo…" at bounding box center [560, 330] width 794 height 616
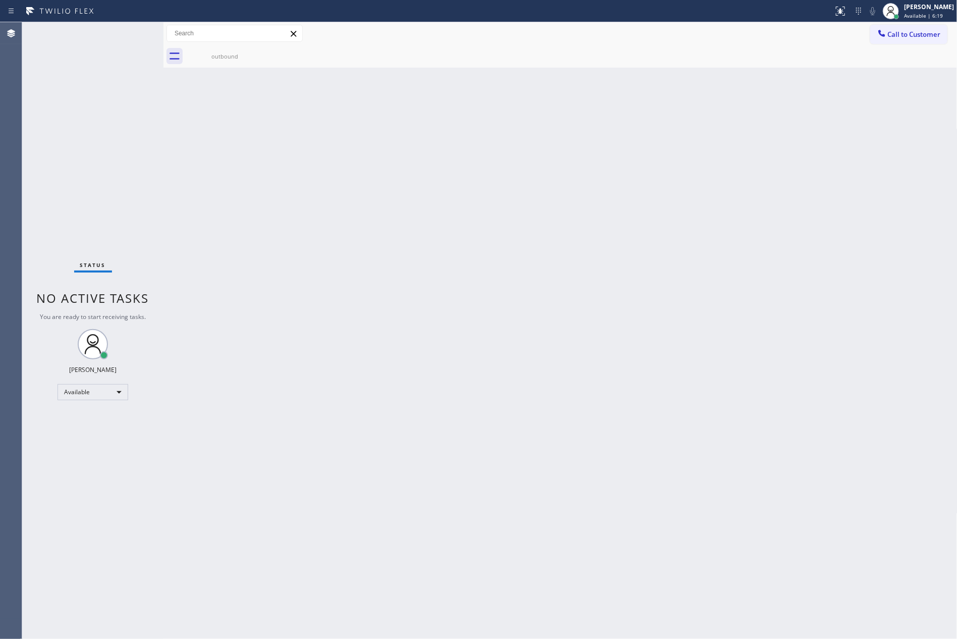
click at [611, 356] on div "Back to Dashboard Change Sender ID Customers Technicians Select a contact Outbo…" at bounding box center [560, 330] width 794 height 616
click at [293, 346] on div "Back to Dashboard Change Sender ID Customers Technicians Select a contact Outbo…" at bounding box center [560, 330] width 794 height 616
click at [457, 315] on div "Back to Dashboard Change Sender ID Customers Technicians Select a contact Outbo…" at bounding box center [560, 330] width 794 height 616
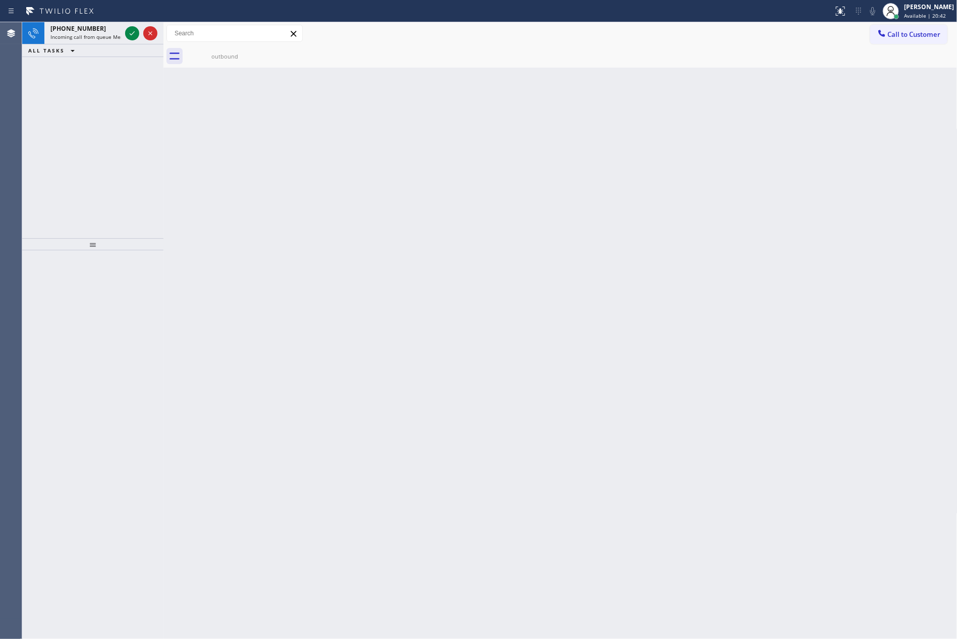
click at [80, 195] on div "+15102079280 Incoming call from queue Membership ALL TASKS ALL TASKS ACTIVE TAS…" at bounding box center [92, 130] width 141 height 216
click at [133, 35] on icon at bounding box center [132, 33] width 12 height 12
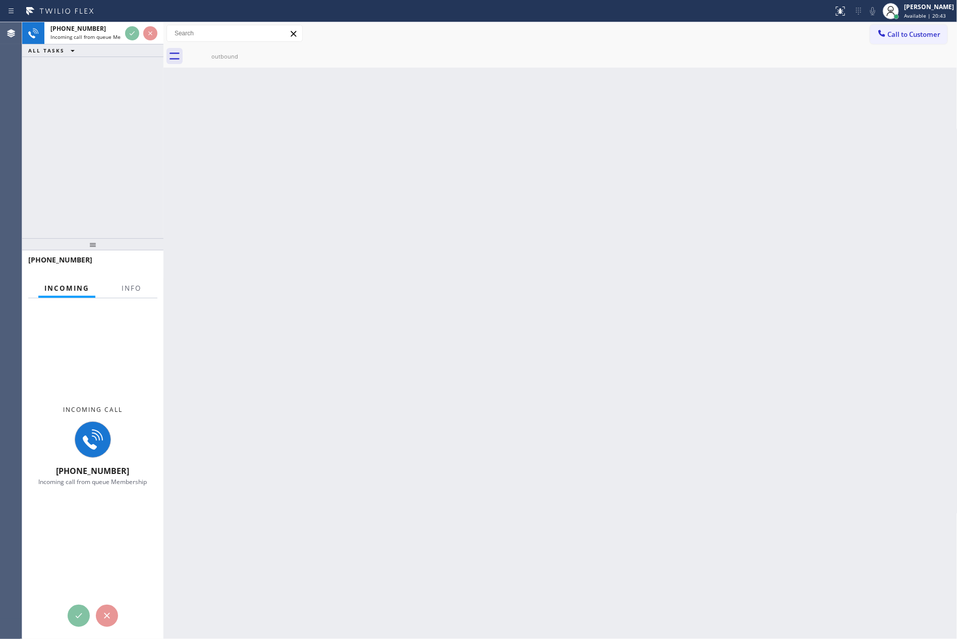
click at [126, 138] on div "+15102079280 Incoming call from queue Membership ALL TASKS ALL TASKS ACTIVE TAS…" at bounding box center [92, 130] width 141 height 216
click at [133, 126] on div "+15102079280 Incoming call from queue Membership ALL TASKS ALL TASKS ACTIVE TAS…" at bounding box center [92, 130] width 141 height 216
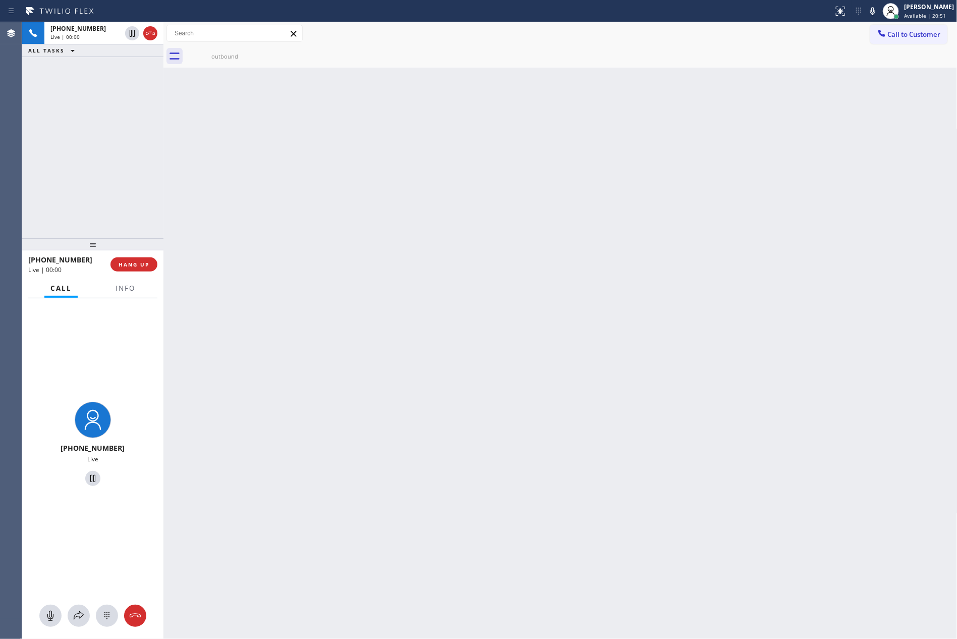
drag, startPoint x: 162, startPoint y: 112, endPoint x: 112, endPoint y: 126, distance: 51.8
click at [163, 112] on div at bounding box center [163, 330] width 0 height 616
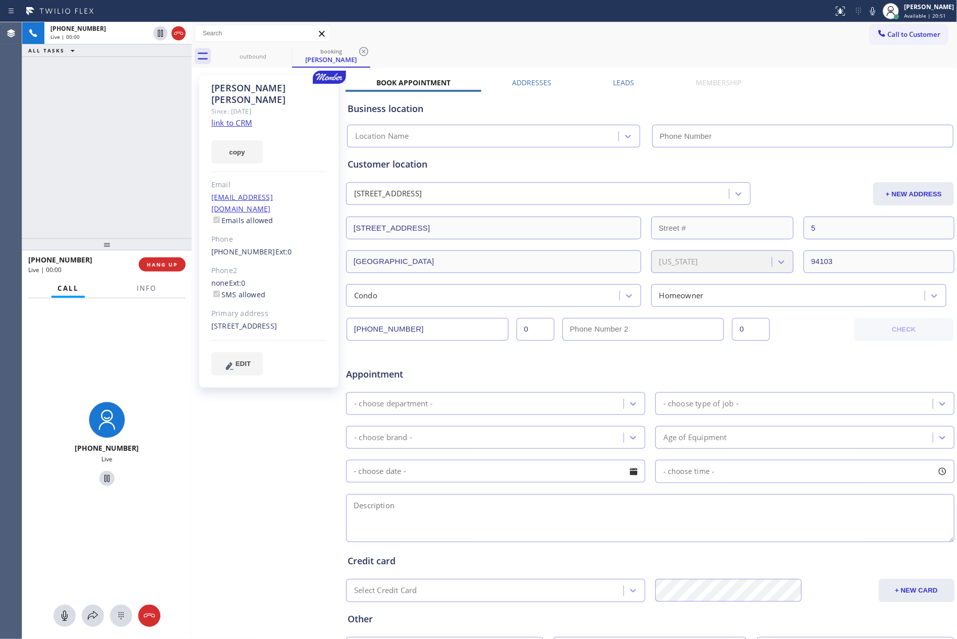
click at [112, 126] on div "+15102079280 Live | 00:00 ALL TASKS ALL TASKS ACTIVE TASKS TASKS IN WRAP UP" at bounding box center [106, 130] width 169 height 216
click at [112, 126] on div "+15102079280 Live | 00:01 ALL TASKS ALL TASKS ACTIVE TASKS TASKS IN WRAP UP" at bounding box center [106, 130] width 169 height 216
type input "[PHONE_NUMBER]"
click at [112, 126] on div "+15102079280 Live | 00:02 ALL TASKS ALL TASKS ACTIVE TASKS TASKS IN WRAP UP" at bounding box center [106, 130] width 169 height 216
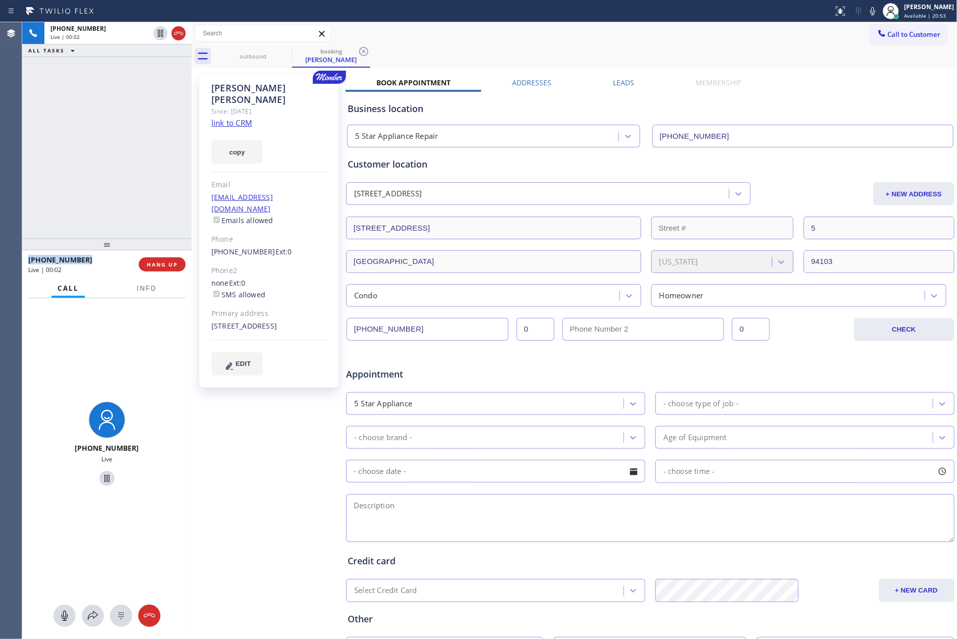
click at [112, 126] on div "+15102079280 Live | 00:02 ALL TASKS ALL TASKS ACTIVE TASKS TASKS IN WRAP UP" at bounding box center [106, 130] width 169 height 216
click at [241, 118] on link "link to CRM" at bounding box center [231, 123] width 41 height 10
drag, startPoint x: 68, startPoint y: 176, endPoint x: 108, endPoint y: 223, distance: 61.5
click at [72, 177] on div "+15102079280 Live | 00:03 ALL TASKS ALL TASKS ACTIVE TASKS TASKS IN WRAP UP" at bounding box center [106, 130] width 169 height 216
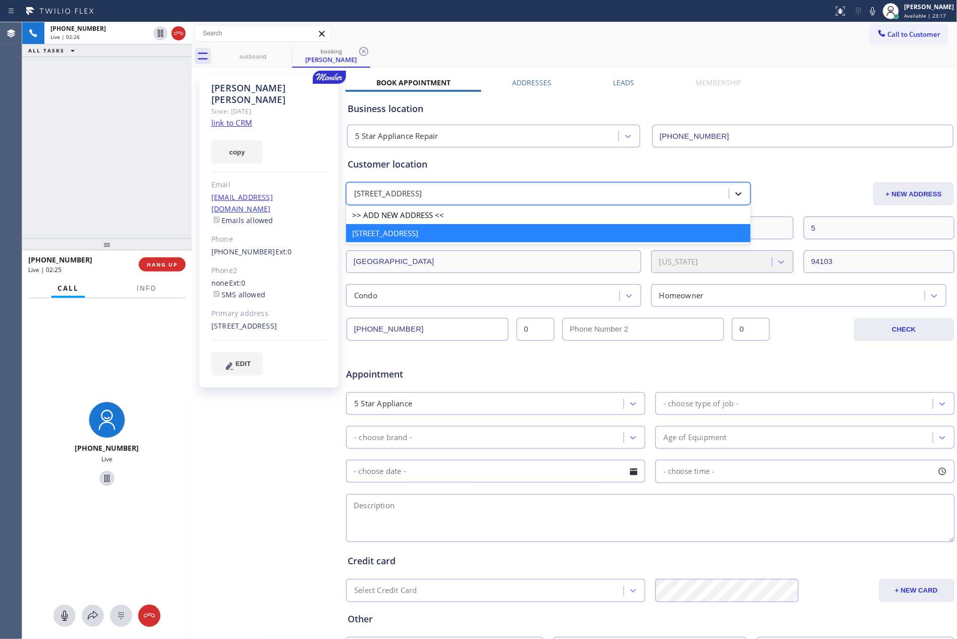
click at [733, 194] on icon at bounding box center [738, 194] width 10 height 10
click at [802, 168] on div "Customer location option 5 33 Elgin Park San Francisco, 94103 CA focused, 2 of …" at bounding box center [649, 231] width 605 height 149
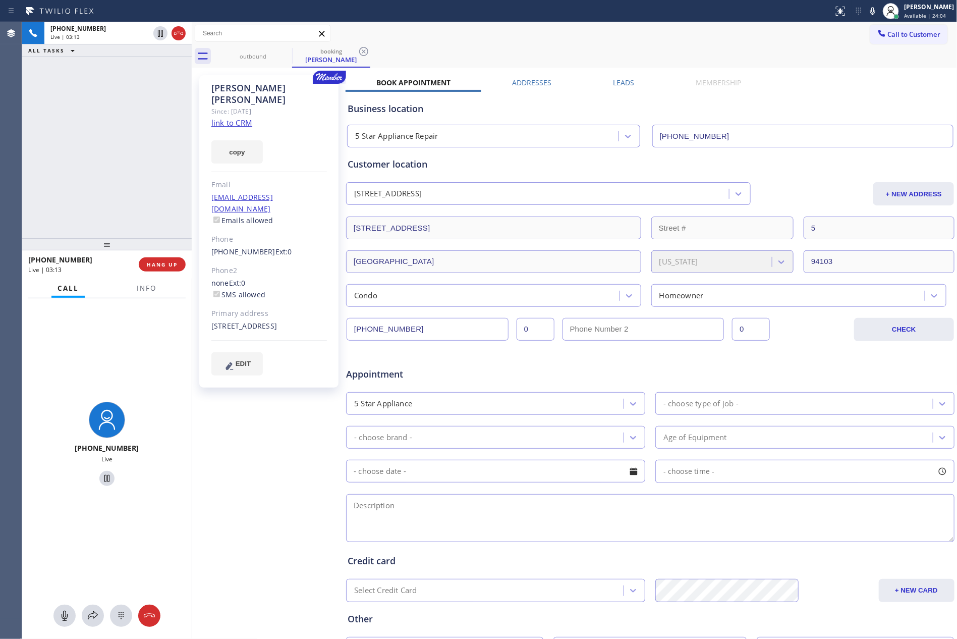
click at [99, 155] on div "+15102079280 Live | 03:13 ALL TASKS ALL TASKS ACTIVE TASKS TASKS IN WRAP UP" at bounding box center [106, 130] width 169 height 216
click at [90, 162] on div "+15102079280 Live | 03:23 ALL TASKS ALL TASKS ACTIVE TASKS TASKS IN WRAP UP" at bounding box center [106, 130] width 169 height 216
click at [46, 170] on div "+15102079280 Live | 03:40 ALL TASKS ALL TASKS ACTIVE TASKS TASKS IN WRAP UP" at bounding box center [106, 130] width 169 height 216
click at [542, 47] on div "outbound booking Stacey Scholten" at bounding box center [585, 56] width 743 height 23
drag, startPoint x: 96, startPoint y: 182, endPoint x: 432, endPoint y: 91, distance: 347.9
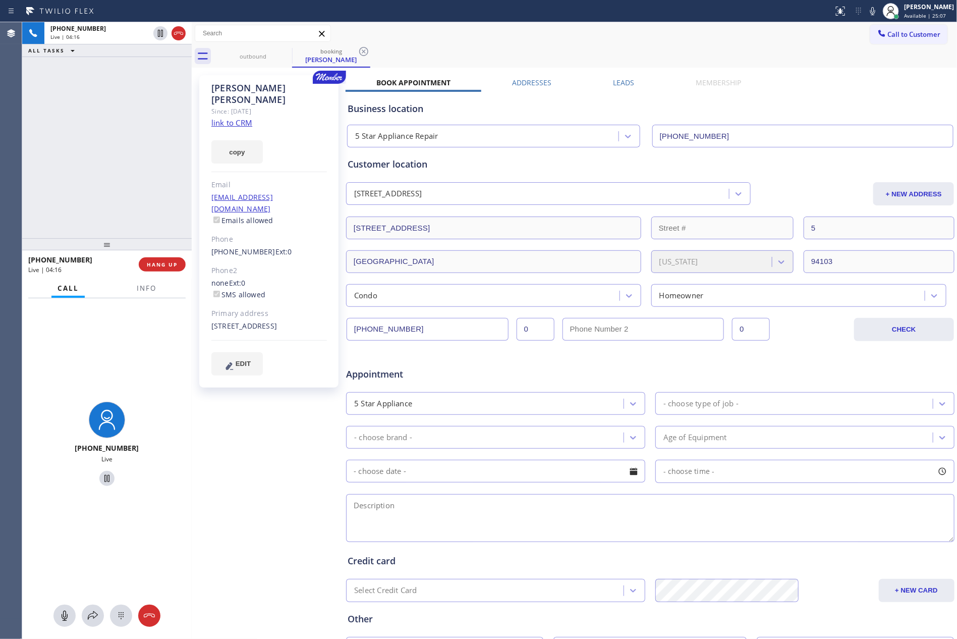
click at [120, 175] on div "+15102079280 Live | 04:16 ALL TASKS ALL TASKS ACTIVE TASKS TASKS IN WRAP UP" at bounding box center [106, 130] width 169 height 216
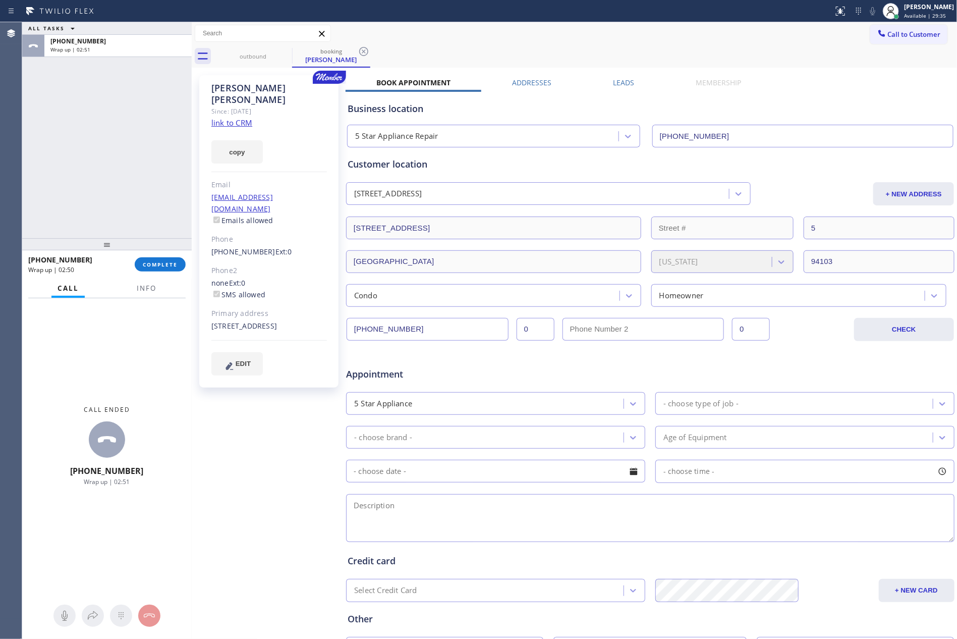
drag, startPoint x: 126, startPoint y: 174, endPoint x: 279, endPoint y: 172, distance: 153.3
click at [168, 172] on div "ALL TASKS ALL TASKS ACTIVE TASKS TASKS IN WRAP UP +15102079280 Wrap up | 02:51" at bounding box center [106, 130] width 169 height 216
click at [733, 193] on icon at bounding box center [738, 194] width 10 height 10
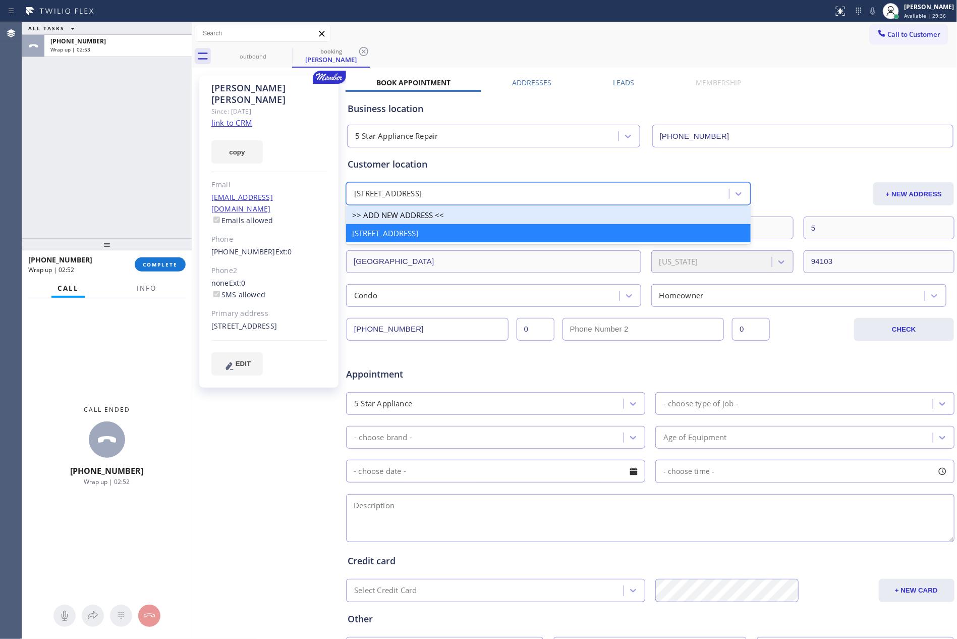
click at [496, 215] on div ">> ADD NEW ADDRESS <<" at bounding box center [548, 215] width 404 height 18
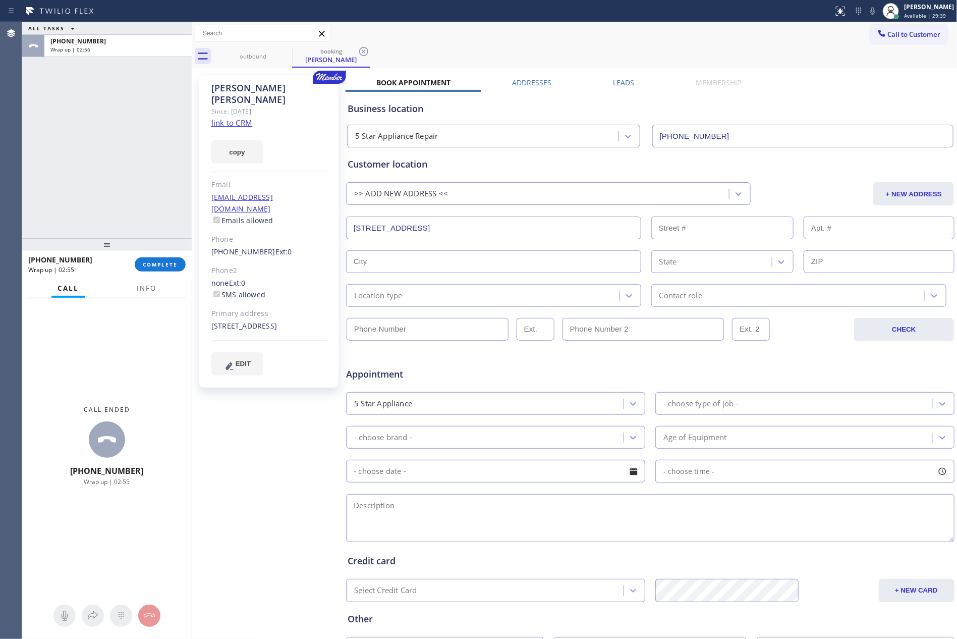
click at [496, 223] on input "33 Elgin Park" at bounding box center [493, 227] width 295 height 23
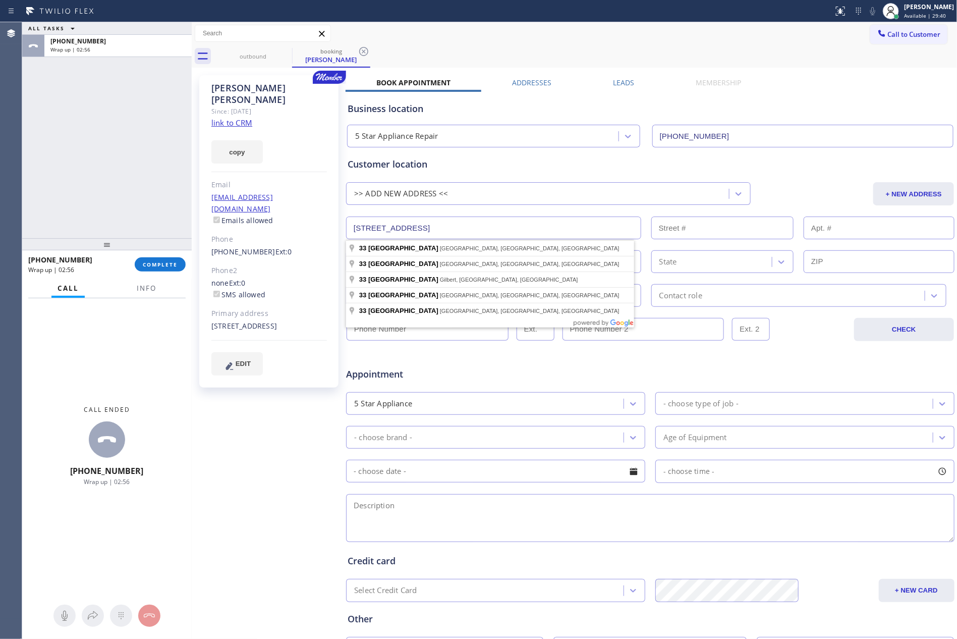
paste input "5, , San Francisco, CA, 94103"
type input "33 Elgin Park"
type input "33"
type input "San Francisco"
type input "94103"
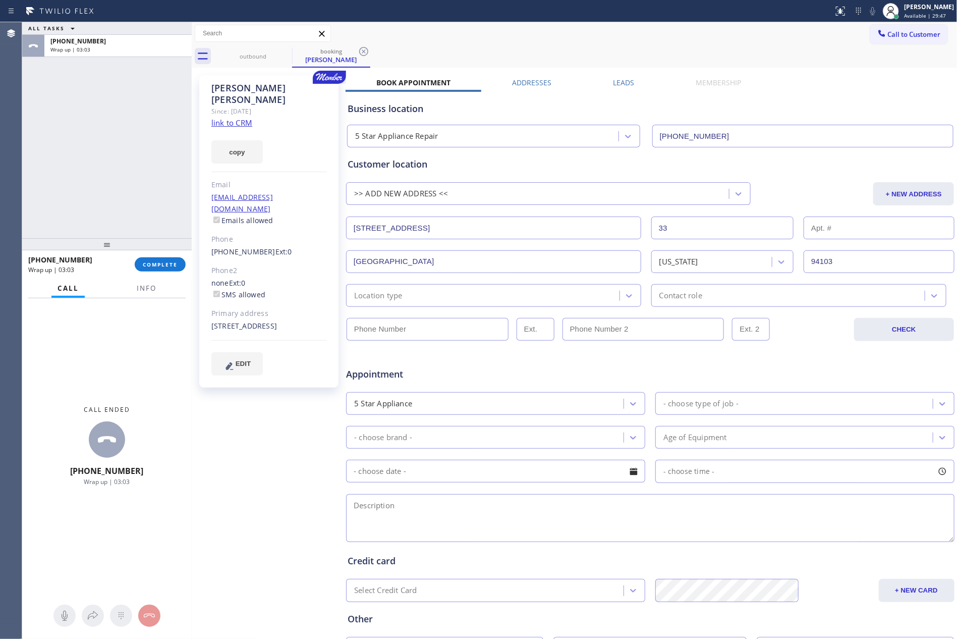
click at [787, 182] on div "+ NEW ADDRESS" at bounding box center [852, 193] width 203 height 23
click at [105, 144] on div "ALL TASKS ALL TASKS ACTIVE TASKS TASKS IN WRAP UP (802) 780-2615 Reserved +1510…" at bounding box center [106, 130] width 169 height 216
click at [488, 301] on div "Location type" at bounding box center [484, 295] width 270 height 18
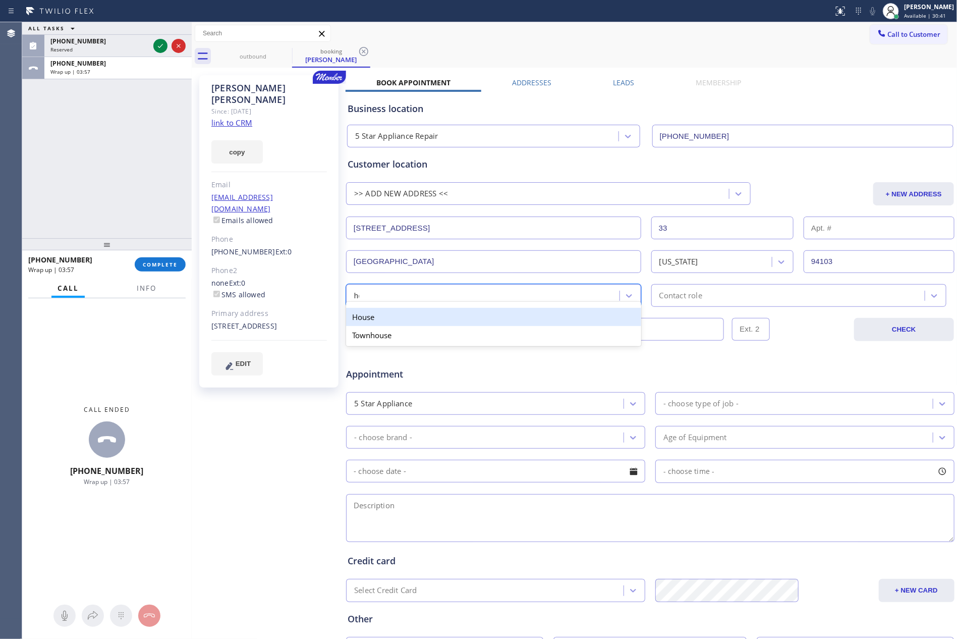
type input "hou"
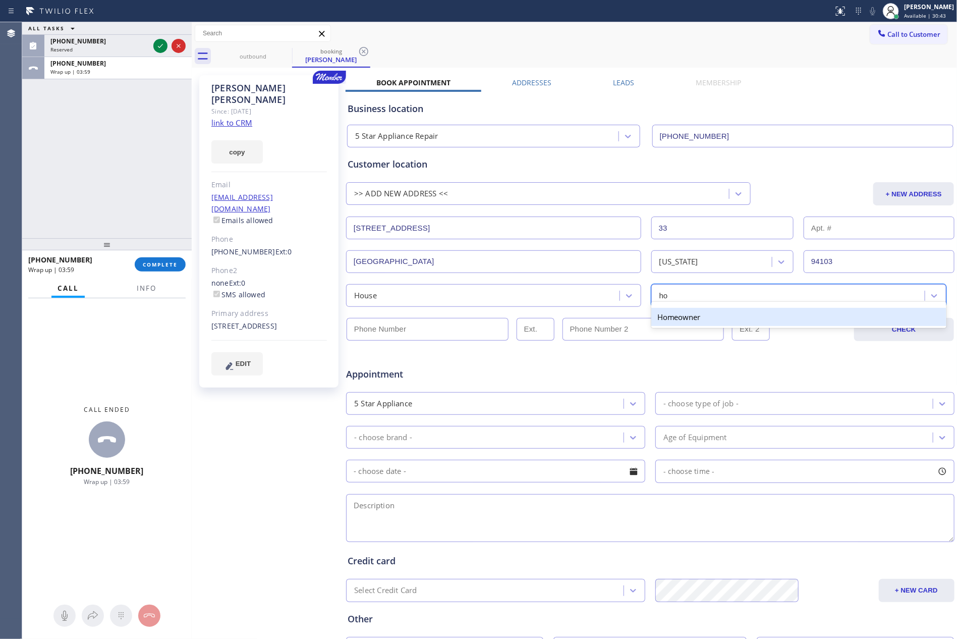
type input "hom"
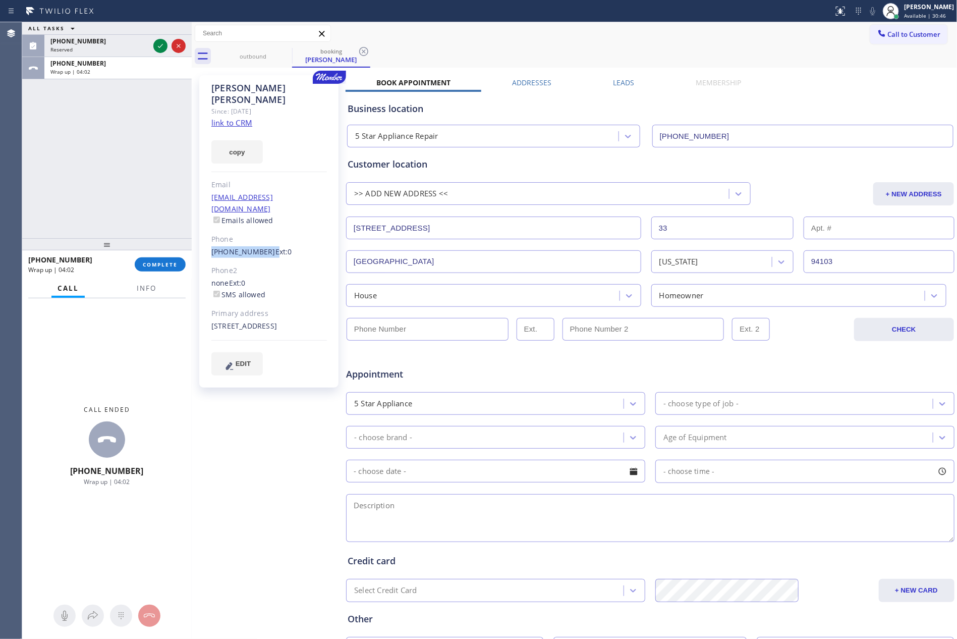
drag, startPoint x: 206, startPoint y: 228, endPoint x: 265, endPoint y: 233, distance: 59.2
click at [265, 233] on div "Stacey Scholten Since: 20 may 2020 link to CRM copy Email tate510@sbcglobal.net…" at bounding box center [268, 231] width 139 height 312
copy div "(510) 207-9280"
click at [415, 332] on input "(___) ___-____" at bounding box center [427, 329] width 162 height 23
paste input "510) 207-9280"
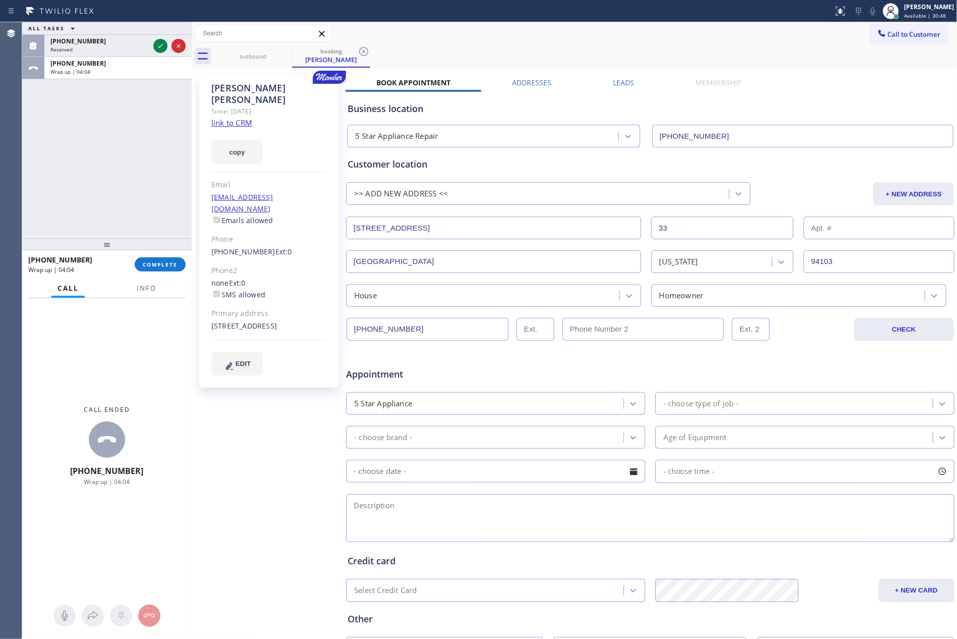
type input "(510) 207-9280"
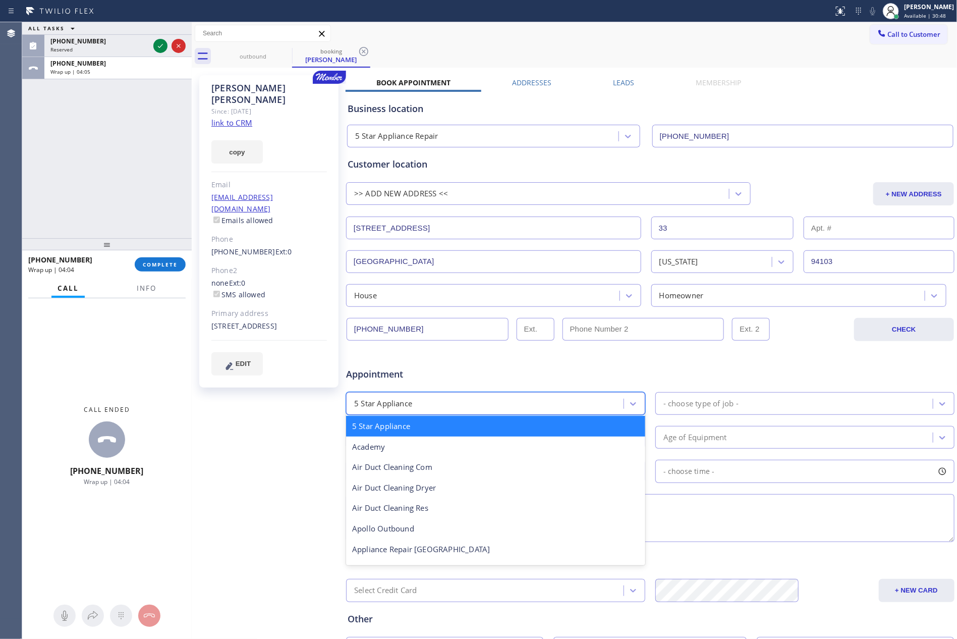
click at [598, 400] on div "5 Star Appliance" at bounding box center [486, 403] width 274 height 18
type input "app"
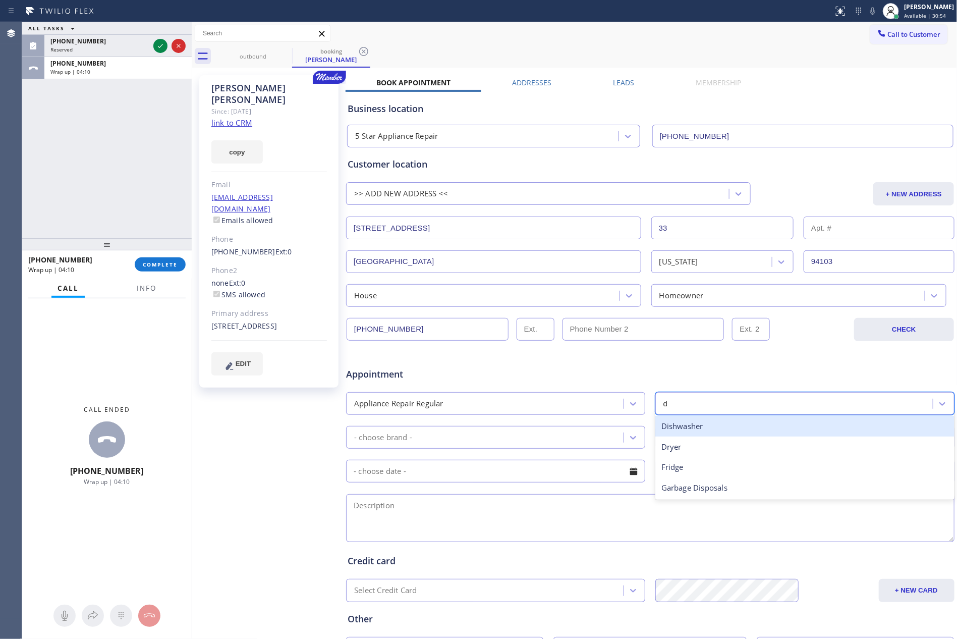
type input "di"
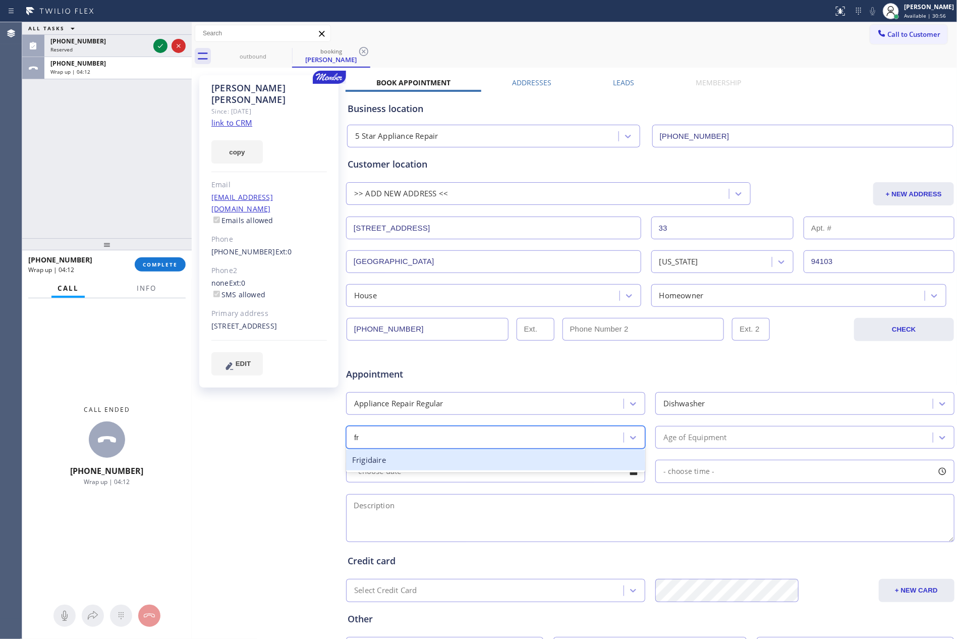
type input "fri"
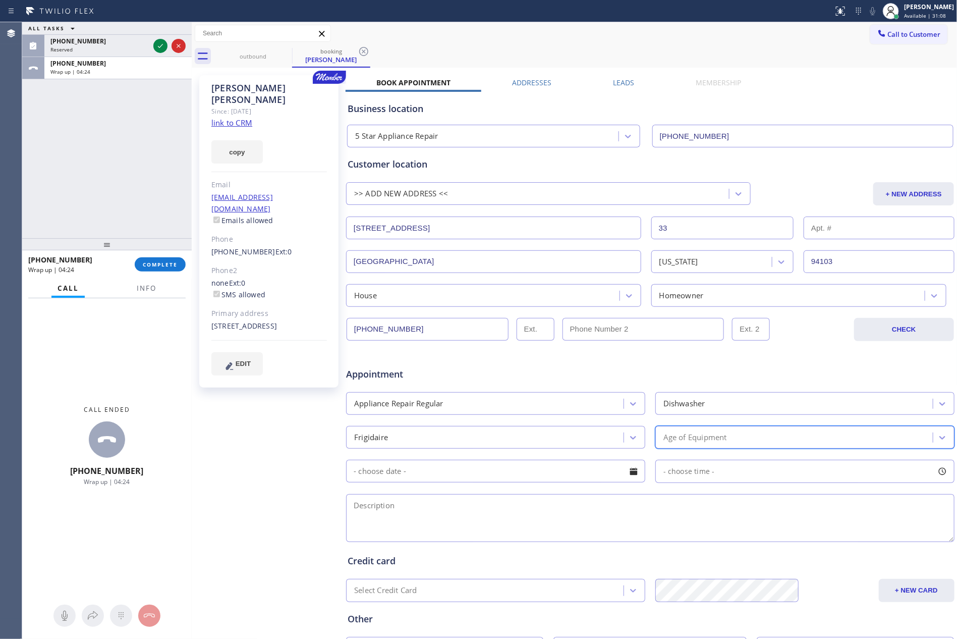
type input "3"
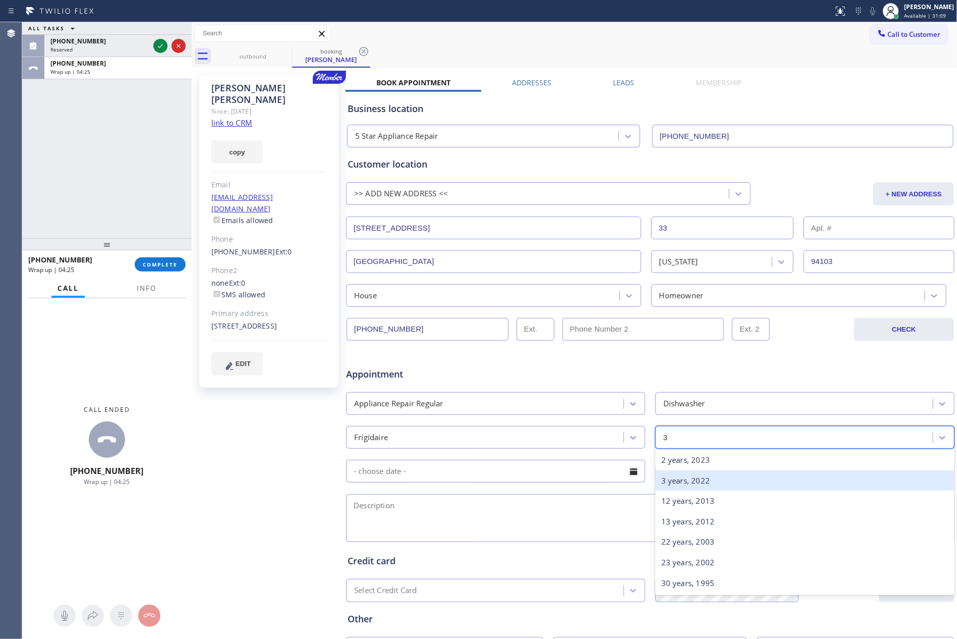
click at [687, 483] on div "3 years, 2022" at bounding box center [804, 480] width 299 height 21
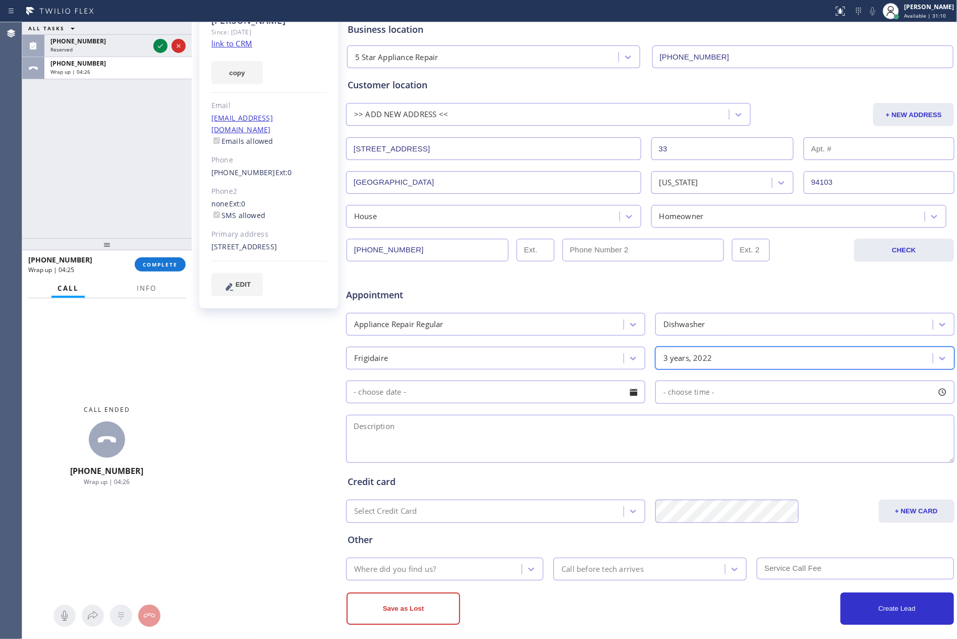
scroll to position [90, 0]
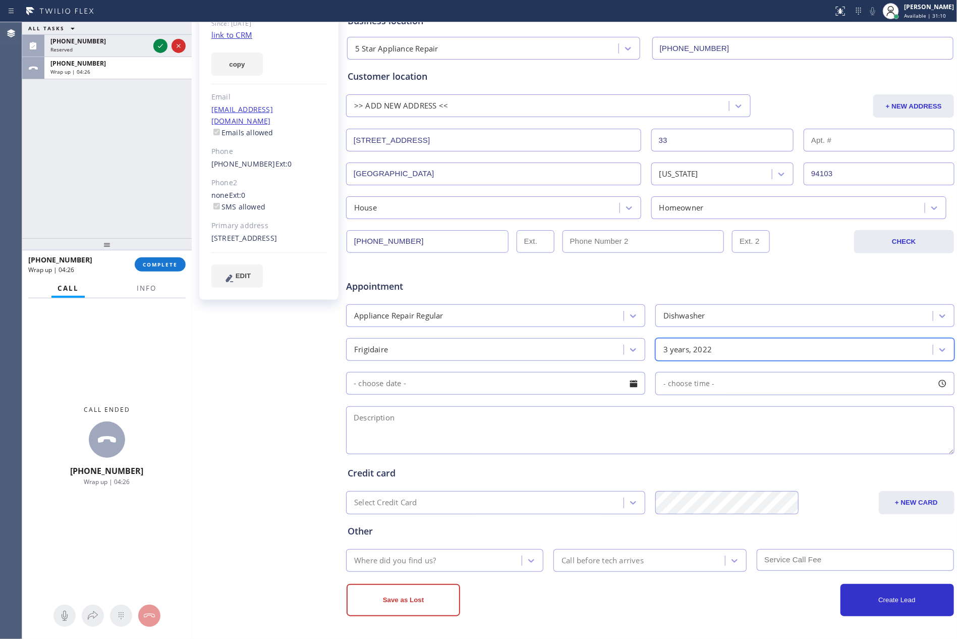
click at [627, 382] on div at bounding box center [633, 383] width 17 height 17
click at [474, 504] on div "23" at bounding box center [480, 502] width 17 height 19
type input "09/23/2025"
click at [688, 386] on span "- choose time -" at bounding box center [688, 383] width 51 height 10
drag, startPoint x: 817, startPoint y: 448, endPoint x: 871, endPoint y: 450, distance: 53.5
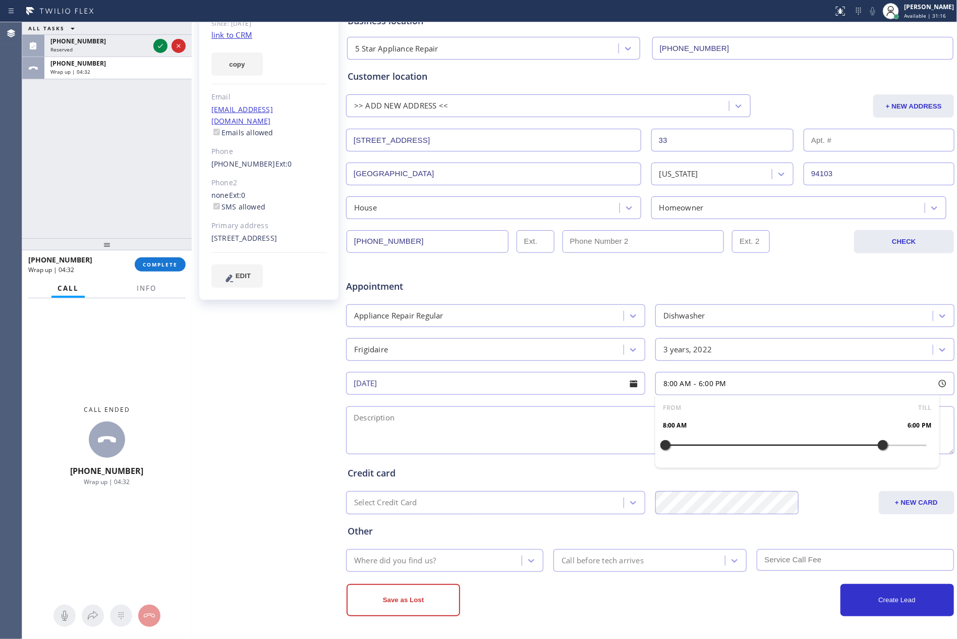
click at [877, 450] on div at bounding box center [883, 444] width 12 height 21
drag, startPoint x: 658, startPoint y: 446, endPoint x: 804, endPoint y: 453, distance: 145.9
click at [811, 453] on div at bounding box center [817, 444] width 12 height 21
click at [566, 448] on textarea at bounding box center [650, 430] width 608 height 48
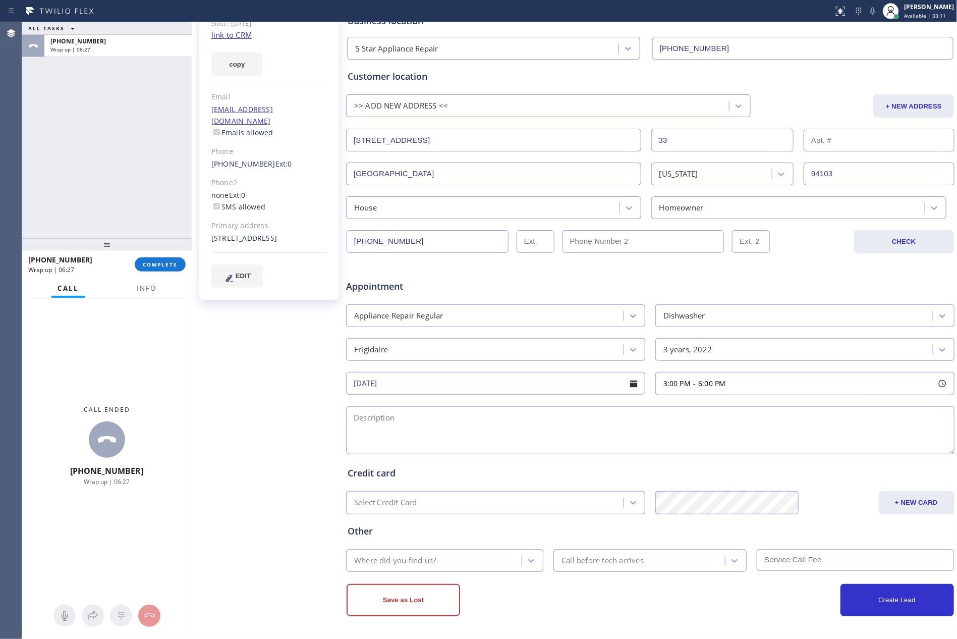
click at [524, 422] on textarea at bounding box center [650, 430] width 608 height 48
paste textarea "3-6 || Member || 10% off labor || Frigidaire || dishwasher || keeps on beepinh,…"
type textarea "3-6 || Member || 10% off labor || Frigidaire || dishwasher || keeps on beepinh,…"
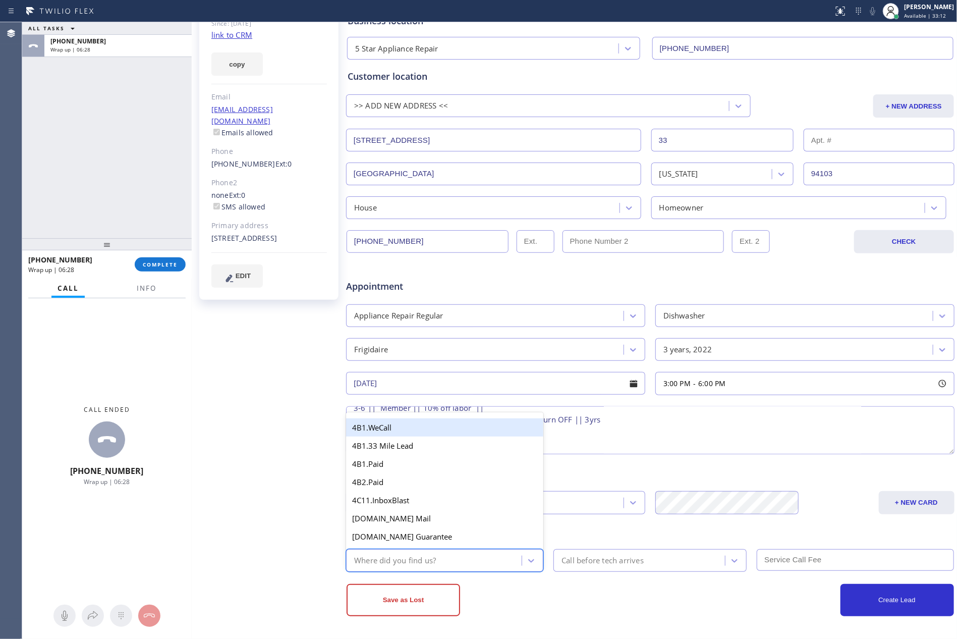
click at [469, 555] on div "Where did you find us?" at bounding box center [435, 560] width 172 height 18
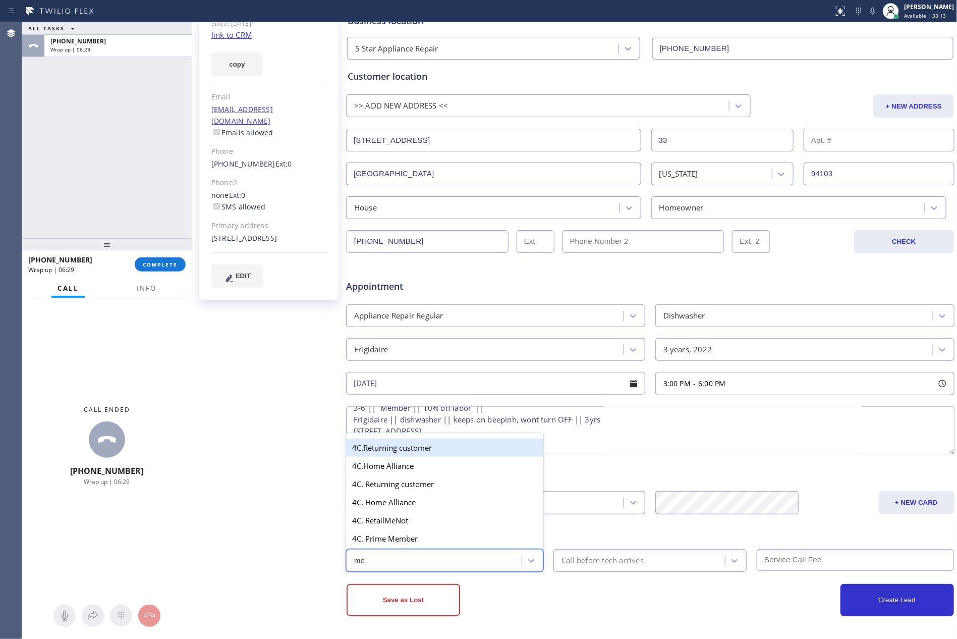
type input "mem"
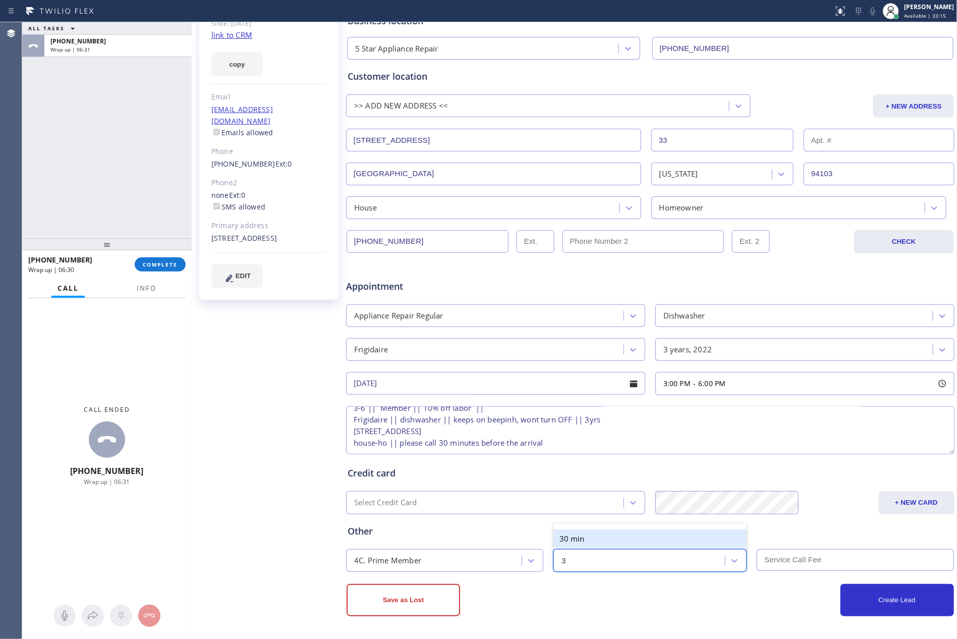
type input "30"
click at [807, 270] on div "Appointment" at bounding box center [650, 280] width 610 height 26
click at [799, 271] on div "Appointment" at bounding box center [650, 280] width 610 height 26
click at [892, 604] on button "Create Lead" at bounding box center [896, 600] width 113 height 32
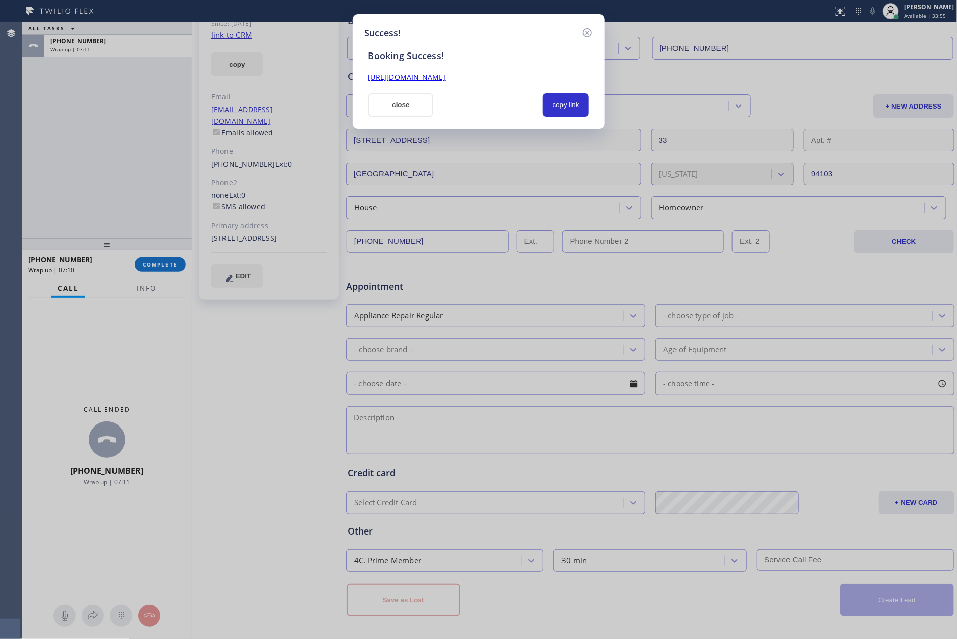
scroll to position [0, 0]
click at [565, 107] on button "copy link" at bounding box center [566, 104] width 46 height 23
click at [408, 106] on button "close" at bounding box center [401, 104] width 66 height 23
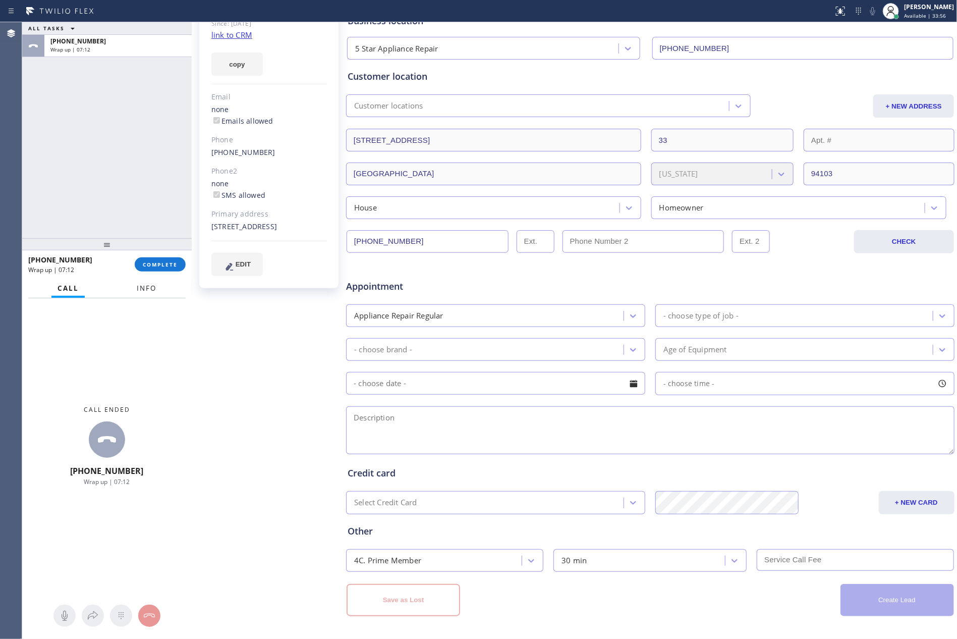
click at [115, 200] on div "ALL TASKS ALL TASKS ACTIVE TASKS TASKS IN WRAP UP +15102079280 Wrap up | 07:12" at bounding box center [106, 130] width 169 height 216
click at [160, 263] on span "COMPLETE" at bounding box center [160, 264] width 35 height 7
click at [144, 118] on div "ALL TASKS ALL TASKS ACTIVE TASKS TASKS IN WRAP UP +15102079280 Wrap up | 07:13" at bounding box center [106, 130] width 169 height 216
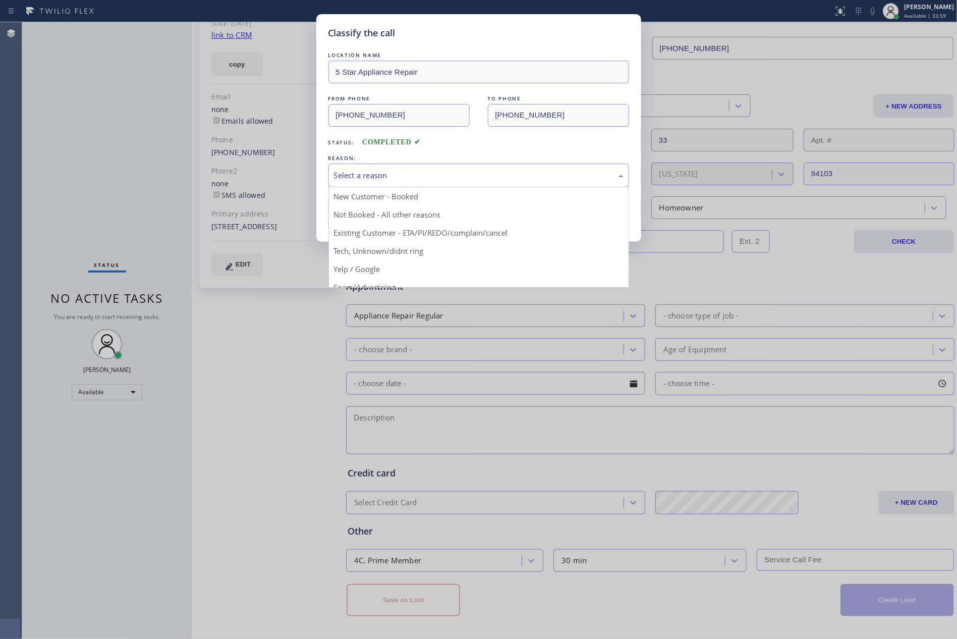
click at [346, 179] on div "Select a reason" at bounding box center [478, 175] width 289 height 12
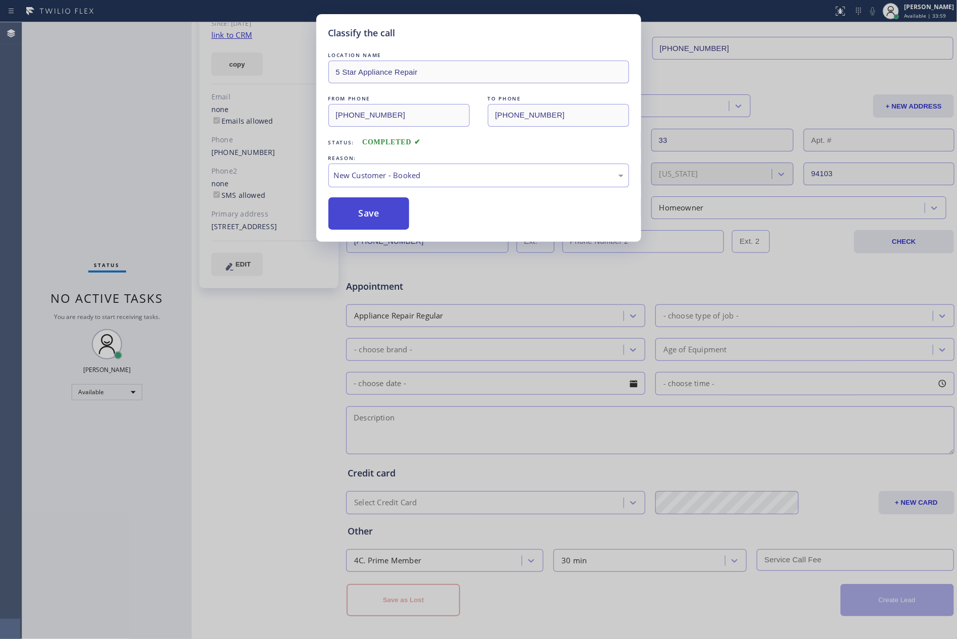
click at [383, 214] on button "Save" at bounding box center [368, 213] width 81 height 32
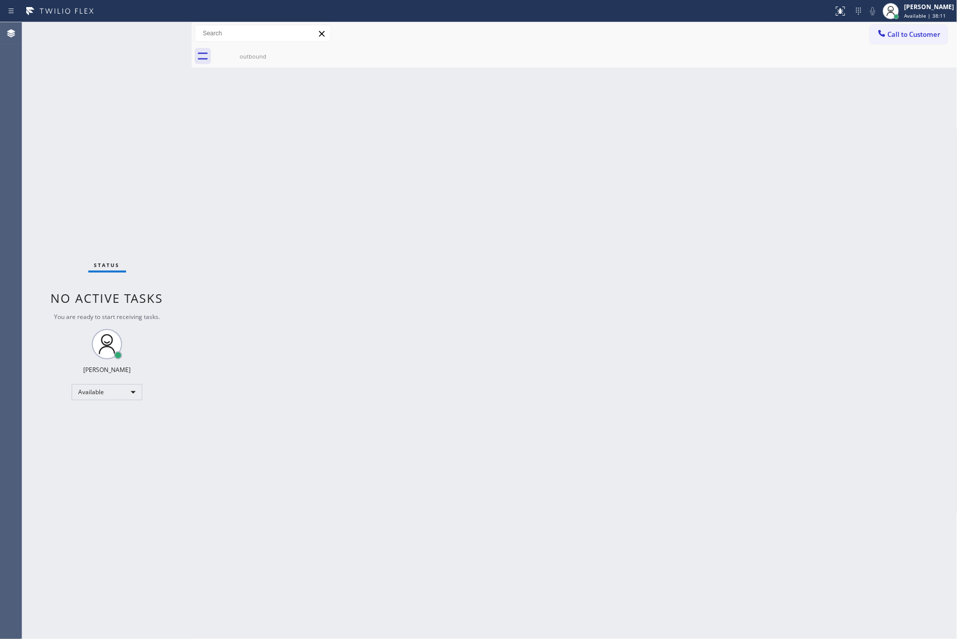
drag, startPoint x: 337, startPoint y: 259, endPoint x: 530, endPoint y: 293, distance: 195.0
click at [356, 273] on div "Back to Dashboard Change Sender ID Customers Technicians Select a contact Outbo…" at bounding box center [575, 330] width 766 height 616
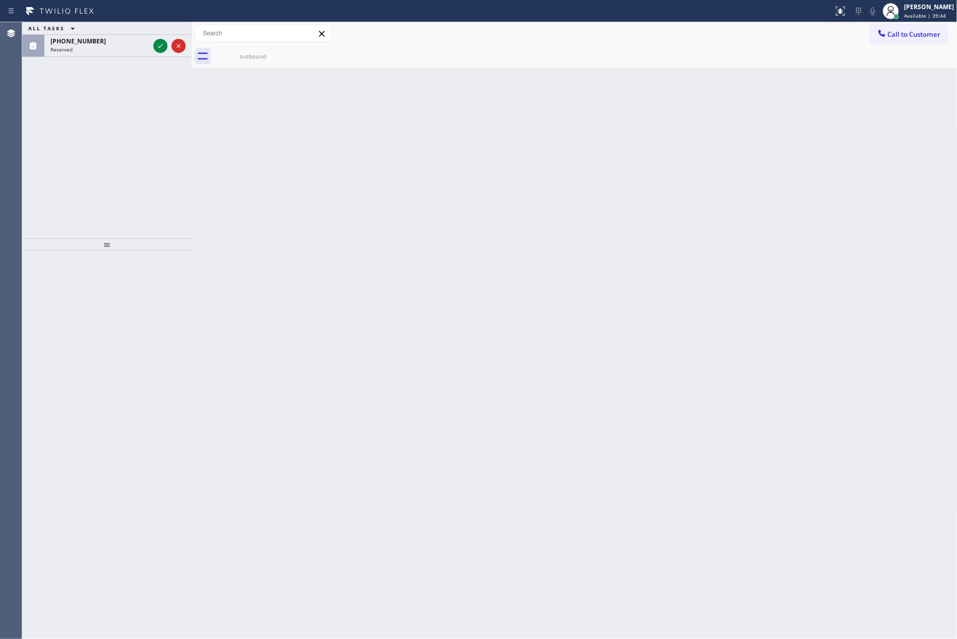
drag, startPoint x: 516, startPoint y: 253, endPoint x: 159, endPoint y: 30, distance: 421.0
click at [510, 251] on div "Back to Dashboard Change Sender ID Customers Technicians Select a contact Outbo…" at bounding box center [575, 330] width 766 height 616
click at [158, 47] on icon at bounding box center [160, 46] width 12 height 12
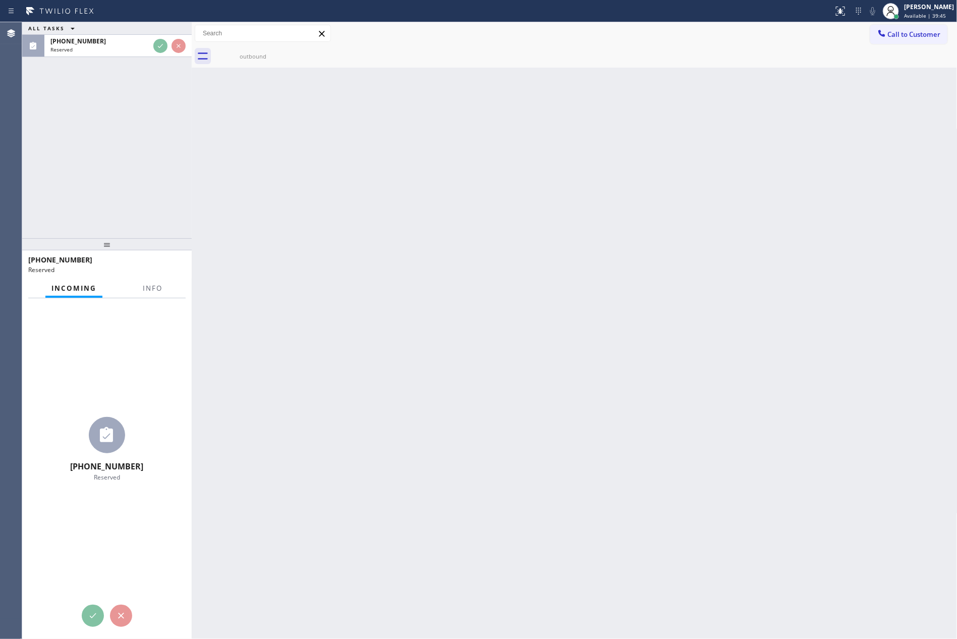
click at [141, 153] on div "ALL TASKS ALL TASKS ACTIVE TASKS TASKS IN WRAP UP (925) 374-5949 Reserved" at bounding box center [106, 130] width 169 height 216
click at [153, 147] on div "ALL TASKS ALL TASKS ACTIVE TASKS TASKS IN WRAP UP (925) 374-5949 Reserved" at bounding box center [106, 130] width 169 height 216
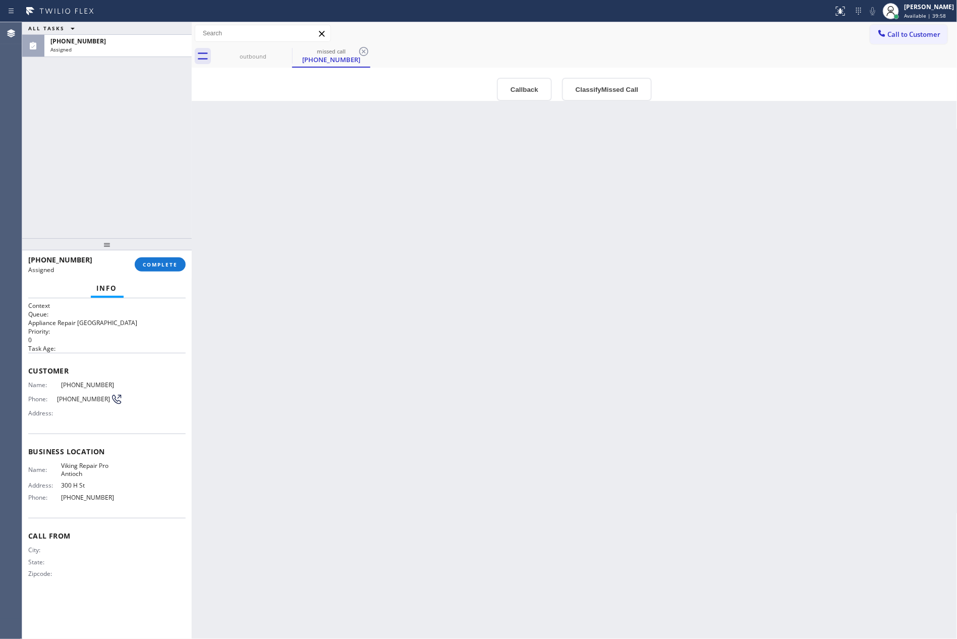
click at [168, 176] on div "ALL TASKS ALL TASKS ACTIVE TASKS TASKS IN WRAP UP (925) 374-5949 Assigned" at bounding box center [106, 130] width 169 height 216
click at [504, 383] on div "Back to Dashboard Change Sender ID Customers Technicians Select a contact Outbo…" at bounding box center [575, 330] width 766 height 616
click at [253, 53] on div "outbound" at bounding box center [253, 56] width 76 height 8
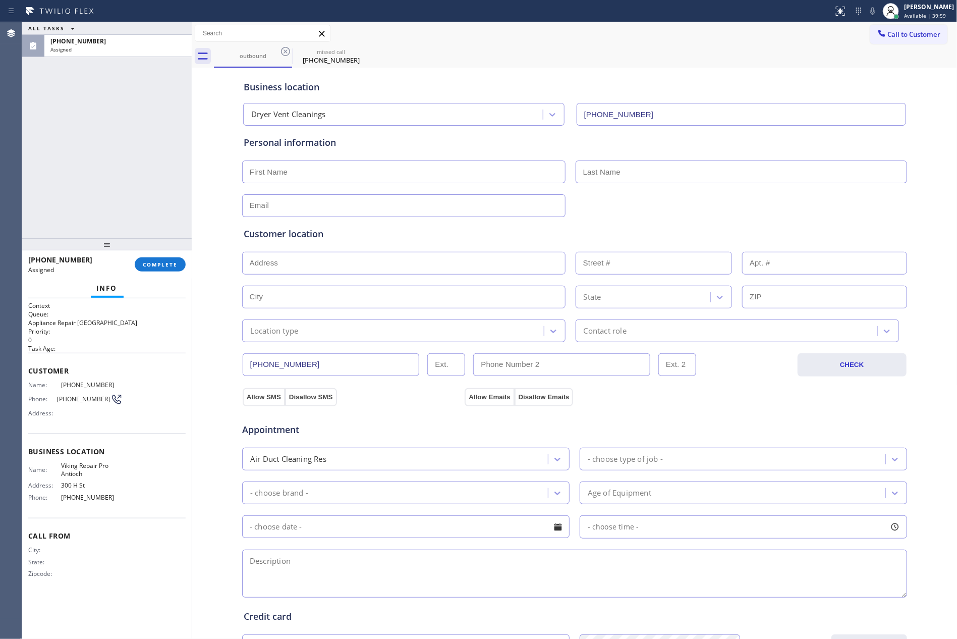
click at [108, 188] on div "ALL TASKS ALL TASKS ACTIVE TASKS TASKS IN WRAP UP (925) 374-5949 Assigned" at bounding box center [106, 130] width 169 height 216
click at [125, 198] on div "ALL TASKS ALL TASKS ACTIVE TASKS TASKS IN WRAP UP (925) 374-5949 Assigned" at bounding box center [106, 130] width 169 height 216
drag, startPoint x: 147, startPoint y: 268, endPoint x: 147, endPoint y: 230, distance: 37.8
click at [148, 265] on button "COMPLETE" at bounding box center [160, 264] width 51 height 14
click at [139, 163] on div "ALL TASKS ALL TASKS ACTIVE TASKS TASKS IN WRAP UP (925) 374-5949 Assigned" at bounding box center [106, 130] width 169 height 216
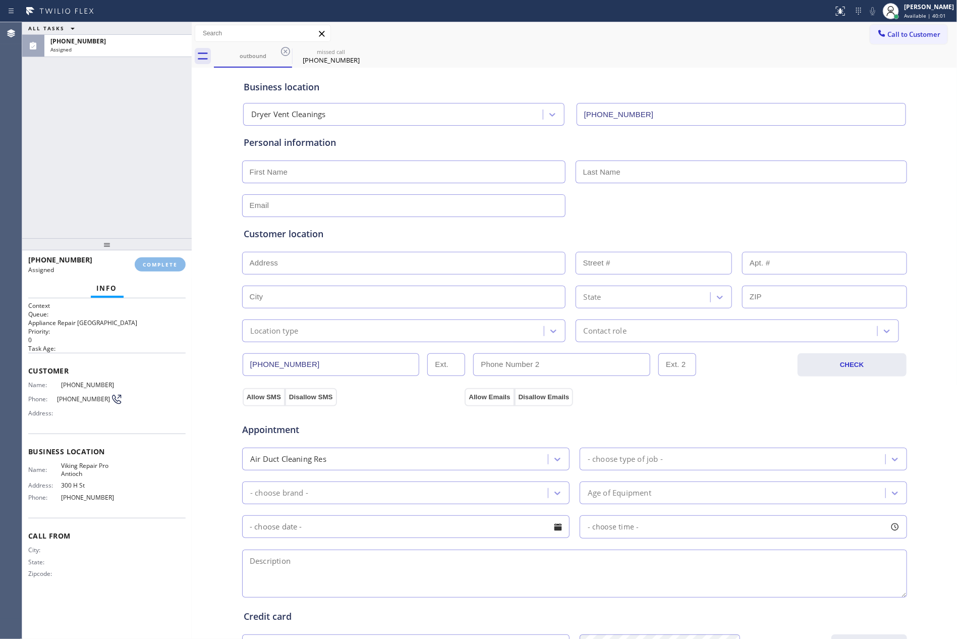
click at [141, 159] on div "ALL TASKS ALL TASKS ACTIVE TASKS TASKS IN WRAP UP (925) 374-5949 Assigned" at bounding box center [106, 130] width 169 height 216
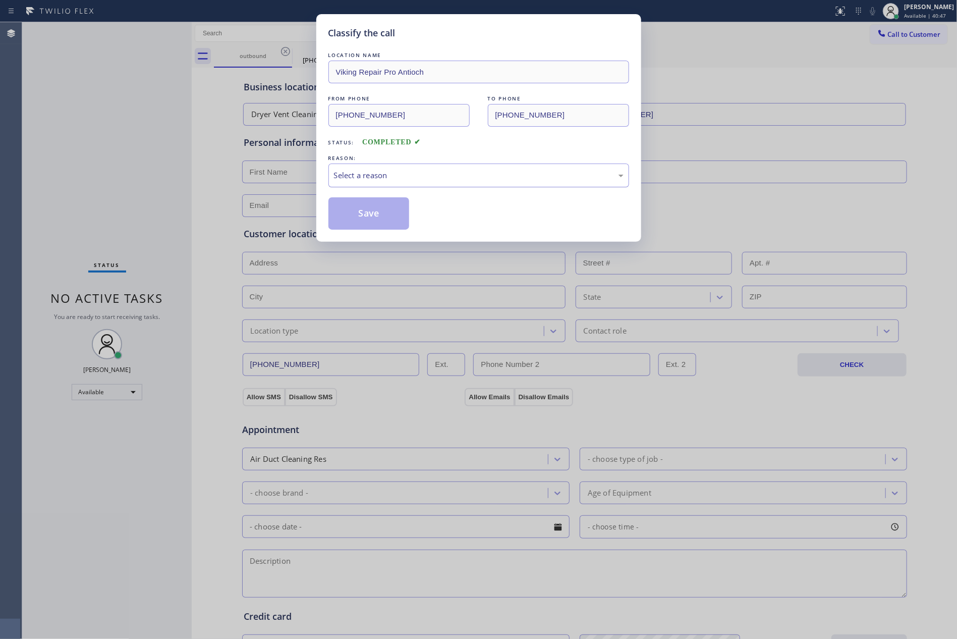
click at [410, 179] on div "Select a reason" at bounding box center [478, 175] width 289 height 12
click at [368, 211] on button "Save" at bounding box center [368, 213] width 81 height 32
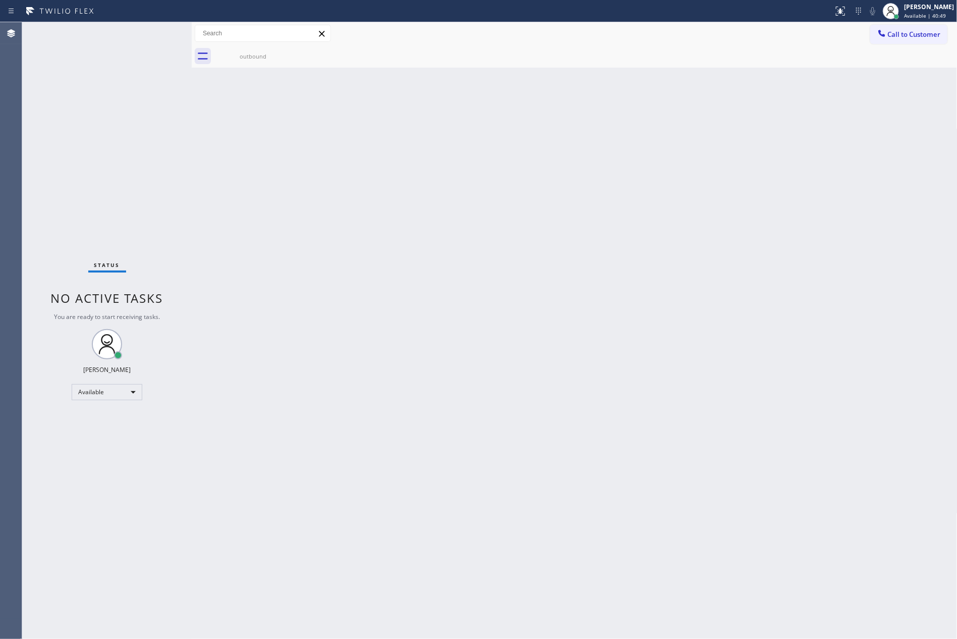
drag, startPoint x: 130, startPoint y: 144, endPoint x: 530, endPoint y: 4, distance: 423.8
click at [238, 135] on div "Status No active tasks You are ready to start receiving tasks. Eva Mahinay Avai…" at bounding box center [489, 330] width 935 height 616
drag, startPoint x: 518, startPoint y: 261, endPoint x: 937, endPoint y: 522, distance: 493.4
click at [554, 276] on div "Back to Dashboard Change Sender ID Customers Technicians Select a contact Outbo…" at bounding box center [575, 330] width 766 height 616
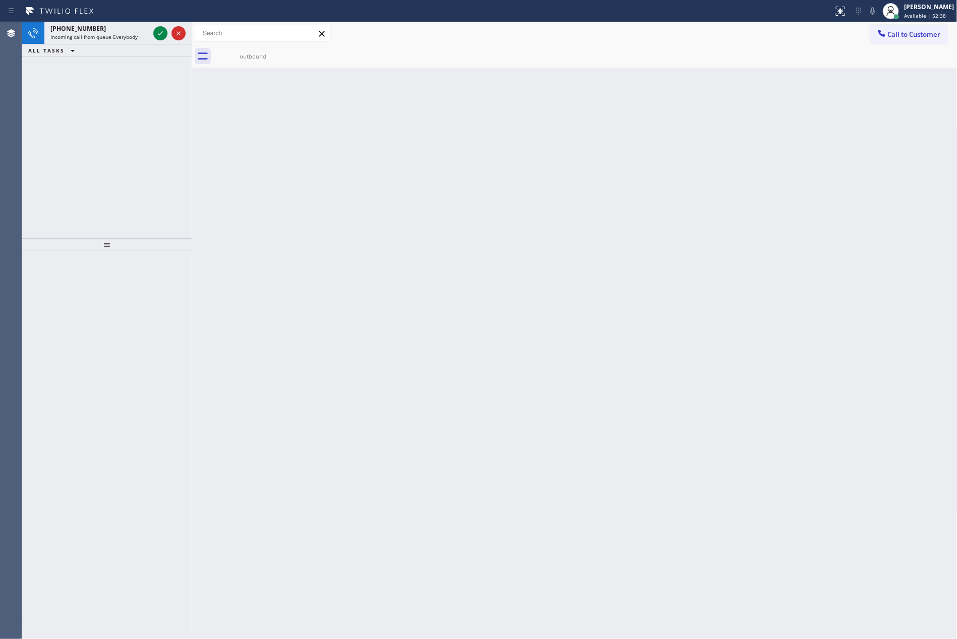
click at [117, 136] on div "+13104620000 Incoming call from queue Everybody ALL TASKS ALL TASKS ACTIVE TASK…" at bounding box center [106, 130] width 169 height 216
click at [159, 32] on icon at bounding box center [160, 33] width 12 height 12
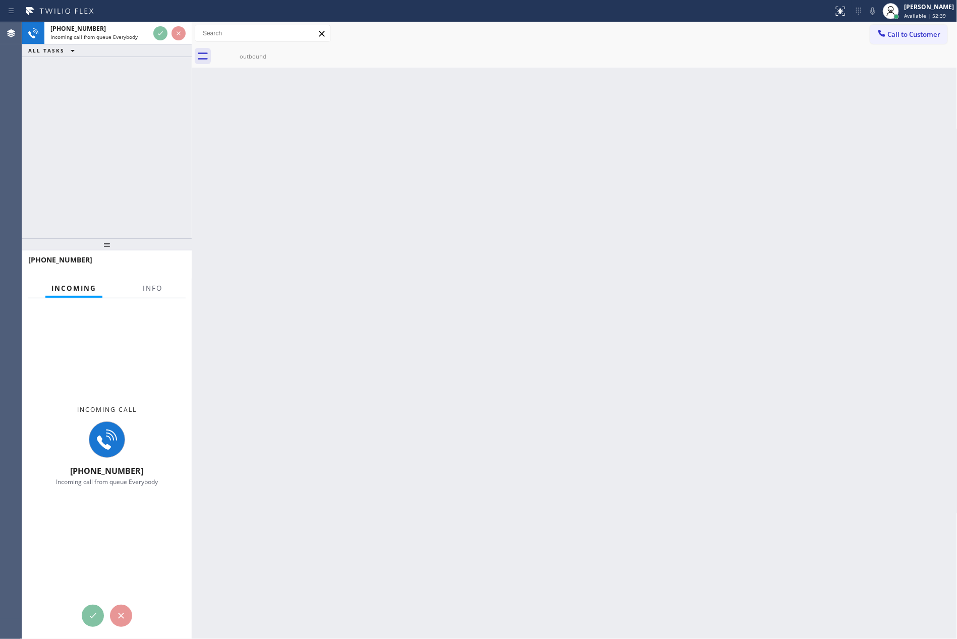
drag, startPoint x: 147, startPoint y: 146, endPoint x: 153, endPoint y: 148, distance: 6.6
click at [147, 146] on div "+13104620000 Incoming call from queue Everybody ALL TASKS ALL TASKS ACTIVE TASK…" at bounding box center [106, 130] width 169 height 216
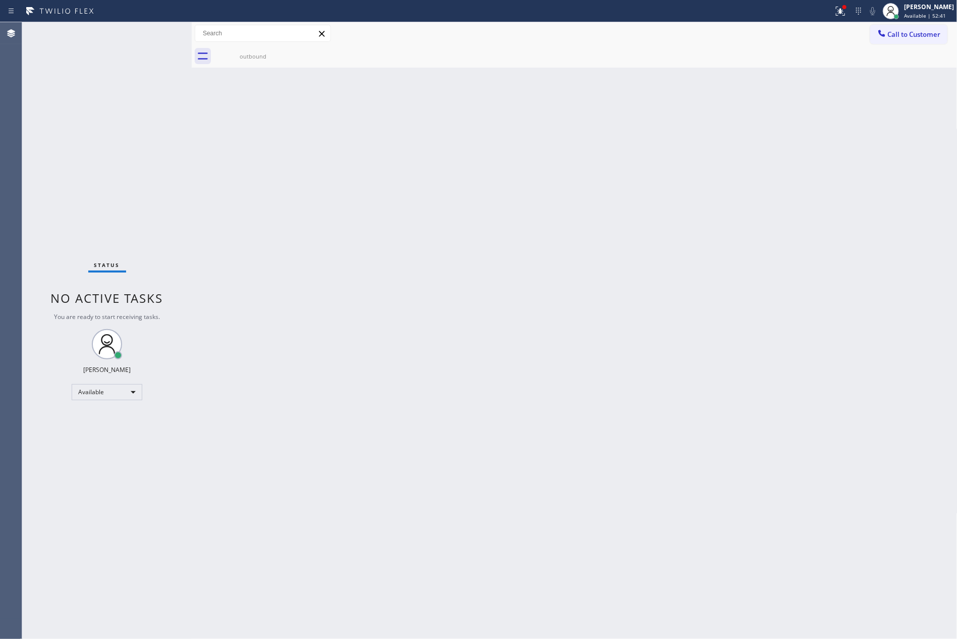
click at [283, 224] on div "Status No active tasks You are ready to start receiving tasks. Eva Mahinay Avai…" at bounding box center [489, 330] width 935 height 616
click at [486, 440] on div "Back to Dashboard Change Sender ID Customers Technicians Select a contact Outbo…" at bounding box center [575, 330] width 766 height 616
click at [486, 438] on div "Back to Dashboard Change Sender ID Customers Technicians Select a contact Outbo…" at bounding box center [575, 330] width 766 height 616
click at [479, 340] on div "Back to Dashboard Change Sender ID Customers Technicians Select a contact Outbo…" at bounding box center [575, 330] width 766 height 616
click at [445, 356] on div "Back to Dashboard Change Sender ID Customers Technicians Select a contact Outbo…" at bounding box center [575, 330] width 766 height 616
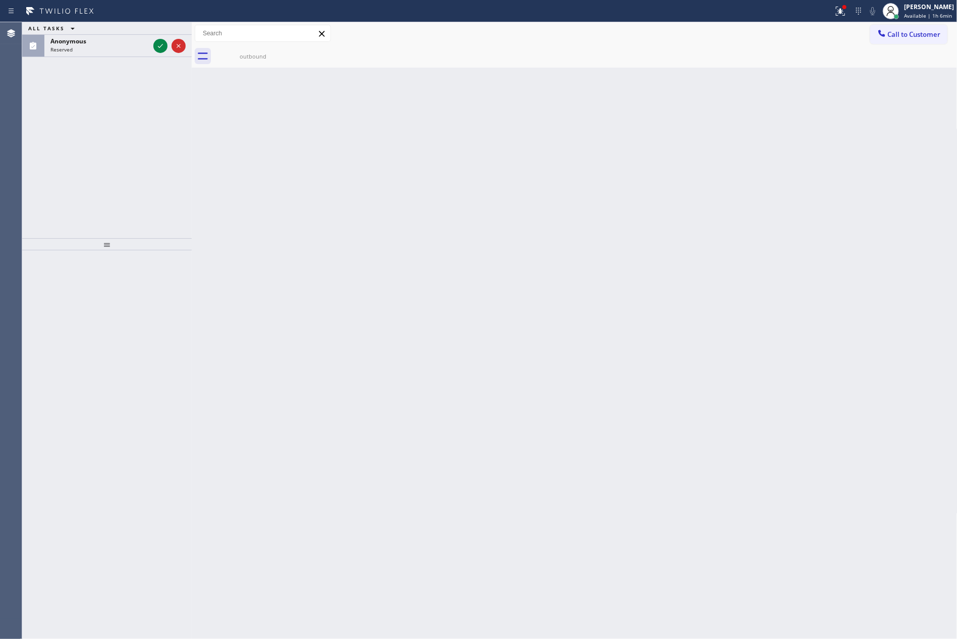
click at [162, 45] on icon at bounding box center [160, 46] width 12 height 12
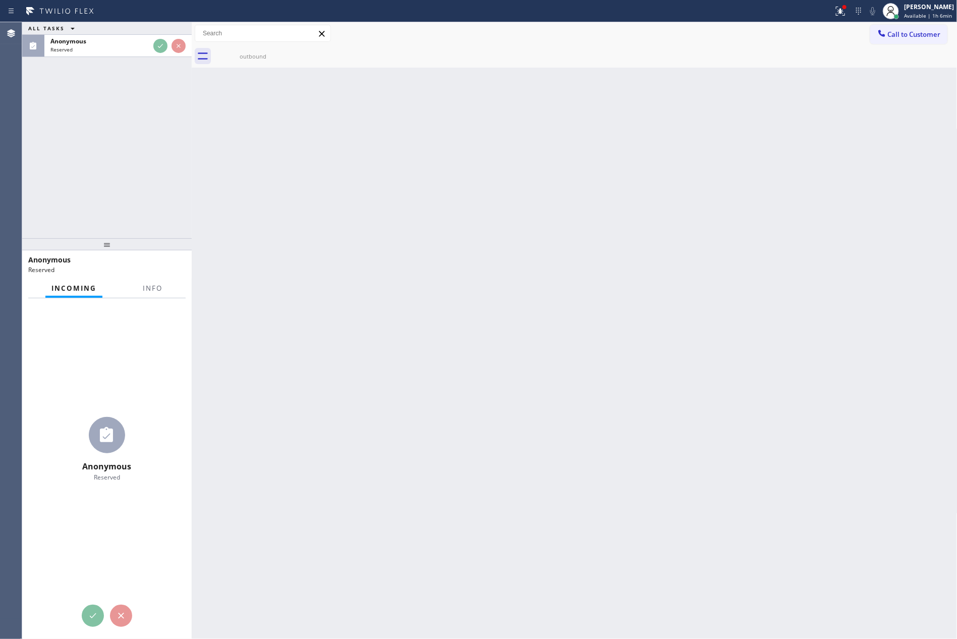
click at [165, 149] on div "ALL TASKS ALL TASKS ACTIVE TASKS TASKS IN WRAP UP Anonymous Reserved" at bounding box center [106, 130] width 169 height 216
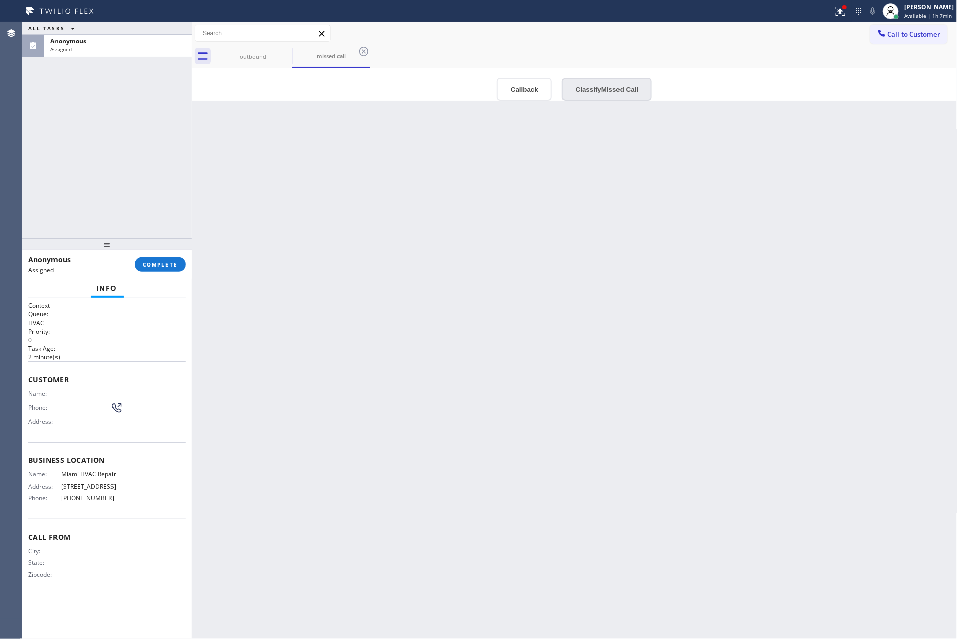
click at [610, 84] on button "Classify Missed Call" at bounding box center [607, 89] width 90 height 23
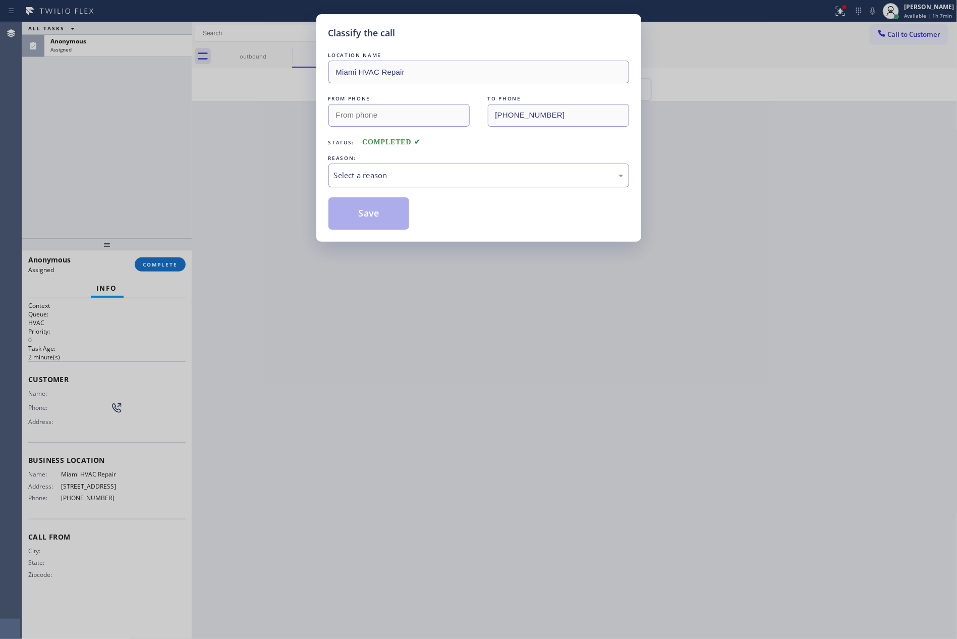
click at [439, 174] on div "Select a reason" at bounding box center [478, 175] width 289 height 12
click at [365, 211] on button "Save" at bounding box center [368, 213] width 81 height 32
click at [32, 120] on div "Classify the call LOCATION NAME Miami HVAC Repair FROM PHONE TO PHONE (305) 912…" at bounding box center [478, 319] width 957 height 639
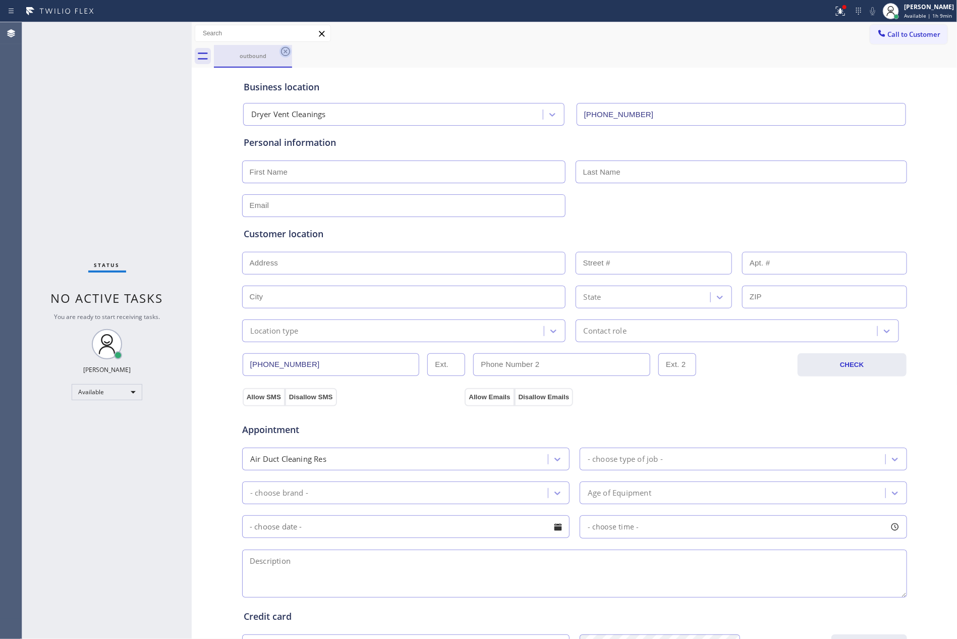
click at [286, 54] on icon at bounding box center [285, 51] width 12 height 12
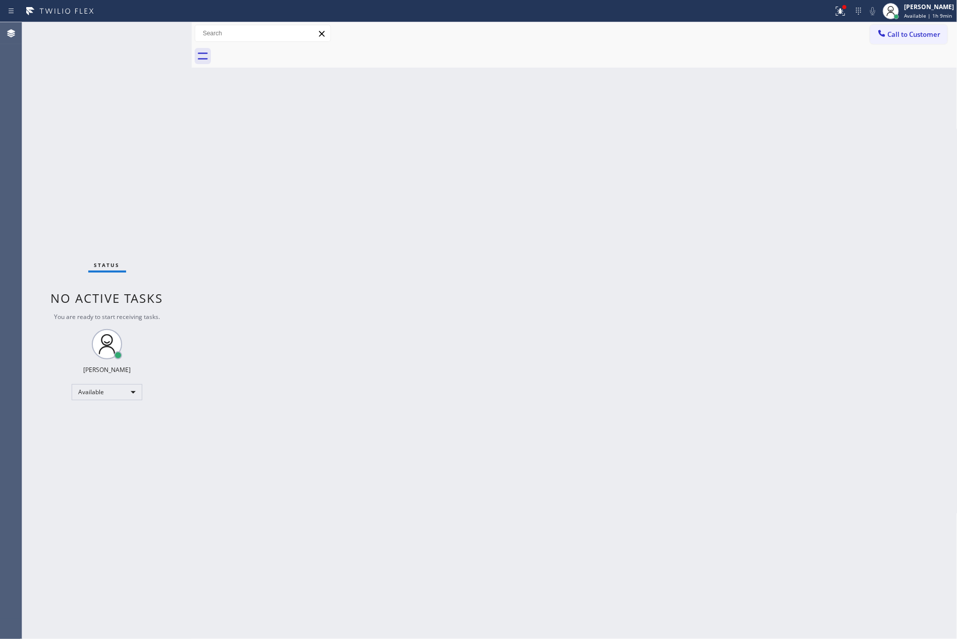
drag, startPoint x: 423, startPoint y: 62, endPoint x: 428, endPoint y: 61, distance: 5.6
click at [428, 61] on div at bounding box center [585, 56] width 743 height 23
drag, startPoint x: 457, startPoint y: 321, endPoint x: 442, endPoint y: 331, distance: 17.8
click at [442, 331] on div "Back to Dashboard Change Sender ID Customers Technicians Select a contact Outbo…" at bounding box center [575, 330] width 766 height 616
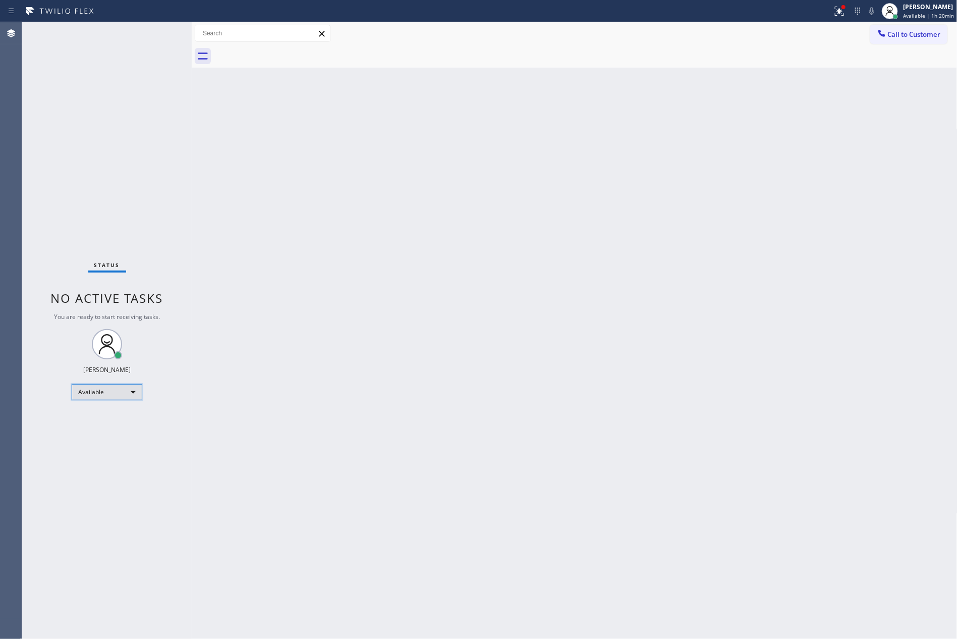
click at [112, 394] on div "Available" at bounding box center [107, 392] width 71 height 16
click at [120, 445] on li "Break" at bounding box center [106, 443] width 68 height 12
drag, startPoint x: 513, startPoint y: 334, endPoint x: 837, endPoint y: 441, distance: 340.8
click at [518, 338] on div "Back to Dashboard Change Sender ID Customers Technicians Select a contact Outbo…" at bounding box center [575, 330] width 766 height 616
